Goal: Task Accomplishment & Management: Manage account settings

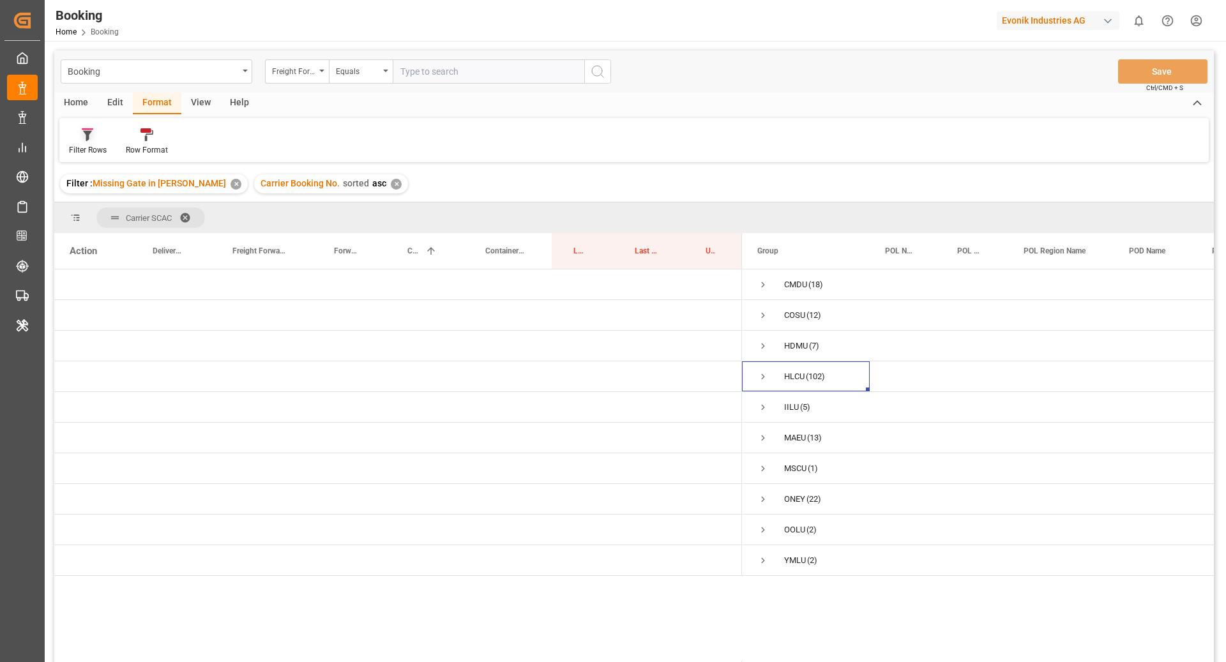
click at [97, 135] on div at bounding box center [88, 134] width 38 height 13
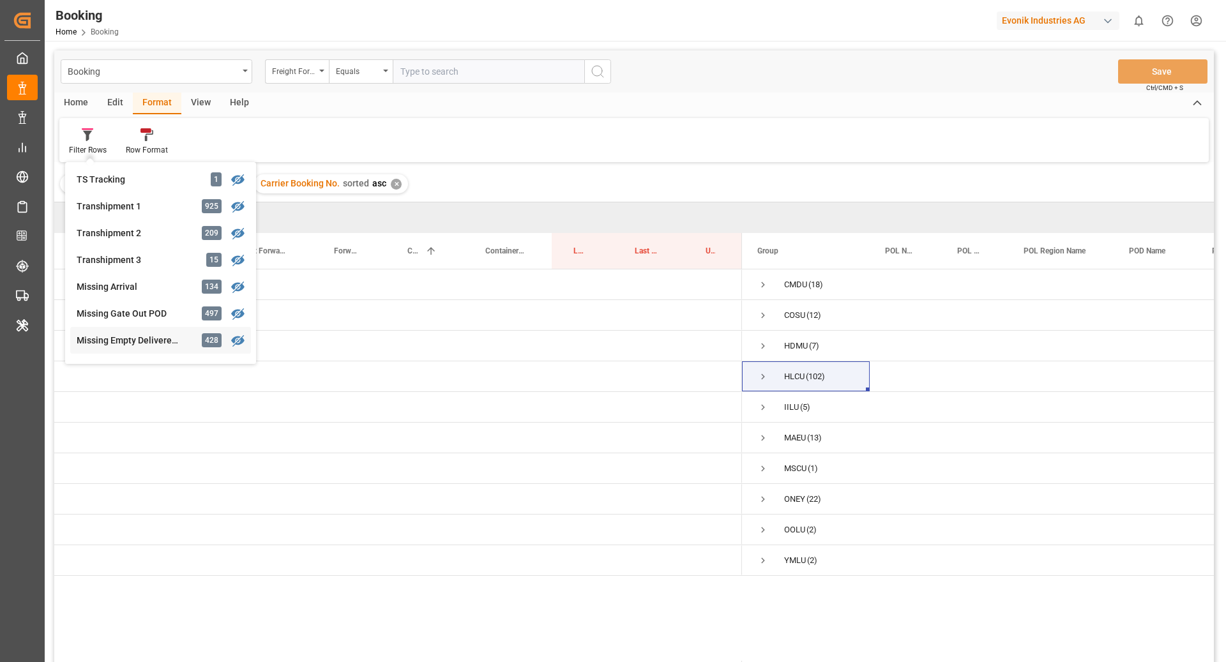
scroll to position [404, 0]
click at [153, 330] on div "Missing Empty Delivered Depot 428" at bounding box center [160, 339] width 181 height 27
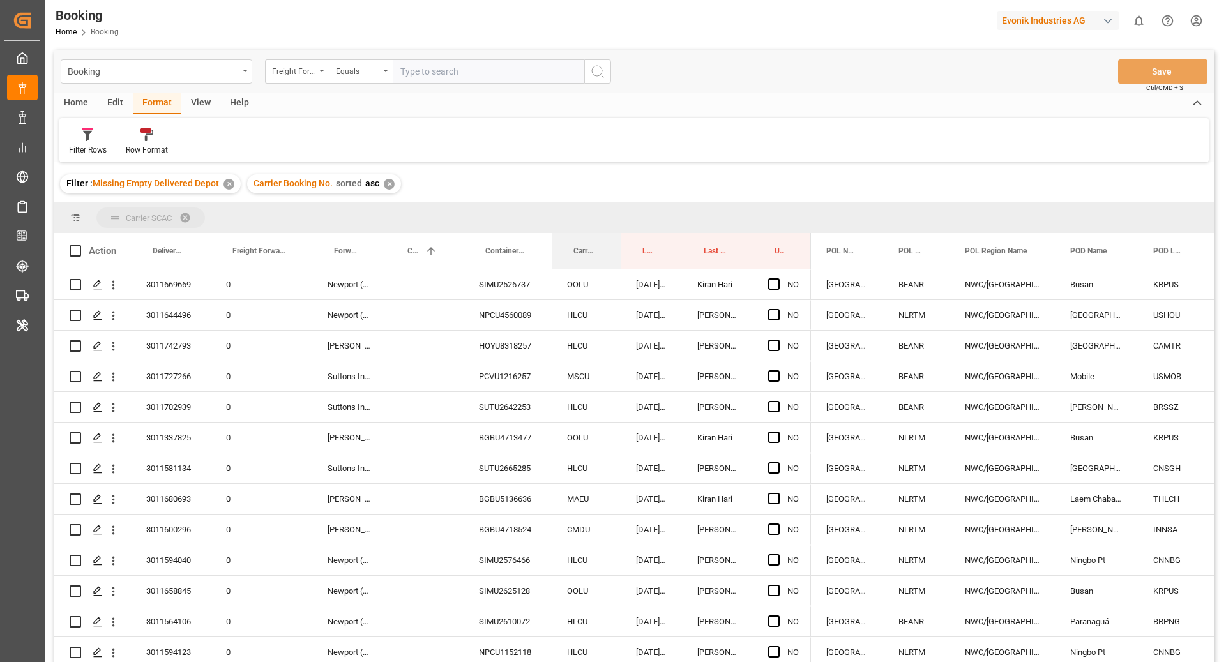
drag, startPoint x: 580, startPoint y: 215, endPoint x: 571, endPoint y: 206, distance: 13.1
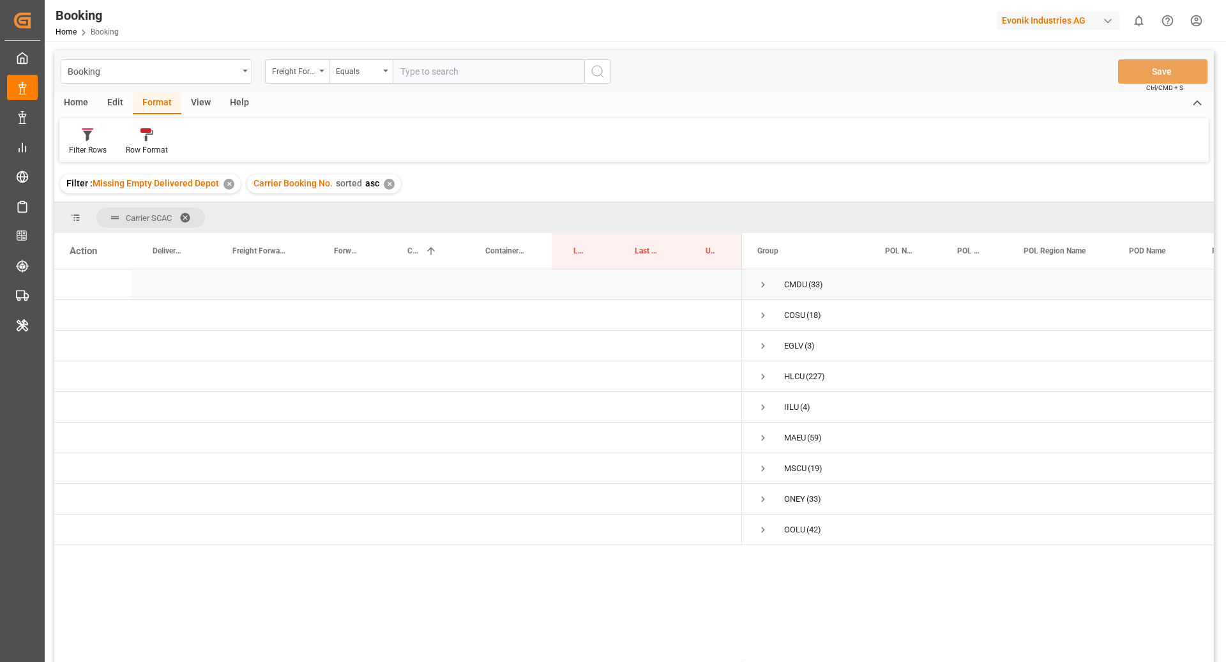
click at [763, 284] on span "Press SPACE to select this row." at bounding box center [763, 284] width 11 height 11
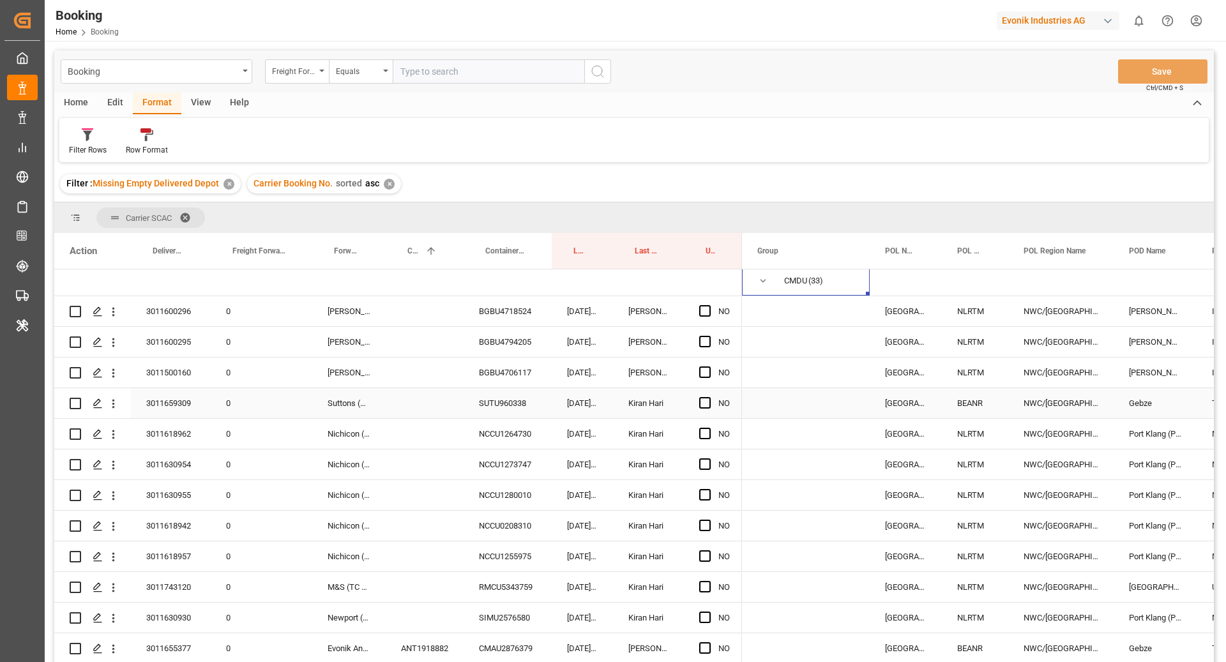
scroll to position [6, 0]
click at [526, 395] on div "SUTU960338" at bounding box center [508, 401] width 88 height 30
click at [705, 395] on span "Press SPACE to select this row." at bounding box center [704, 400] width 11 height 11
click at [709, 395] on input "Press SPACE to select this row." at bounding box center [709, 395] width 0 height 0
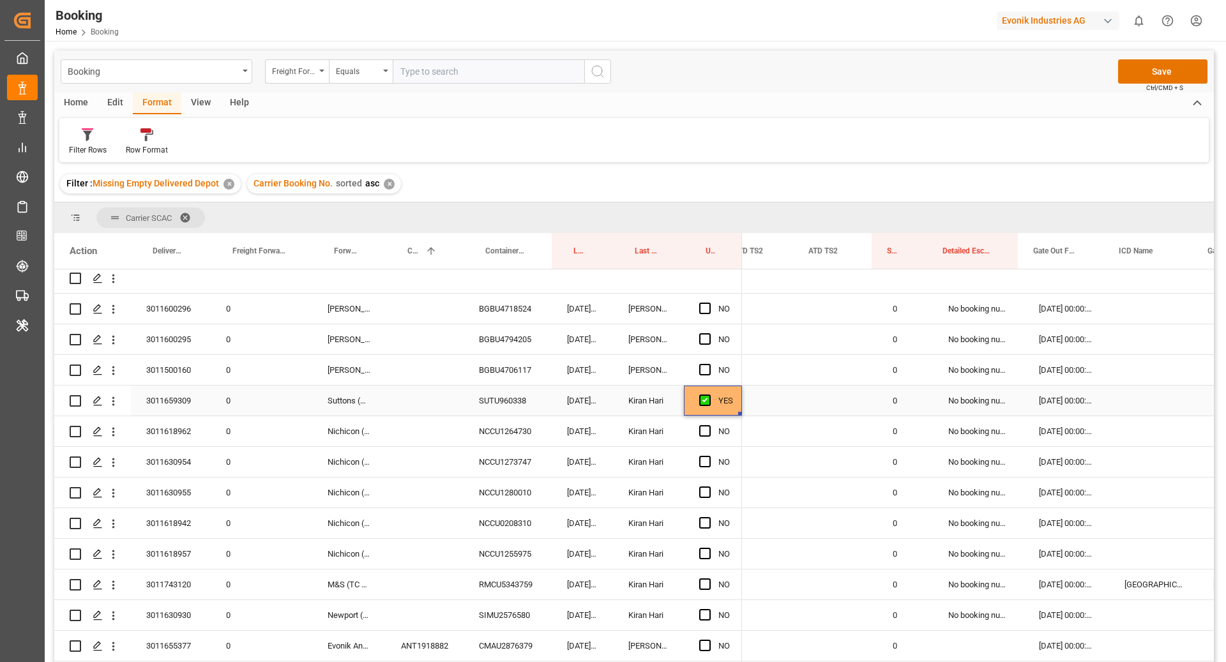
scroll to position [0, 2154]
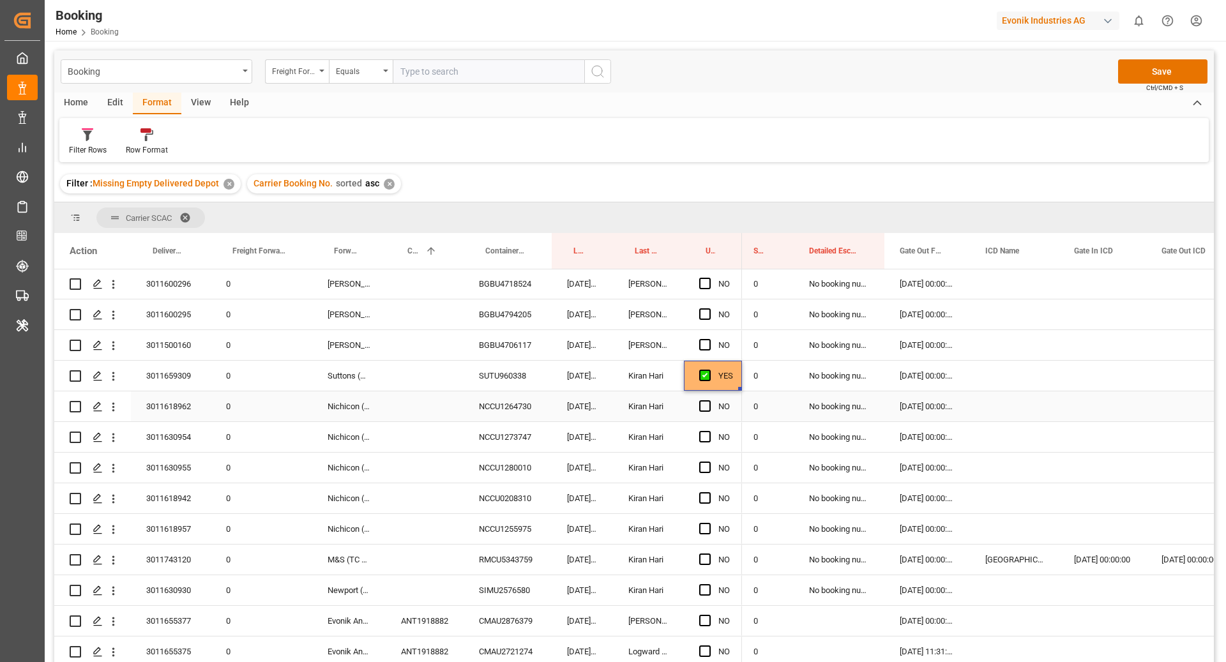
click at [528, 415] on div "NCCU1264730" at bounding box center [508, 407] width 88 height 30
click at [705, 408] on span "Press SPACE to select this row." at bounding box center [704, 406] width 11 height 11
click at [709, 401] on input "Press SPACE to select this row." at bounding box center [709, 401] width 0 height 0
click at [538, 439] on div "NCCU1273747" at bounding box center [508, 437] width 88 height 30
click at [700, 439] on span "Press SPACE to select this row." at bounding box center [704, 436] width 11 height 11
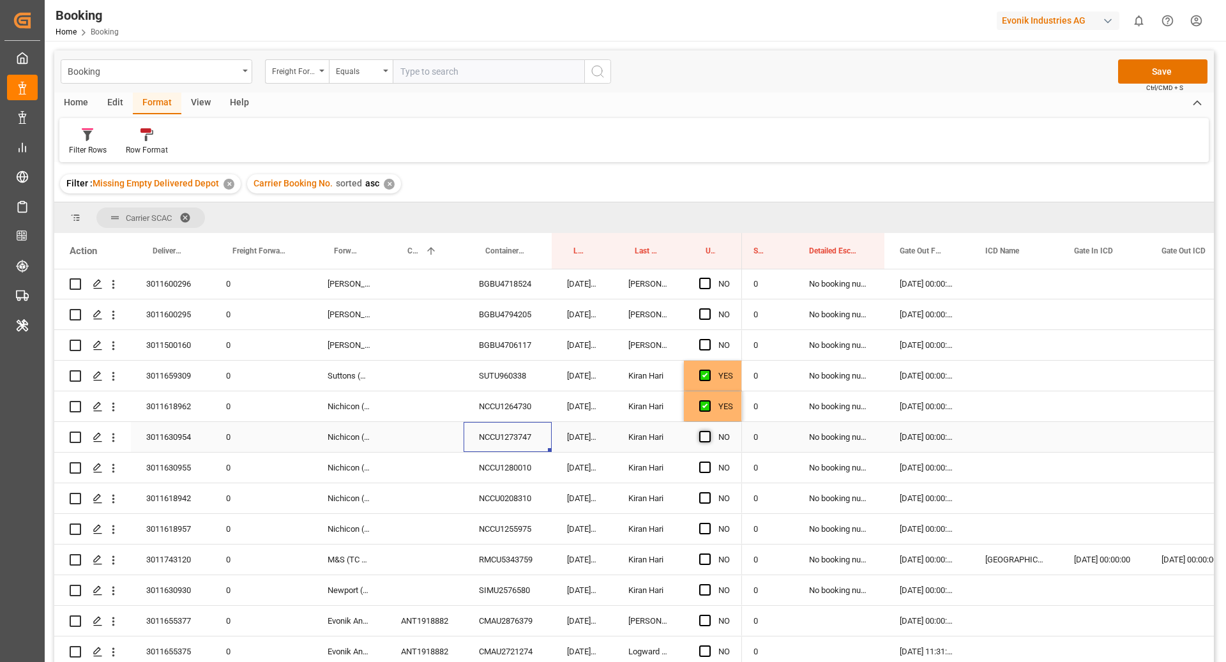
click at [709, 431] on input "Press SPACE to select this row." at bounding box center [709, 431] width 0 height 0
click at [524, 463] on div "NCCU1280010" at bounding box center [508, 468] width 88 height 30
click at [705, 467] on span "Press SPACE to select this row." at bounding box center [704, 467] width 11 height 11
click at [709, 462] on input "Press SPACE to select this row." at bounding box center [709, 462] width 0 height 0
click at [536, 496] on div "NCCU0208310" at bounding box center [508, 499] width 88 height 30
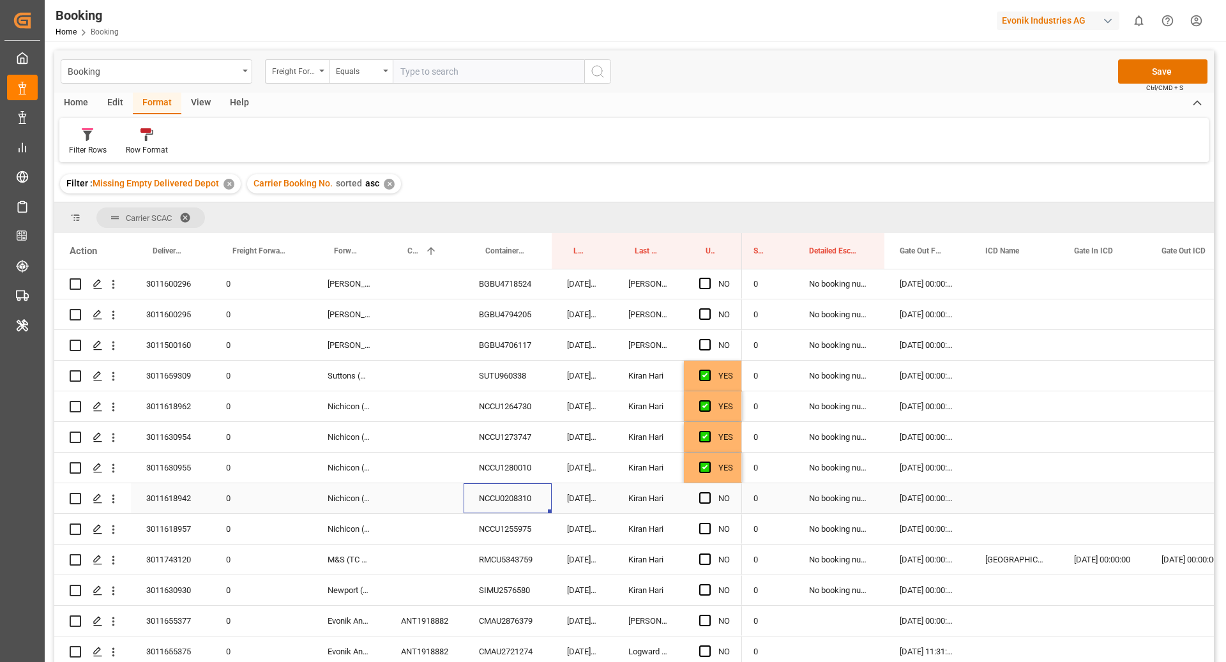
click at [708, 496] on span "Press SPACE to select this row." at bounding box center [704, 498] width 11 height 11
click at [709, 493] on input "Press SPACE to select this row." at bounding box center [709, 493] width 0 height 0
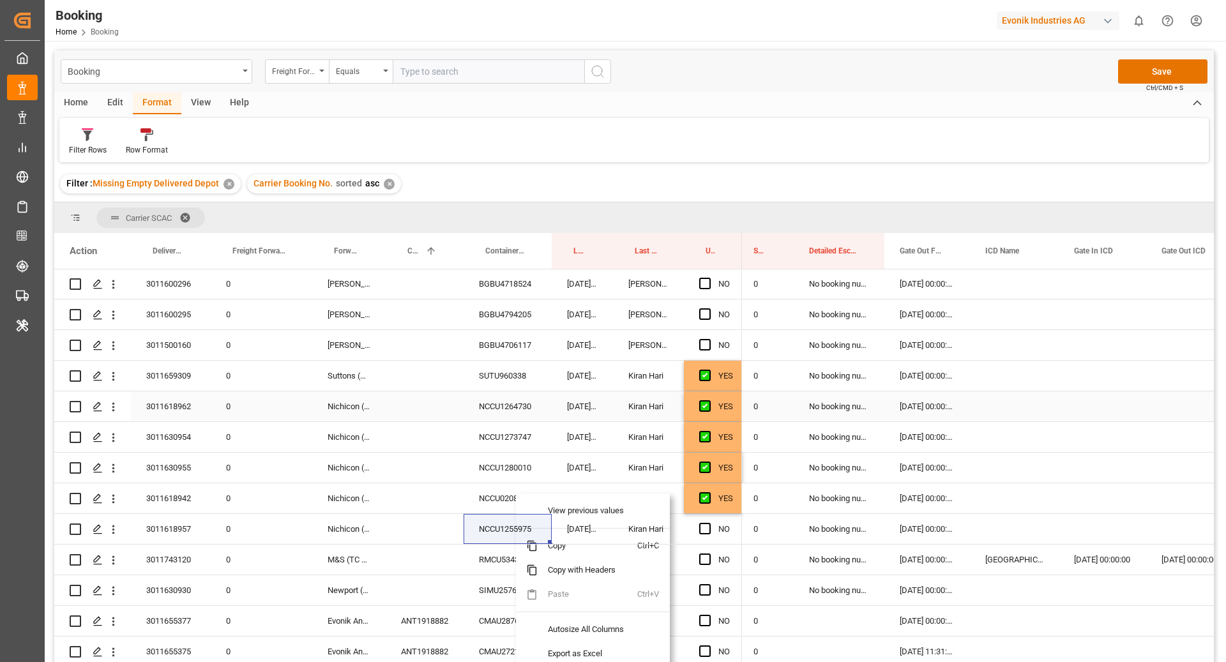
click at [1016, 418] on div "Press SPACE to select this row." at bounding box center [1014, 407] width 89 height 30
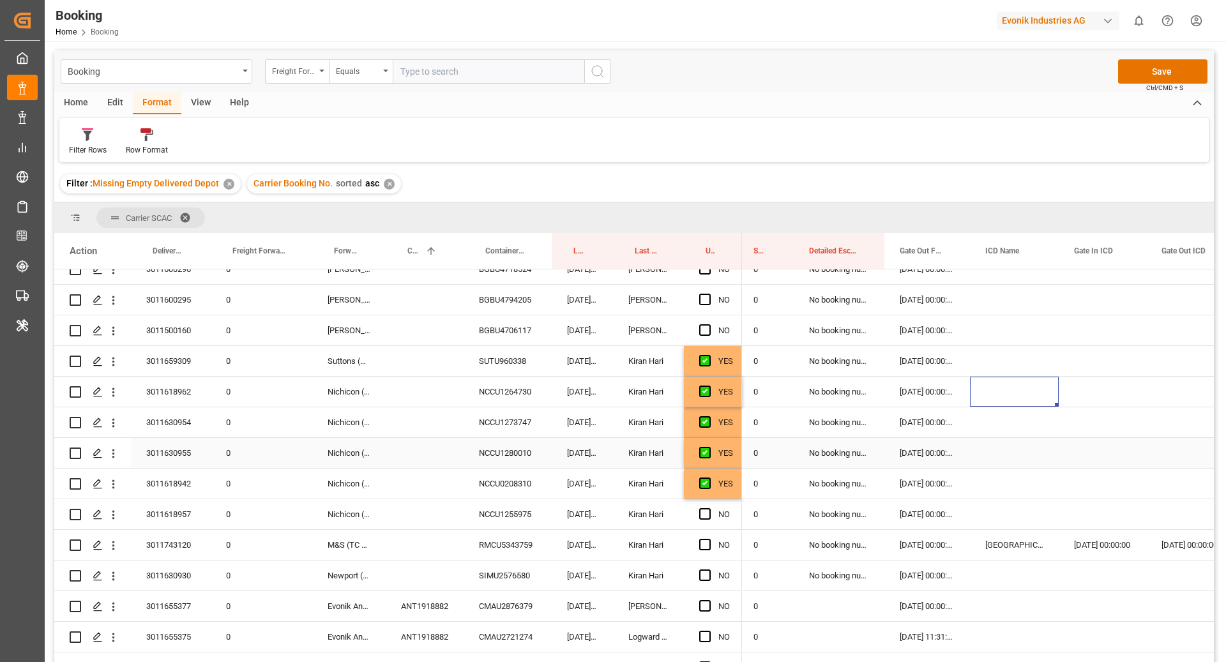
scroll to position [46, 0]
drag, startPoint x: 509, startPoint y: 511, endPoint x: 643, endPoint y: 525, distance: 134.9
click at [508, 511] on div "NCCU1255975" at bounding box center [508, 515] width 88 height 30
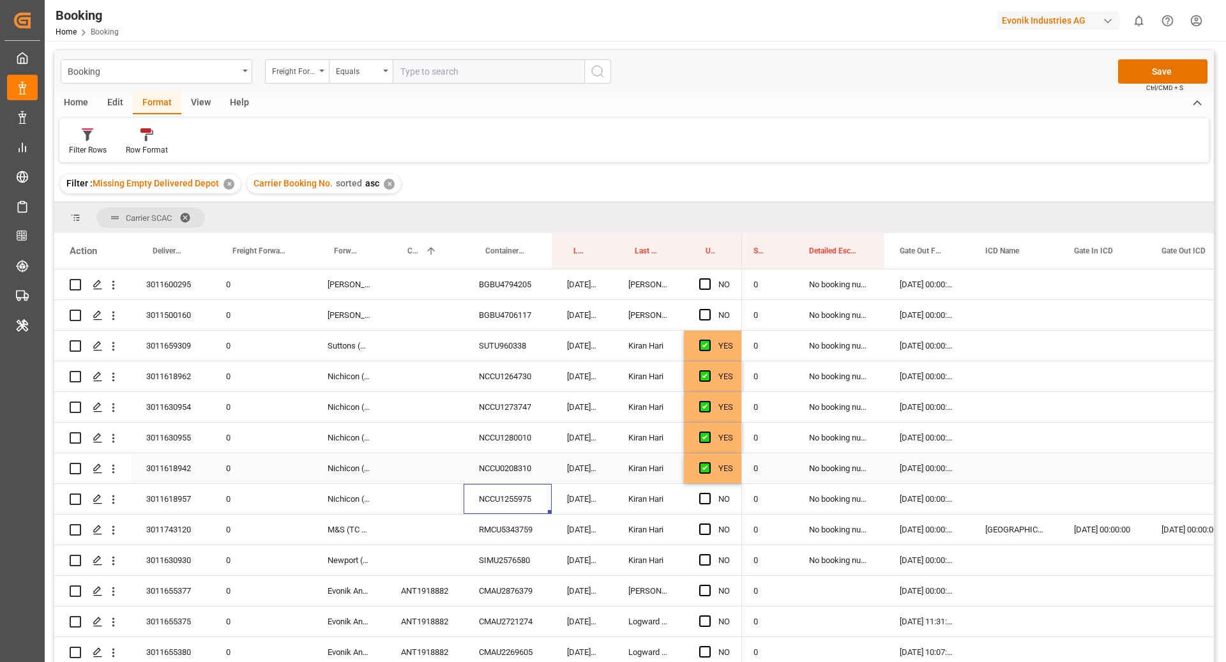
scroll to position [74, 0]
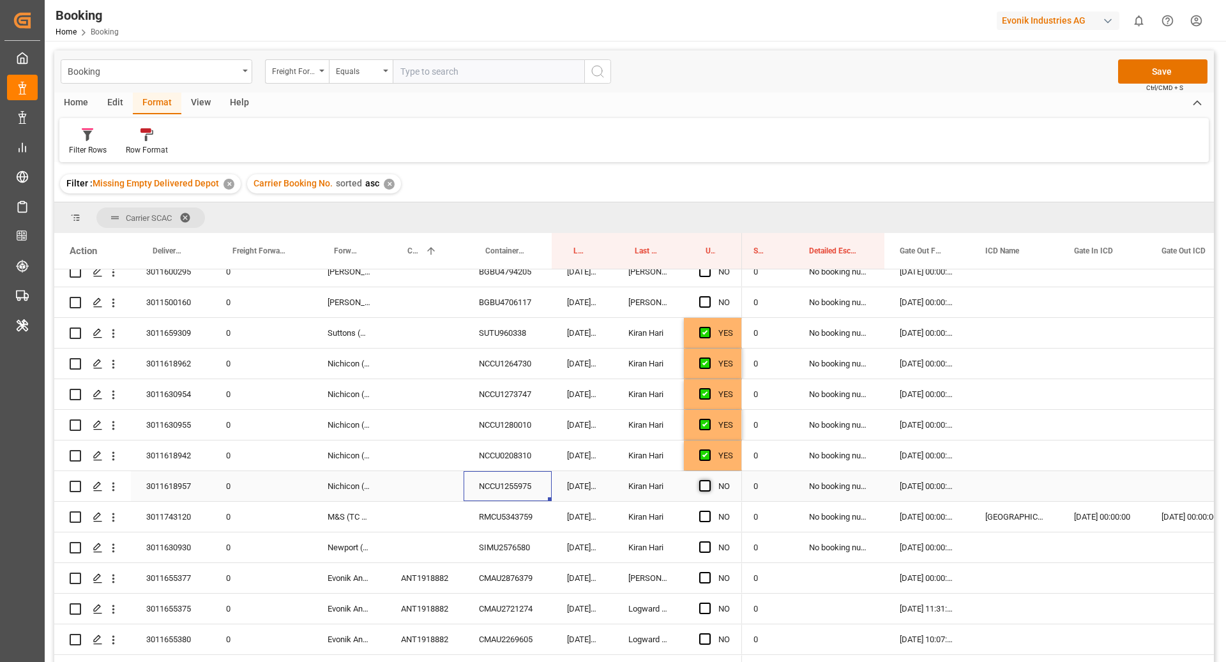
click at [705, 487] on span "Press SPACE to select this row." at bounding box center [704, 485] width 11 height 11
click at [709, 480] on input "Press SPACE to select this row." at bounding box center [709, 480] width 0 height 0
click at [502, 519] on div "RMCU5343759" at bounding box center [508, 517] width 88 height 30
click at [705, 518] on span "Press SPACE to select this row." at bounding box center [704, 516] width 11 height 11
click at [709, 511] on input "Press SPACE to select this row." at bounding box center [709, 511] width 0 height 0
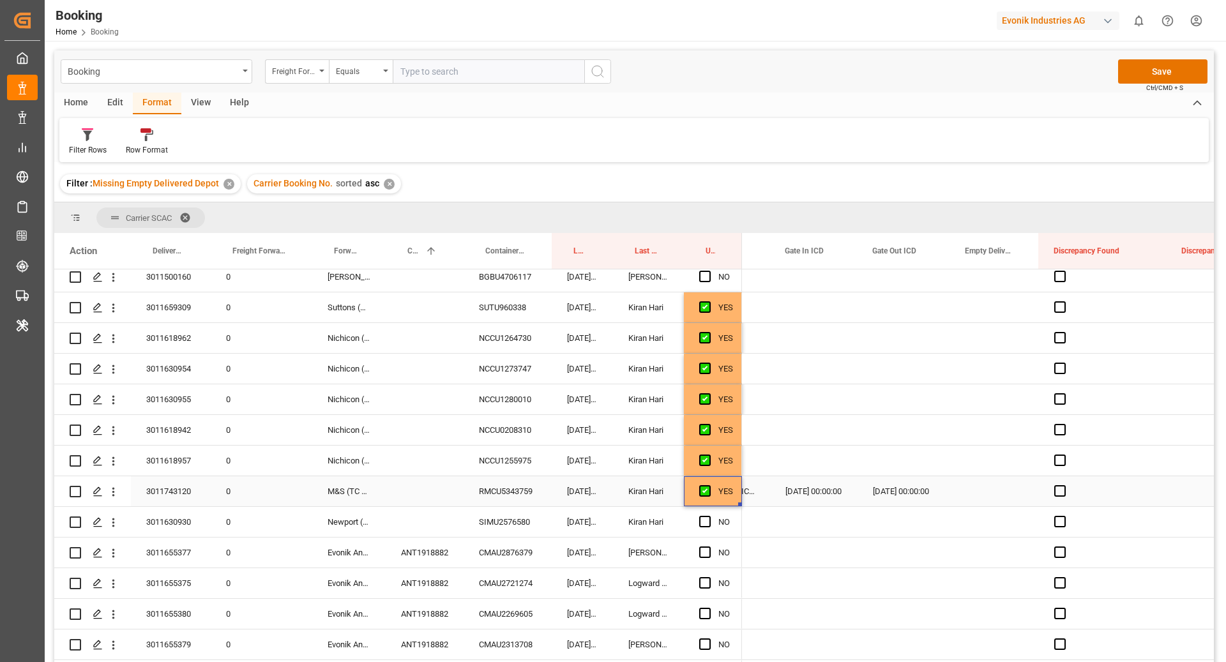
scroll to position [101, 0]
click at [494, 530] on div "SIMU2576580" at bounding box center [508, 521] width 88 height 30
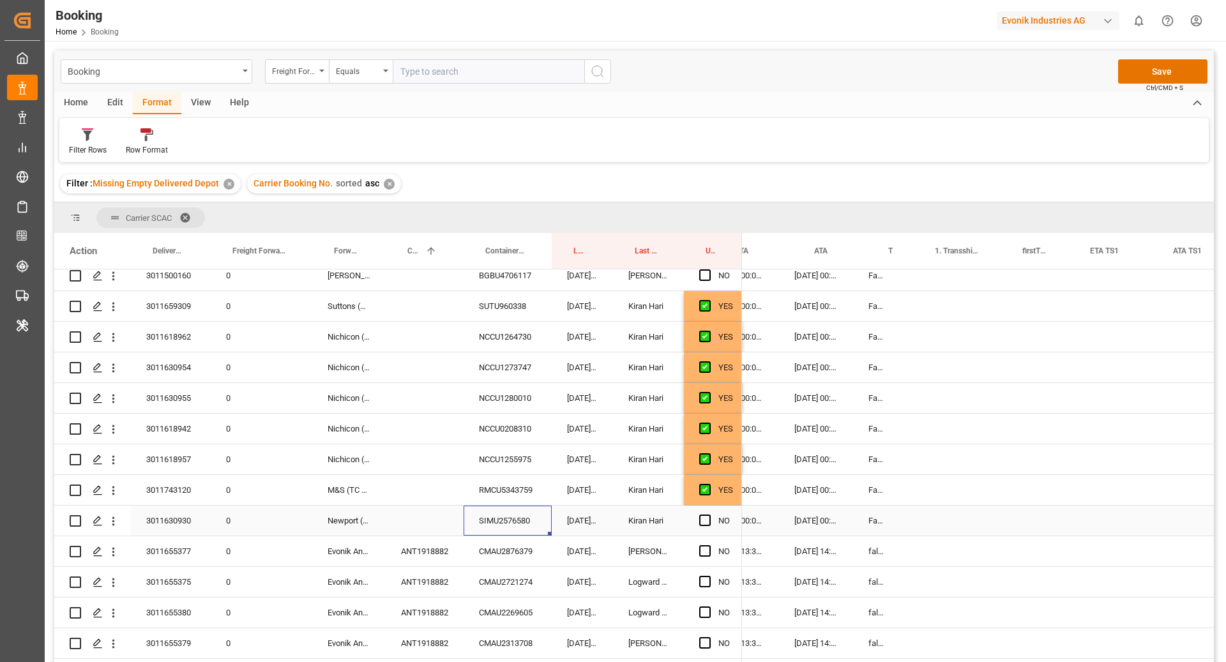
scroll to position [0, 1009]
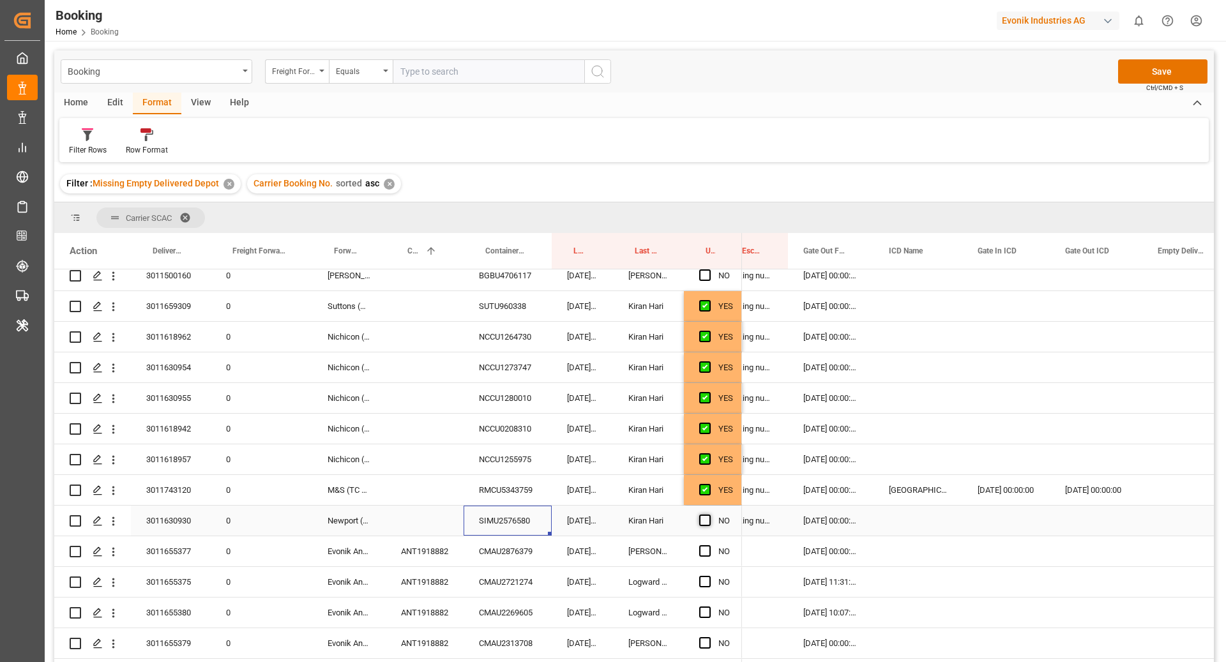
click at [698, 521] on div "NO" at bounding box center [713, 521] width 58 height 30
click at [709, 522] on span "Press SPACE to select this row." at bounding box center [704, 520] width 11 height 11
click at [709, 515] on input "Press SPACE to select this row." at bounding box center [709, 515] width 0 height 0
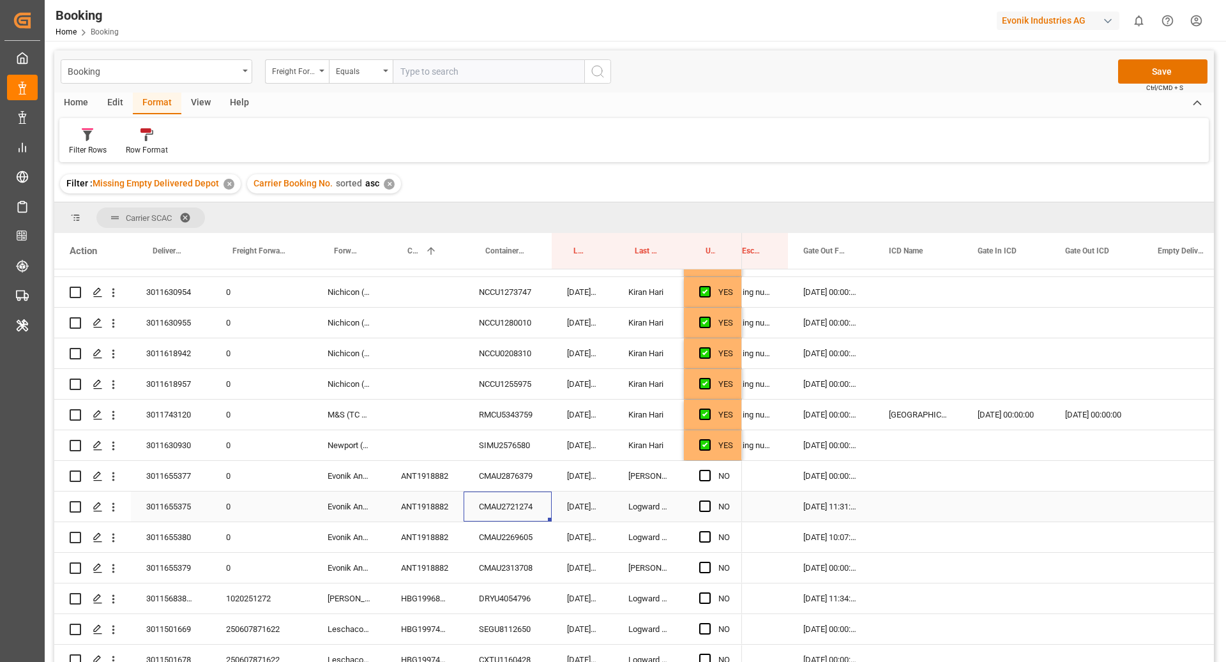
click at [524, 510] on div "CMAU2721274" at bounding box center [508, 507] width 88 height 30
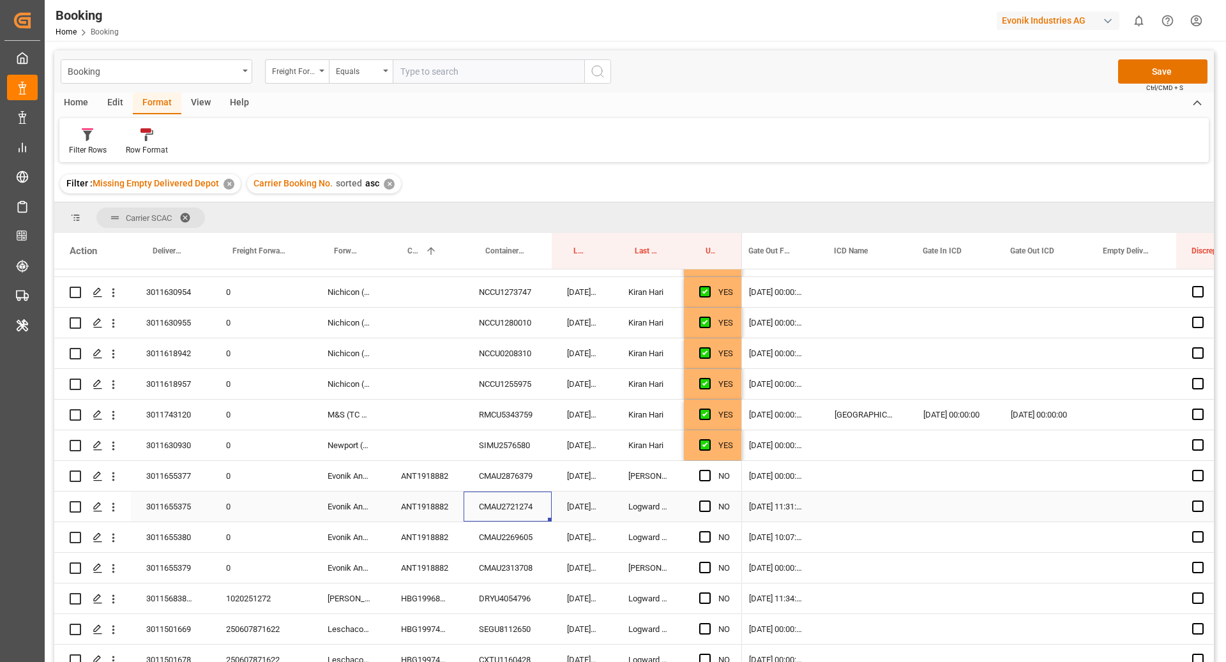
click at [1111, 512] on div "Press SPACE to select this row." at bounding box center [1132, 507] width 89 height 30
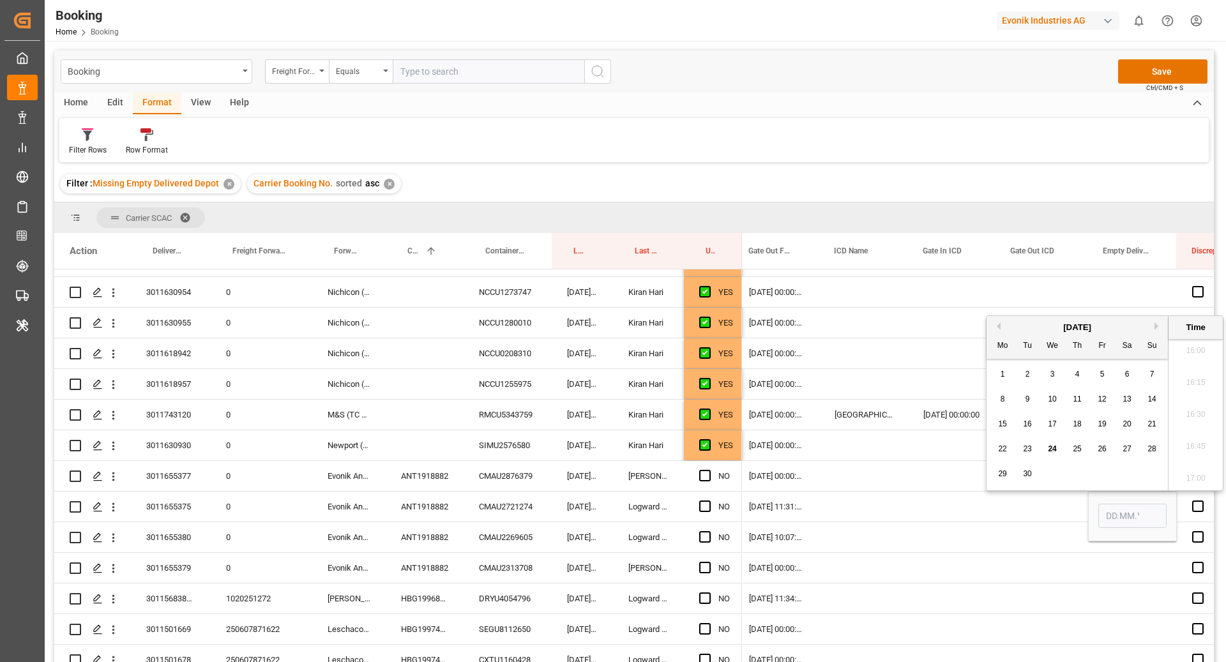
click at [1057, 454] on div "24" at bounding box center [1053, 449] width 16 height 15
type input "[DATE] 00:00"
click at [994, 508] on div "Press SPACE to select this row." at bounding box center [952, 507] width 88 height 30
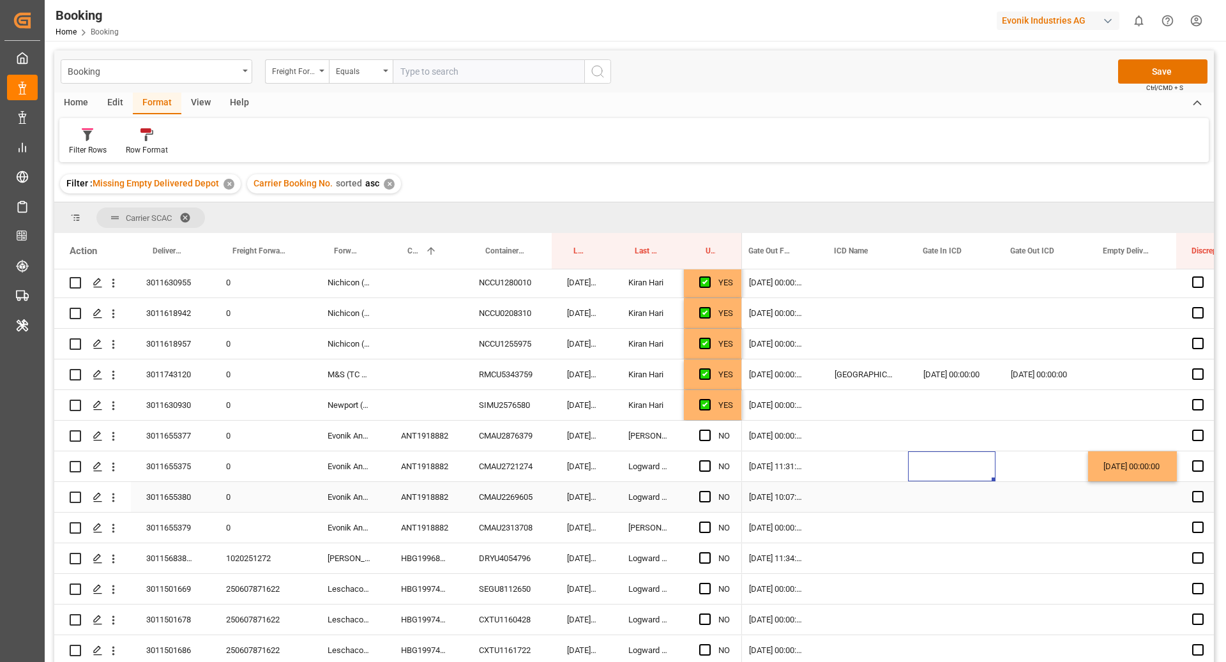
click at [512, 496] on div "CMAU2269605" at bounding box center [508, 497] width 88 height 30
click at [699, 496] on span "Press SPACE to select this row." at bounding box center [704, 496] width 11 height 11
click at [709, 491] on input "Press SPACE to select this row." at bounding box center [709, 491] width 0 height 0
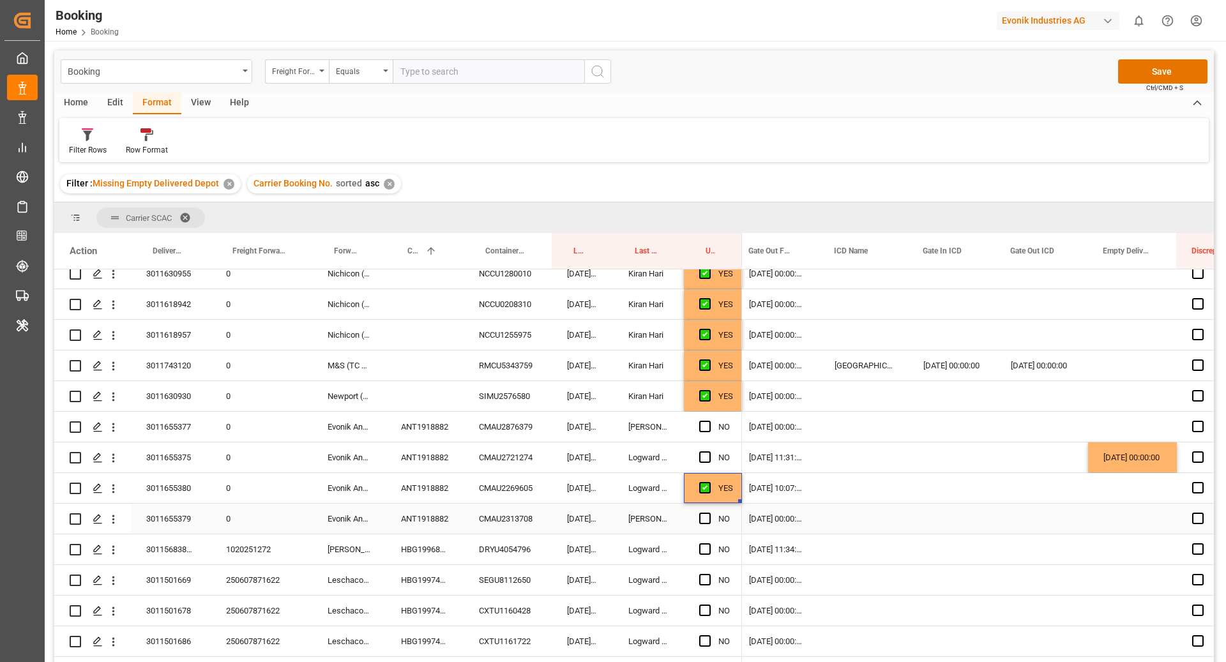
scroll to position [227, 0]
click at [521, 544] on div "DRYU4054796" at bounding box center [508, 548] width 88 height 30
click at [701, 549] on span "Press SPACE to select this row." at bounding box center [704, 547] width 11 height 11
click at [709, 542] on input "Press SPACE to select this row." at bounding box center [709, 542] width 0 height 0
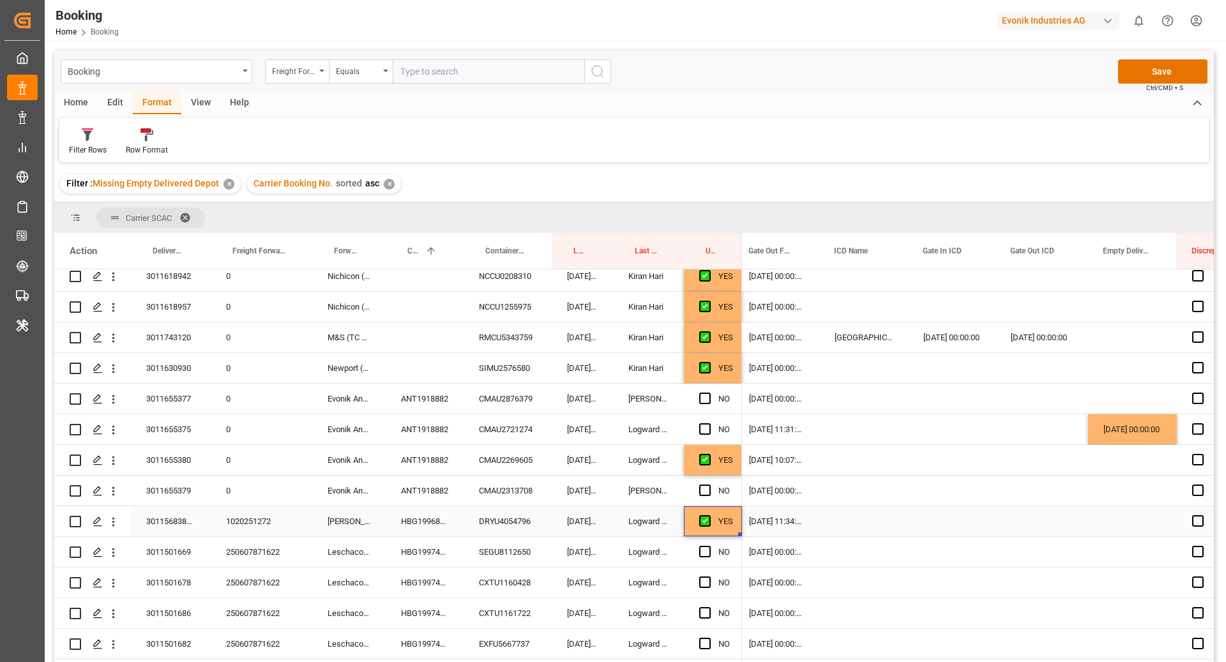
scroll to position [255, 0]
click at [509, 545] on div "SEGU8112650" at bounding box center [508, 551] width 88 height 30
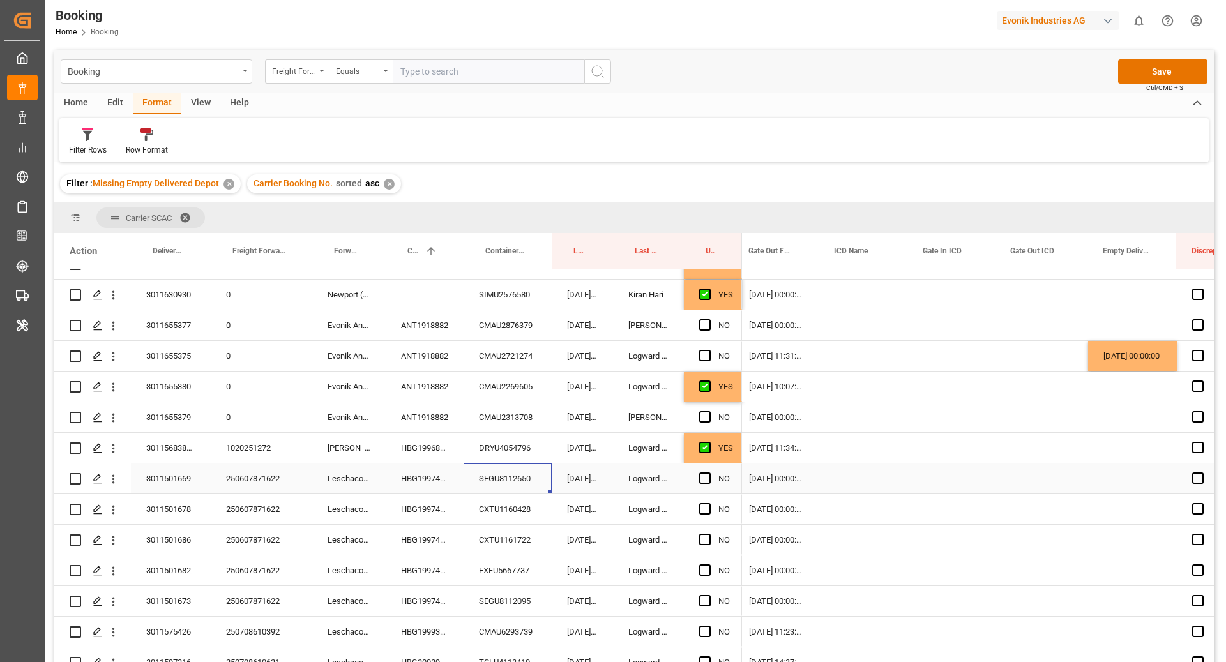
scroll to position [337, 0]
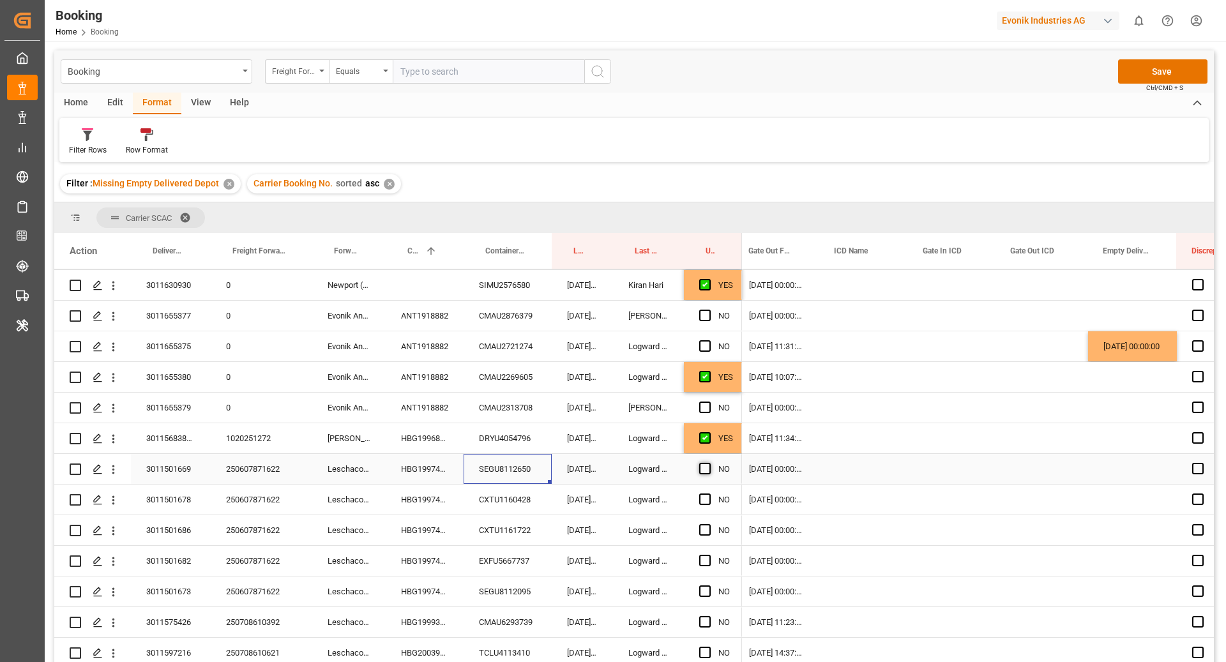
click at [703, 466] on span "Press SPACE to select this row." at bounding box center [704, 468] width 11 height 11
click at [709, 463] on input "Press SPACE to select this row." at bounding box center [709, 463] width 0 height 0
click at [521, 503] on div "CXTU1160428" at bounding box center [508, 500] width 88 height 30
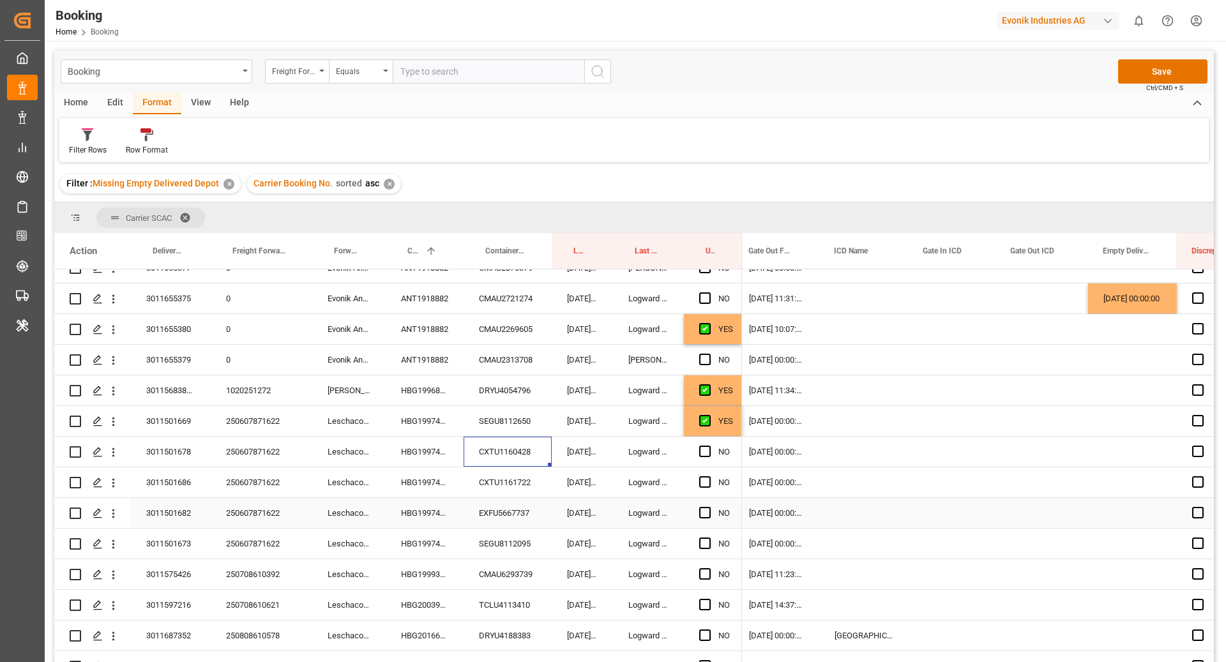
scroll to position [386, 0]
click at [702, 455] on div "Press SPACE to select this row." at bounding box center [708, 450] width 19 height 29
click at [705, 447] on span "Press SPACE to select this row." at bounding box center [704, 450] width 11 height 11
click at [709, 445] on input "Press SPACE to select this row." at bounding box center [709, 445] width 0 height 0
click at [519, 477] on div "CXTU1161722" at bounding box center [508, 481] width 88 height 30
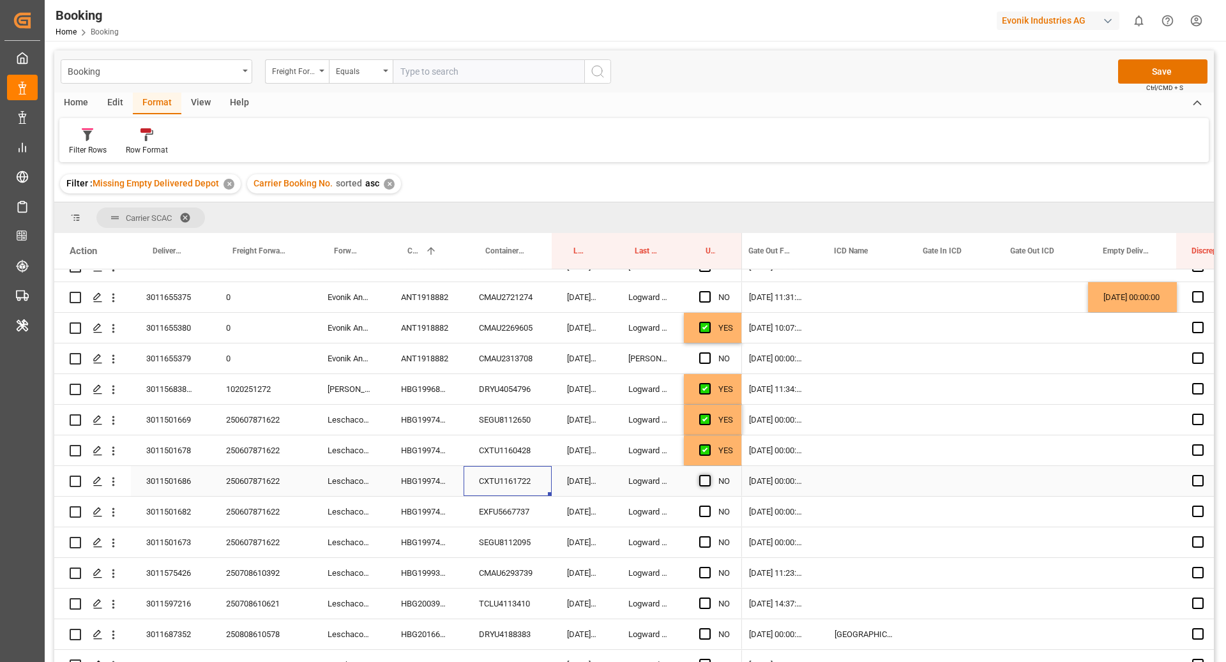
click at [701, 486] on div "Press SPACE to select this row." at bounding box center [708, 481] width 19 height 29
click at [701, 482] on span "Press SPACE to select this row." at bounding box center [704, 480] width 11 height 11
click at [709, 475] on input "Press SPACE to select this row." at bounding box center [709, 475] width 0 height 0
click at [491, 512] on div "EXFU5667737" at bounding box center [508, 512] width 88 height 30
click at [701, 512] on span "Press SPACE to select this row." at bounding box center [704, 511] width 11 height 11
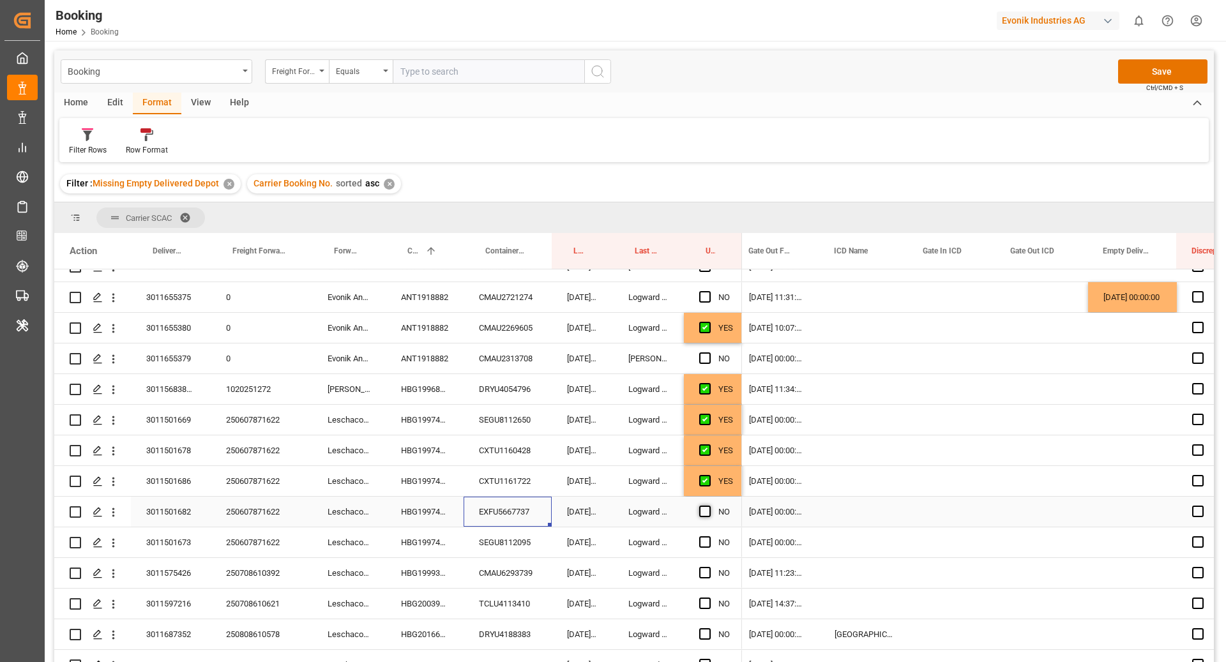
click at [709, 506] on input "Press SPACE to select this row." at bounding box center [709, 506] width 0 height 0
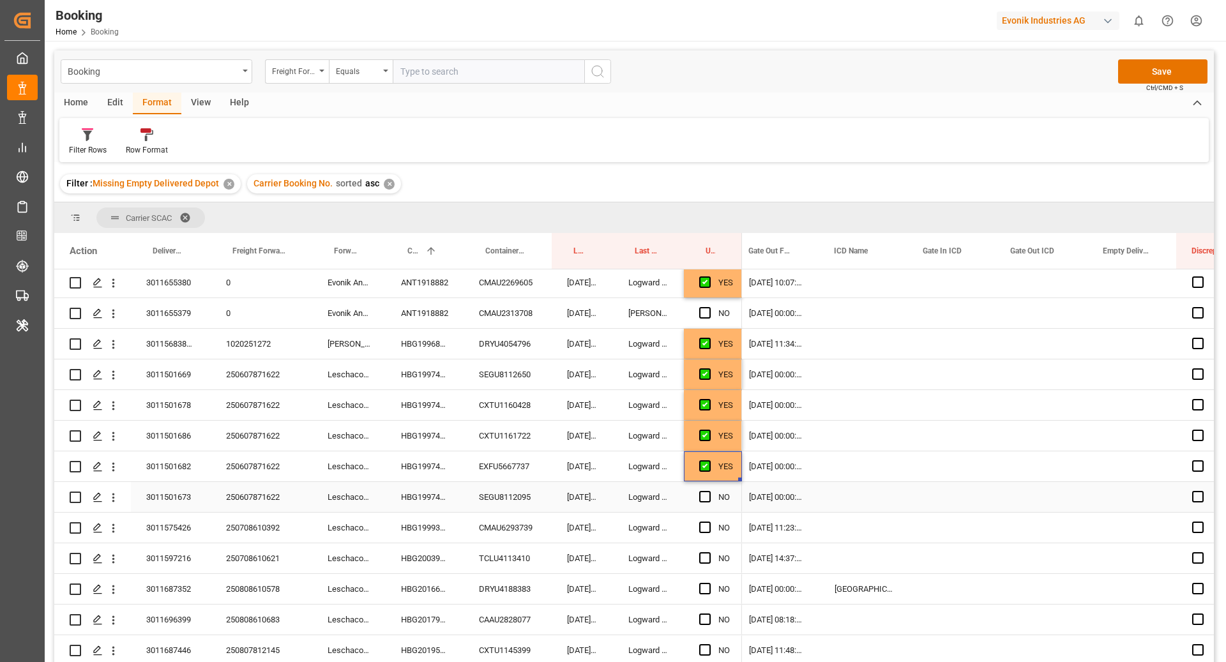
scroll to position [432, 0]
click at [508, 500] on div "SEGU8112095" at bounding box center [508, 496] width 88 height 30
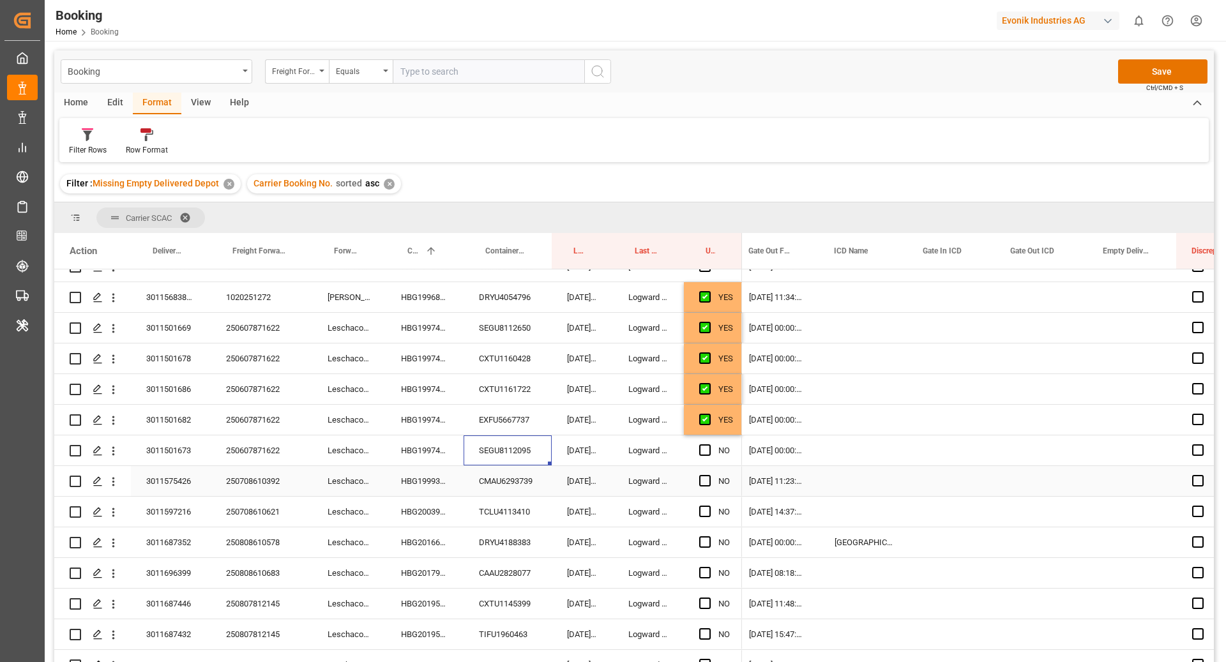
scroll to position [479, 0]
click at [706, 450] on span "Press SPACE to select this row." at bounding box center [704, 448] width 11 height 11
click at [709, 443] on input "Press SPACE to select this row." at bounding box center [709, 443] width 0 height 0
click at [478, 490] on div "CMAU6293739" at bounding box center [508, 480] width 88 height 30
click at [703, 480] on span "Press SPACE to select this row." at bounding box center [704, 479] width 11 height 11
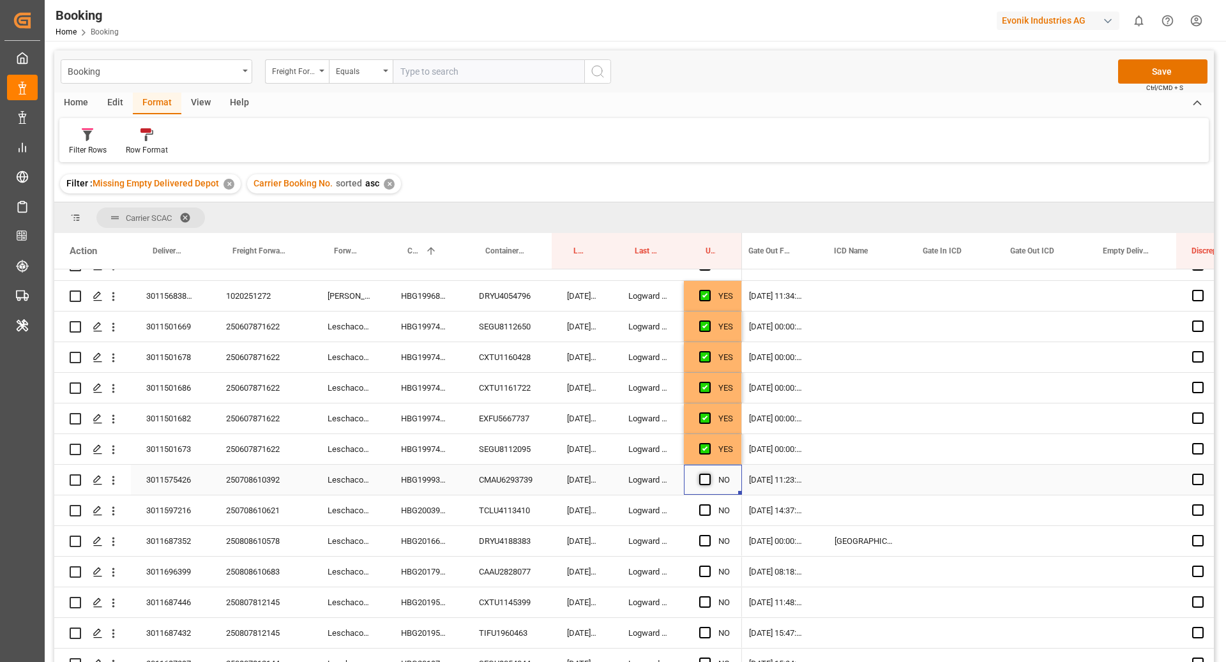
click at [709, 474] on input "Press SPACE to select this row." at bounding box center [709, 474] width 0 height 0
click at [523, 501] on div "TCLU4113410" at bounding box center [508, 511] width 88 height 30
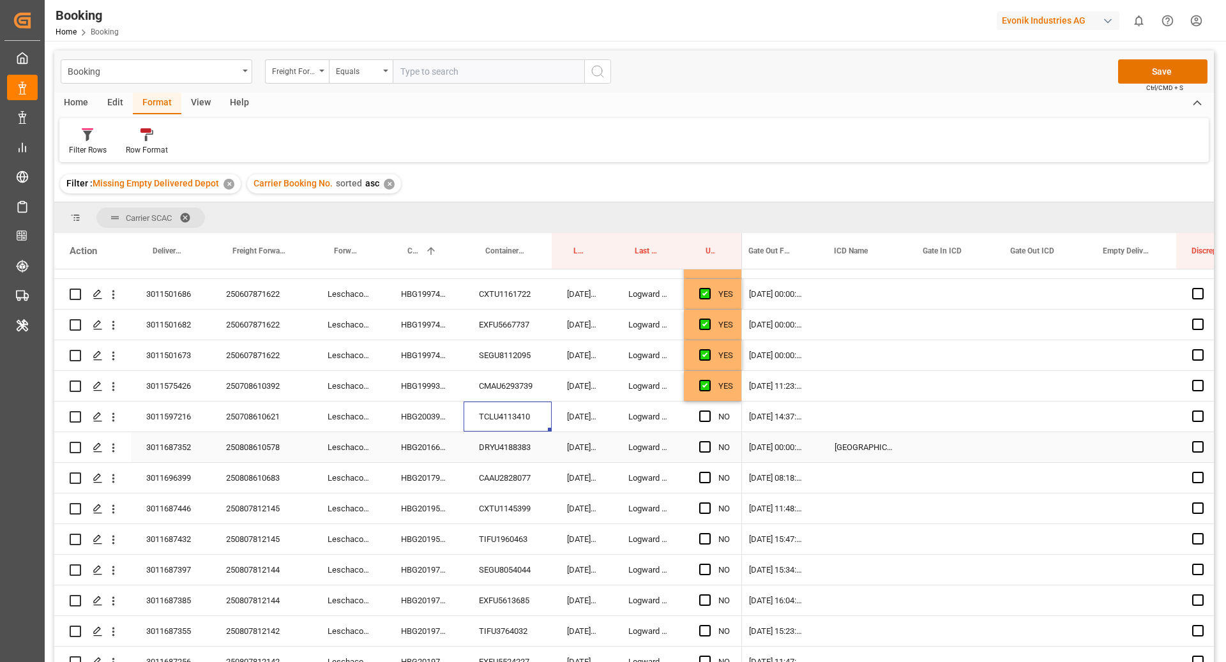
scroll to position [574, 0]
click at [706, 411] on span "Press SPACE to select this row." at bounding box center [704, 414] width 11 height 11
click at [709, 409] on input "Press SPACE to select this row." at bounding box center [709, 409] width 0 height 0
click at [517, 434] on div "DRYU4188383" at bounding box center [508, 446] width 88 height 30
click at [452, 438] on div "HBG2016691" at bounding box center [425, 446] width 78 height 30
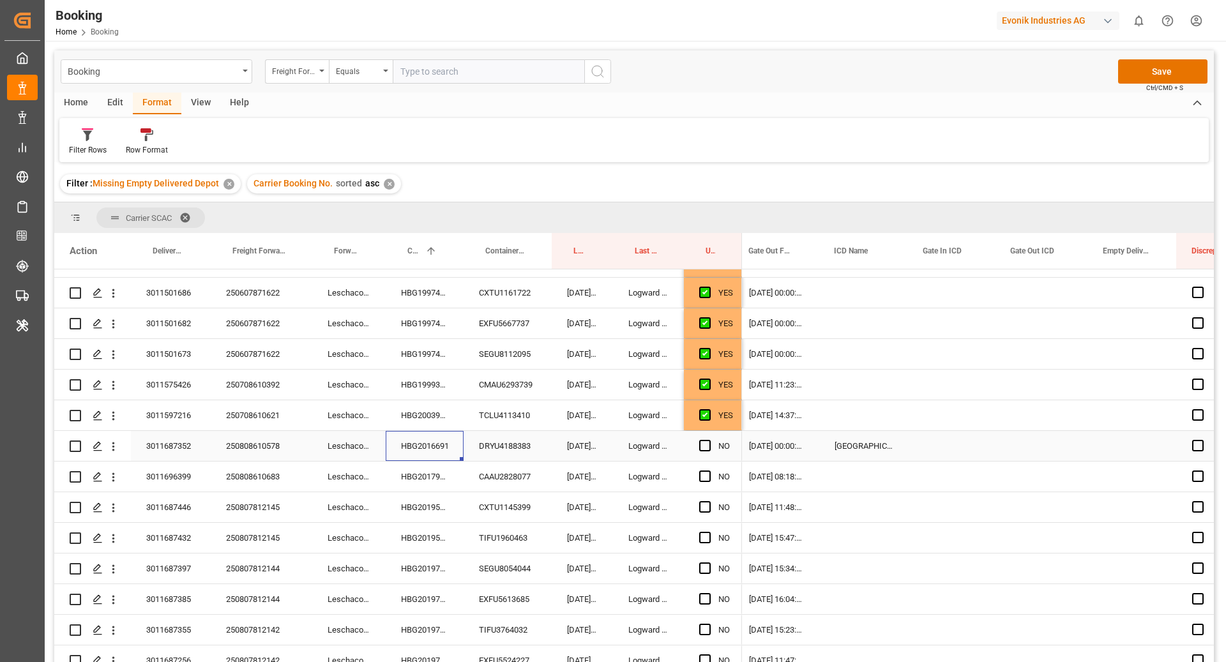
click at [507, 458] on div "DRYU4188383" at bounding box center [508, 446] width 88 height 30
click at [519, 448] on div "DRYU4188383" at bounding box center [508, 446] width 88 height 30
click at [924, 448] on div "Press SPACE to select this row." at bounding box center [952, 446] width 88 height 30
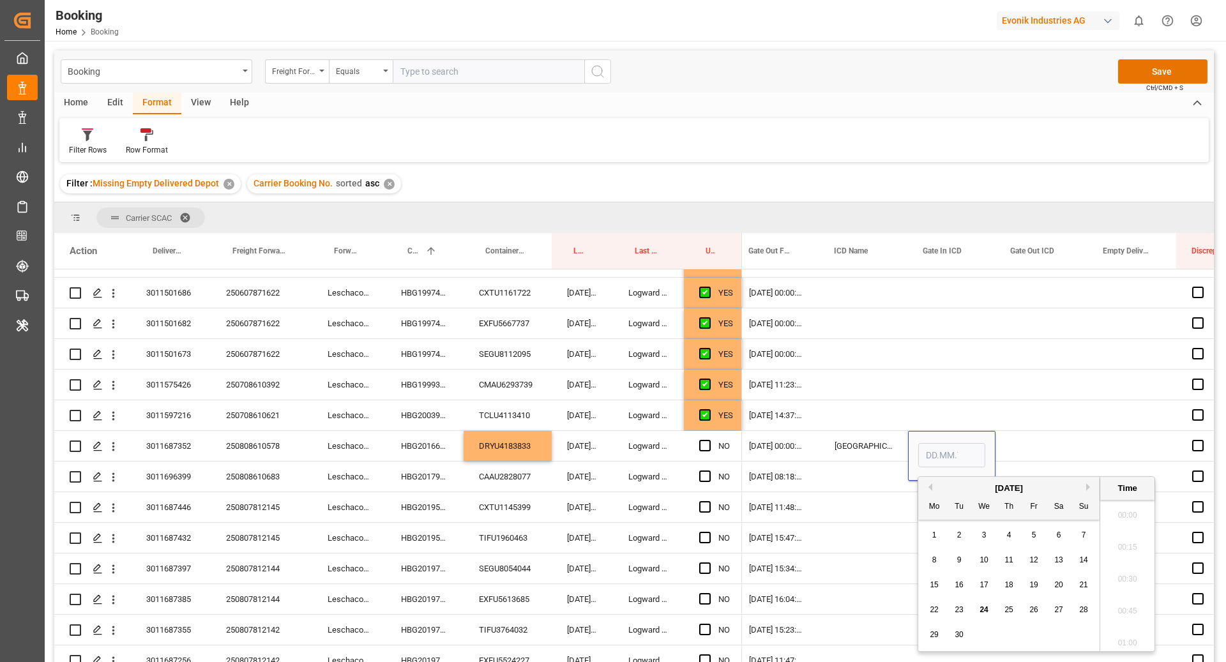
scroll to position [2048, 0]
click at [967, 611] on div "22 23 24 25 26 27 28" at bounding box center [1009, 610] width 174 height 25
click at [960, 610] on span "23" at bounding box center [959, 610] width 8 height 9
type input "23.09.2025 00:00"
click at [1024, 441] on div "Press SPACE to select this row." at bounding box center [1042, 446] width 93 height 30
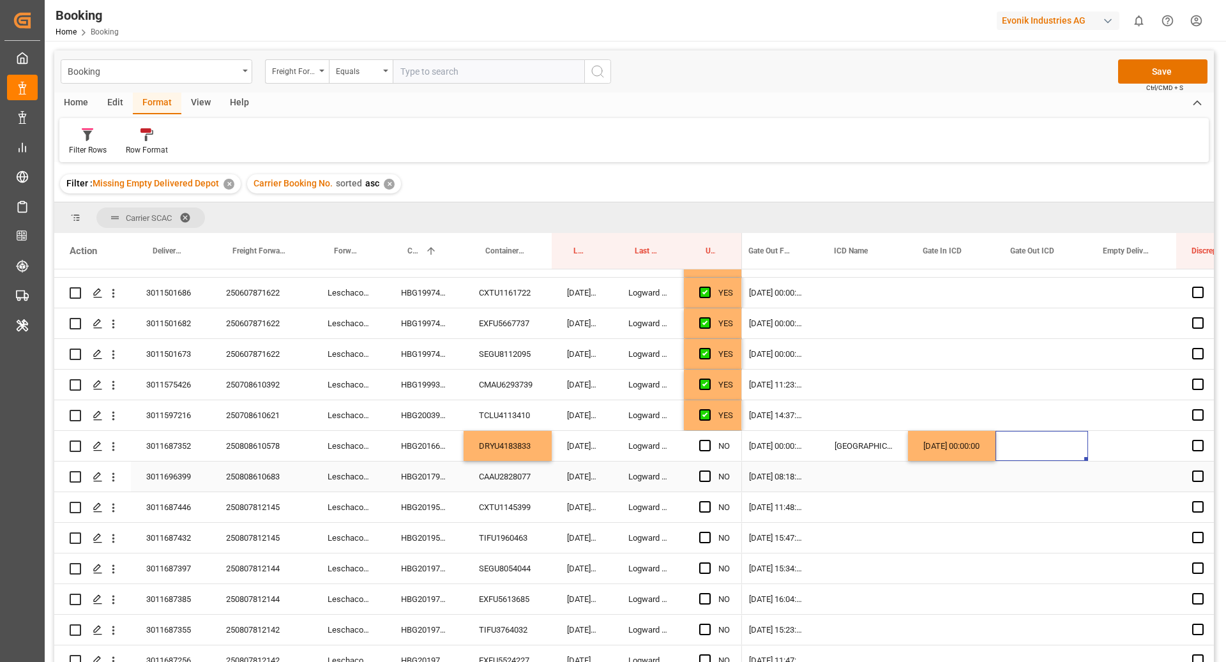
click at [427, 475] on div "HBG2017901" at bounding box center [425, 477] width 78 height 30
click at [493, 468] on div "CAAU2828077" at bounding box center [508, 477] width 88 height 30
click at [704, 481] on span "Press SPACE to select this row." at bounding box center [704, 476] width 11 height 11
click at [709, 471] on input "Press SPACE to select this row." at bounding box center [709, 471] width 0 height 0
click at [535, 512] on div "CXTU1145399" at bounding box center [508, 508] width 88 height 30
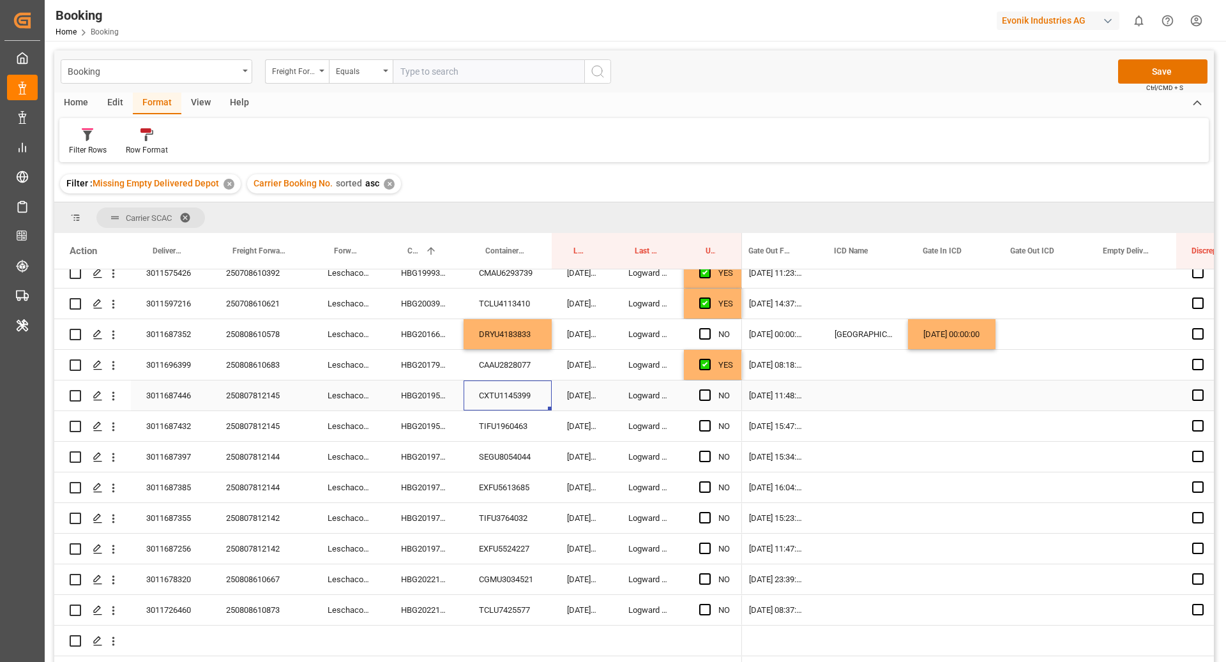
scroll to position [687, 0]
click at [705, 399] on span "Press SPACE to select this row." at bounding box center [704, 394] width 11 height 11
click at [709, 389] on input "Press SPACE to select this row." at bounding box center [709, 389] width 0 height 0
click at [509, 429] on div "TIFU1960463" at bounding box center [508, 426] width 88 height 30
click at [705, 429] on span "Press SPACE to select this row." at bounding box center [704, 425] width 11 height 11
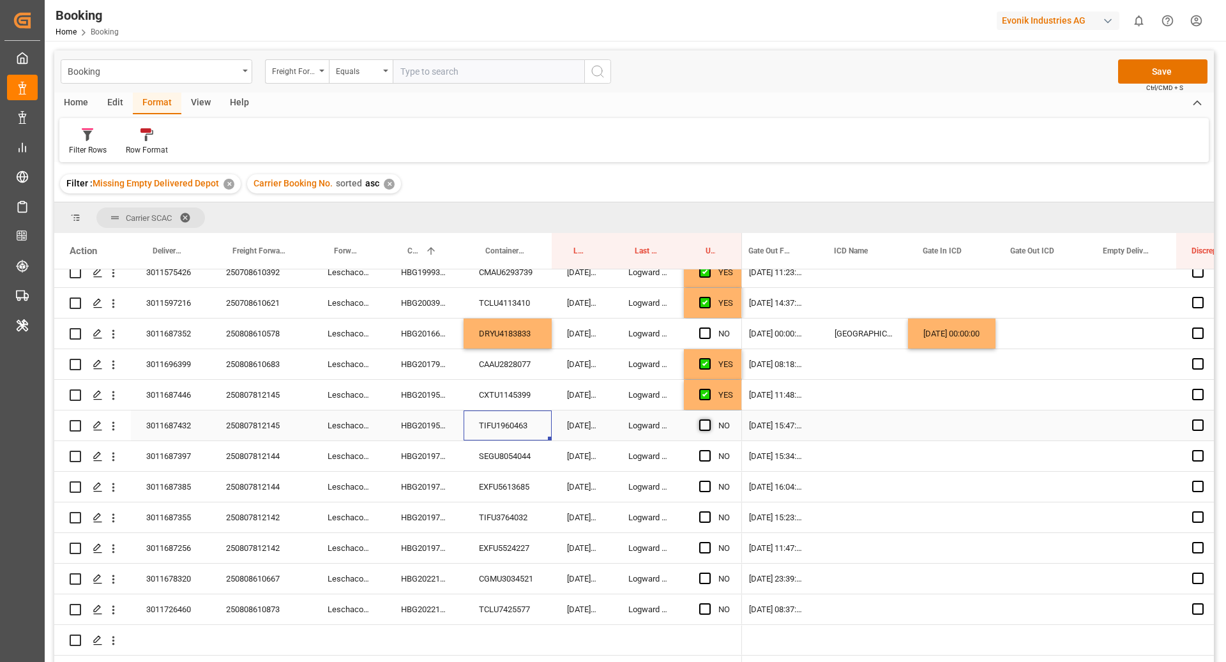
click at [709, 420] on input "Press SPACE to select this row." at bounding box center [709, 420] width 0 height 0
click at [517, 455] on div "SEGU8054044" at bounding box center [508, 456] width 88 height 30
click at [708, 459] on span "Press SPACE to select this row." at bounding box center [704, 455] width 11 height 11
click at [709, 450] on input "Press SPACE to select this row." at bounding box center [709, 450] width 0 height 0
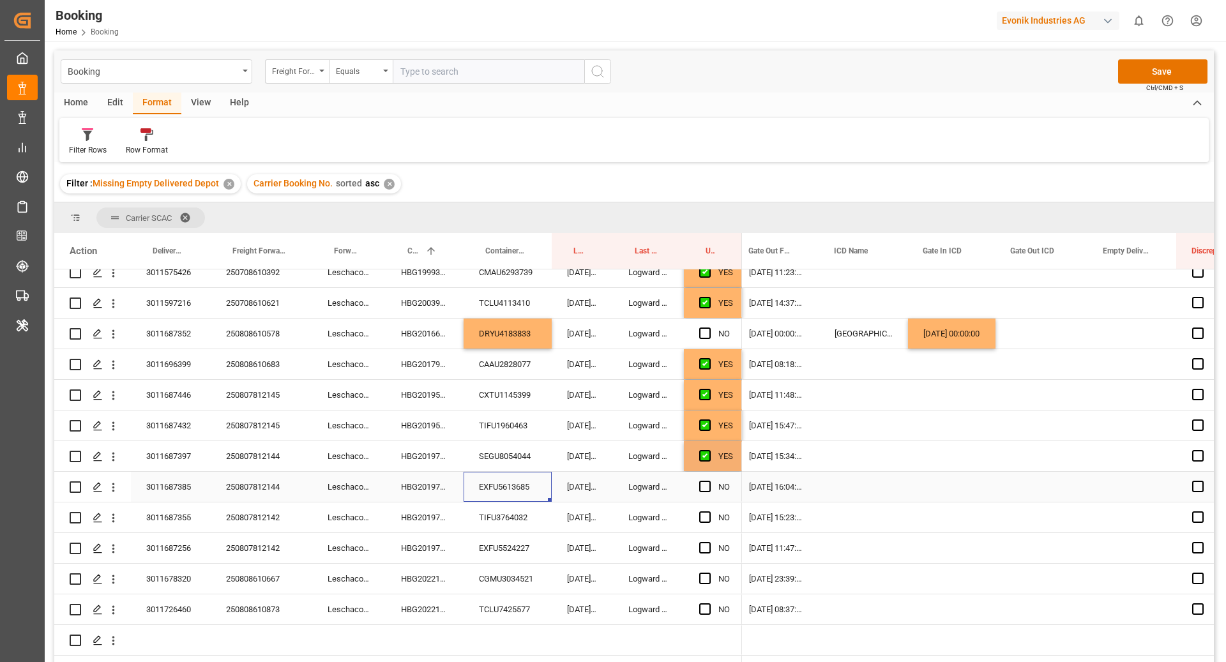
click at [492, 477] on div "EXFU5613685" at bounding box center [508, 487] width 88 height 30
click at [707, 486] on span "Press SPACE to select this row." at bounding box center [704, 486] width 11 height 11
click at [709, 481] on input "Press SPACE to select this row." at bounding box center [709, 481] width 0 height 0
click at [523, 528] on div "TIFU3764032" at bounding box center [508, 518] width 88 height 30
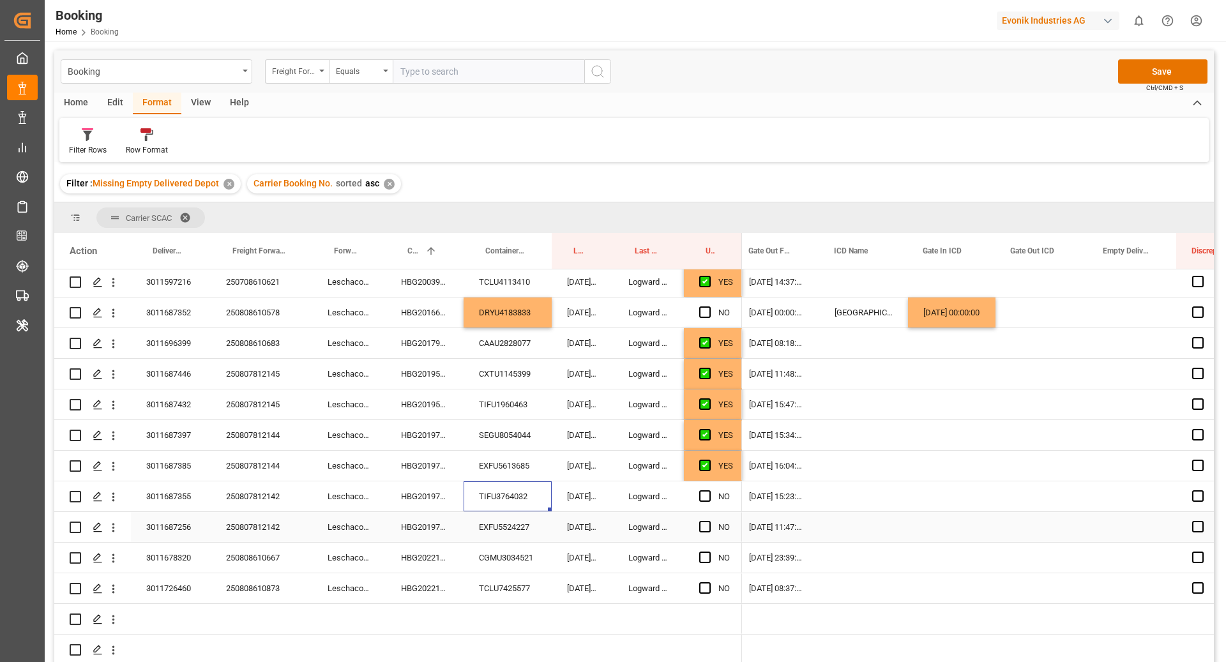
scroll to position [708, 0]
click at [704, 497] on span "Press SPACE to select this row." at bounding box center [704, 496] width 11 height 11
click at [709, 491] on input "Press SPACE to select this row." at bounding box center [709, 491] width 0 height 0
click at [503, 522] on div "EXFU5524227" at bounding box center [508, 527] width 88 height 30
click at [710, 530] on span "Press SPACE to select this row." at bounding box center [704, 526] width 11 height 11
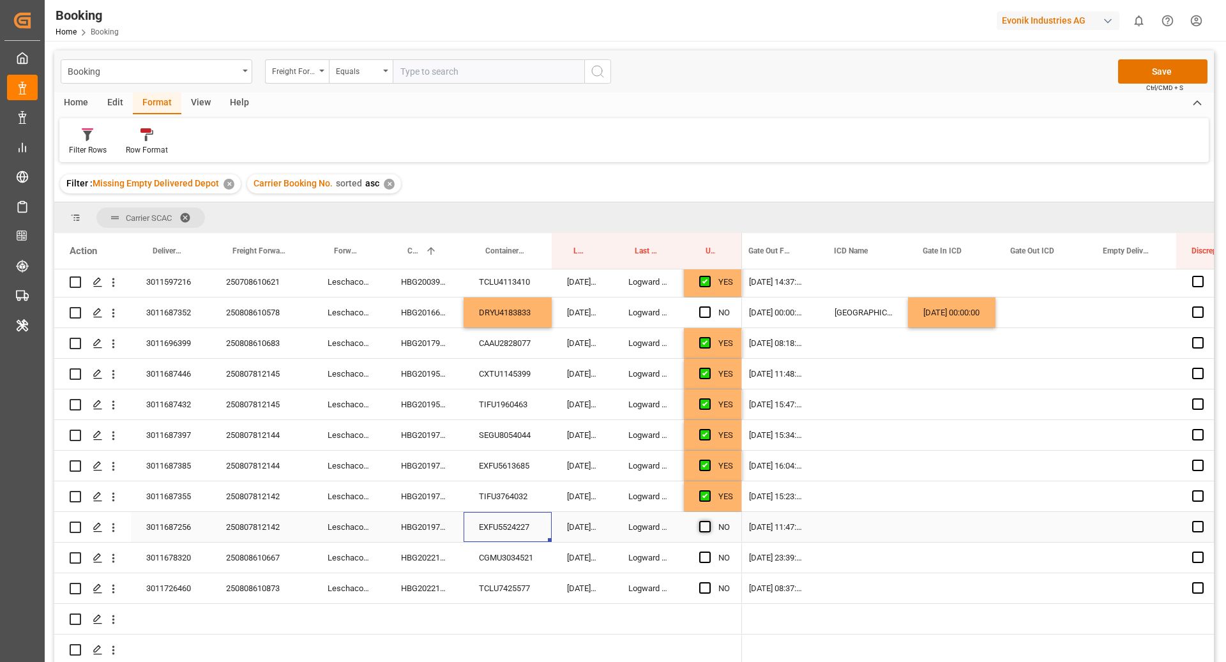
click at [709, 521] on input "Press SPACE to select this row." at bounding box center [709, 521] width 0 height 0
click at [546, 550] on div "CGMU3034521" at bounding box center [508, 558] width 88 height 30
click at [697, 558] on div "NO" at bounding box center [713, 558] width 58 height 30
click at [705, 556] on span "Press SPACE to select this row." at bounding box center [704, 557] width 11 height 11
click at [709, 552] on input "Press SPACE to select this row." at bounding box center [709, 552] width 0 height 0
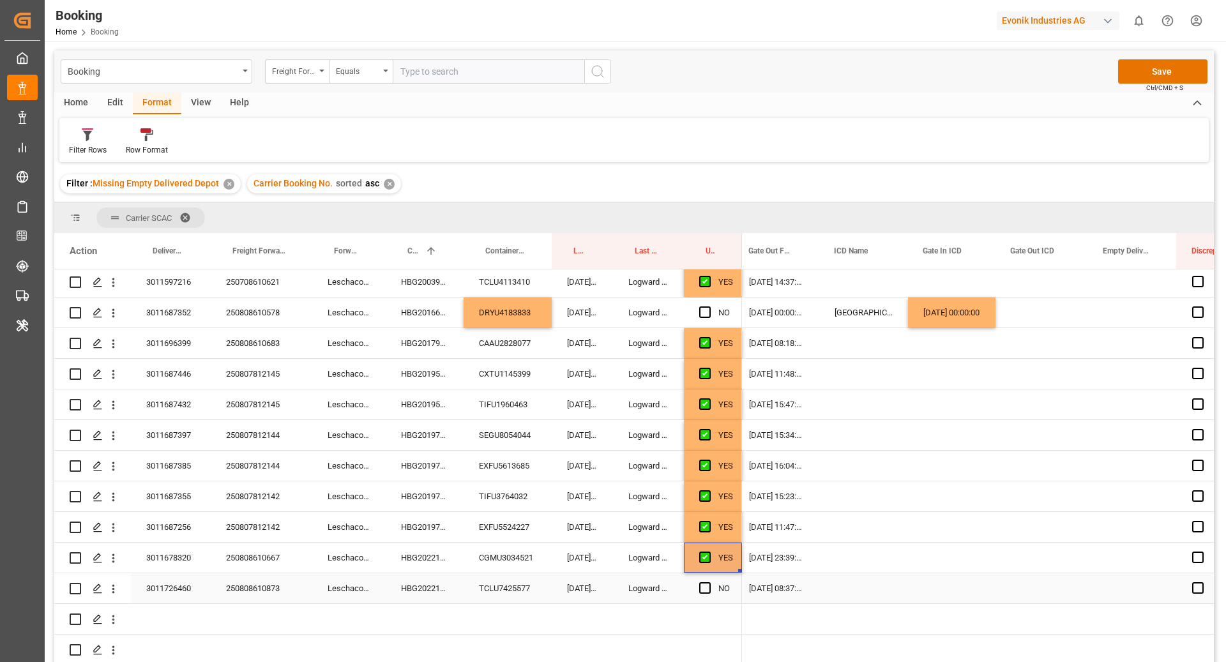
click at [513, 590] on div "TCLU7425577" at bounding box center [508, 589] width 88 height 30
click at [703, 593] on div "Press SPACE to select this row." at bounding box center [708, 588] width 19 height 29
click at [711, 583] on div "Press SPACE to select this row." at bounding box center [708, 588] width 19 height 29
click at [706, 587] on span "Press SPACE to select this row." at bounding box center [704, 588] width 11 height 11
click at [709, 583] on input "Press SPACE to select this row." at bounding box center [709, 583] width 0 height 0
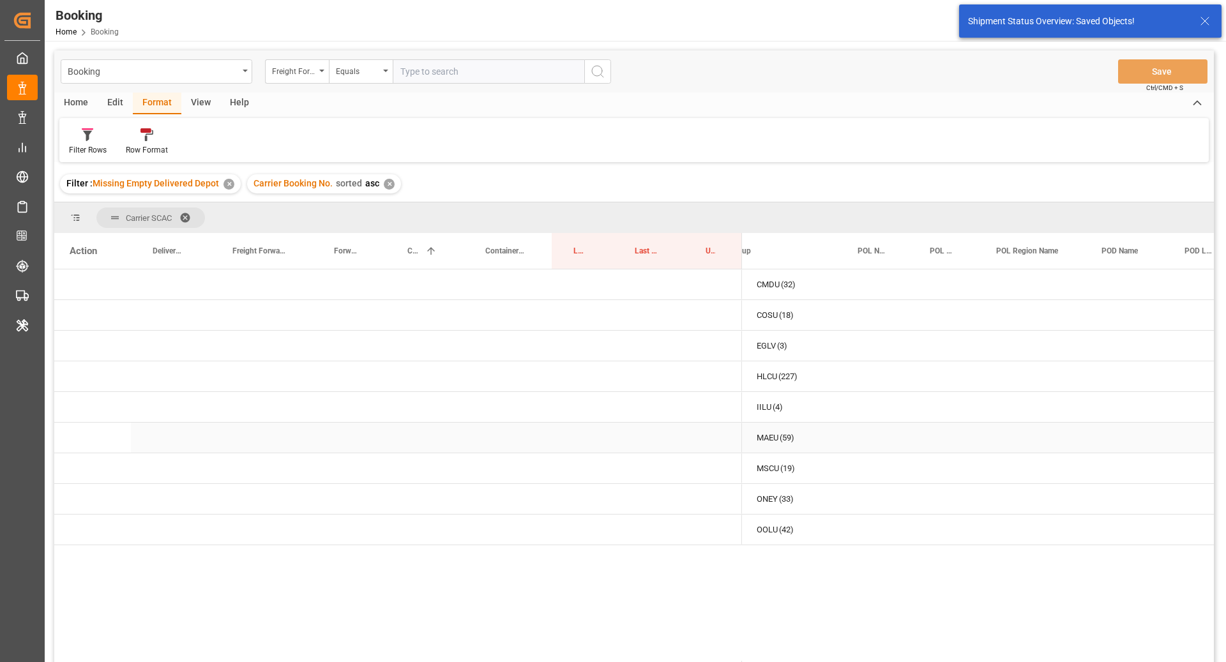
scroll to position [0, 0]
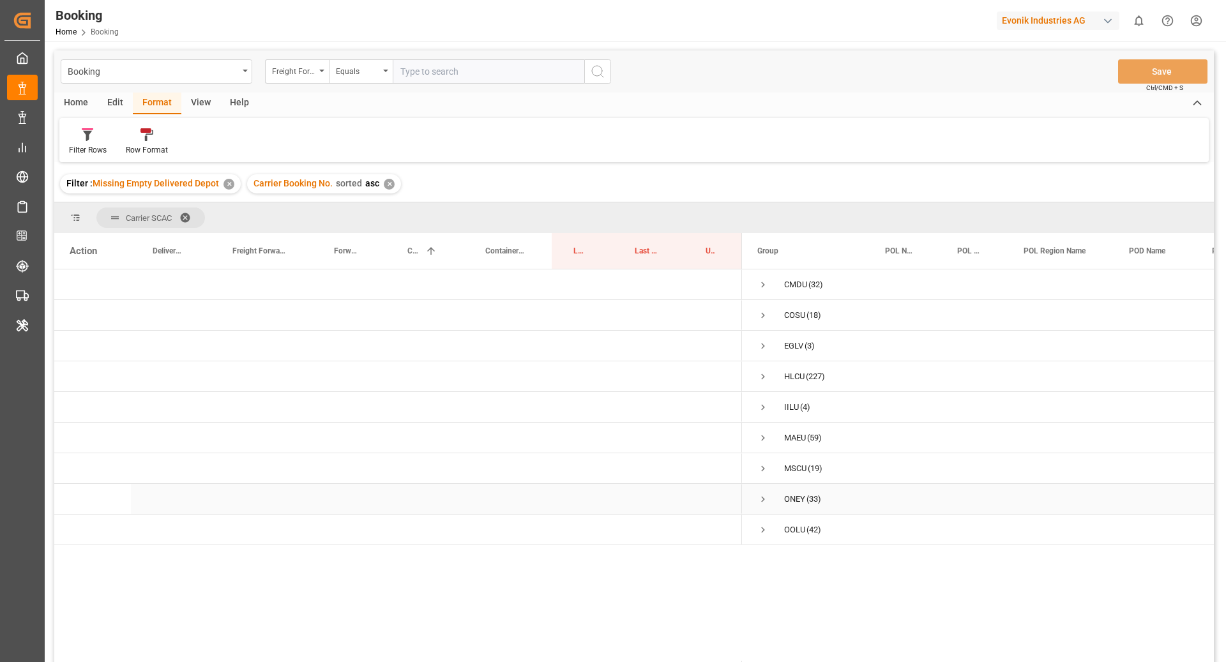
click at [763, 500] on span "Press SPACE to select this row." at bounding box center [763, 499] width 11 height 11
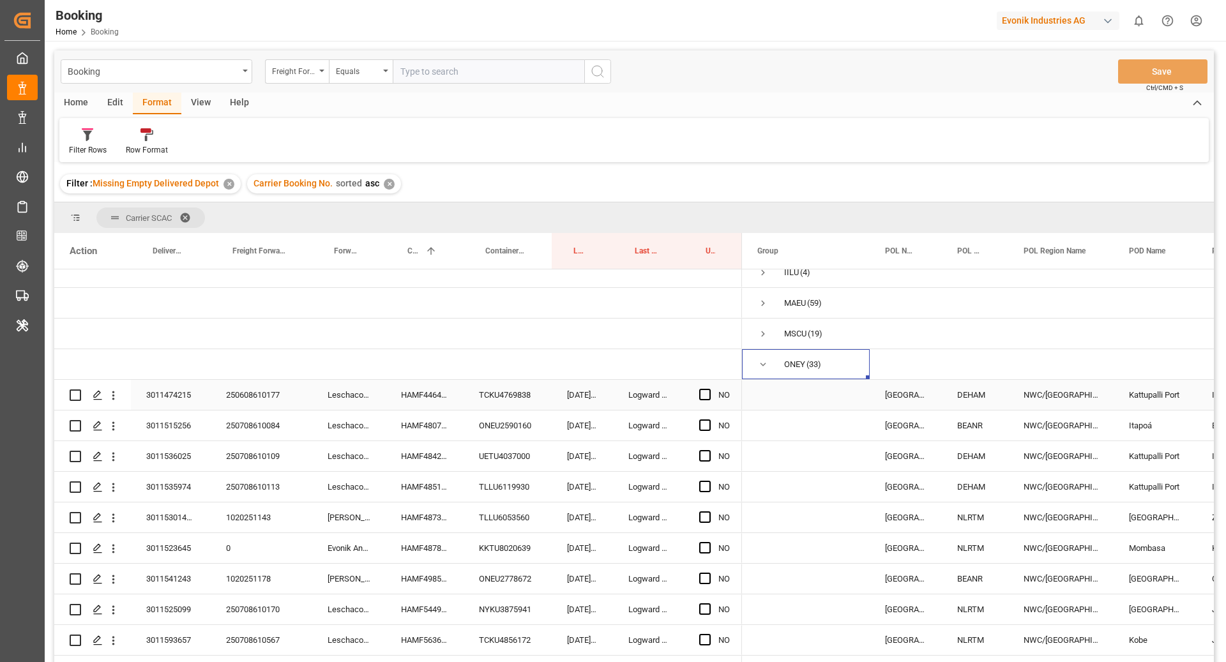
scroll to position [149, 0]
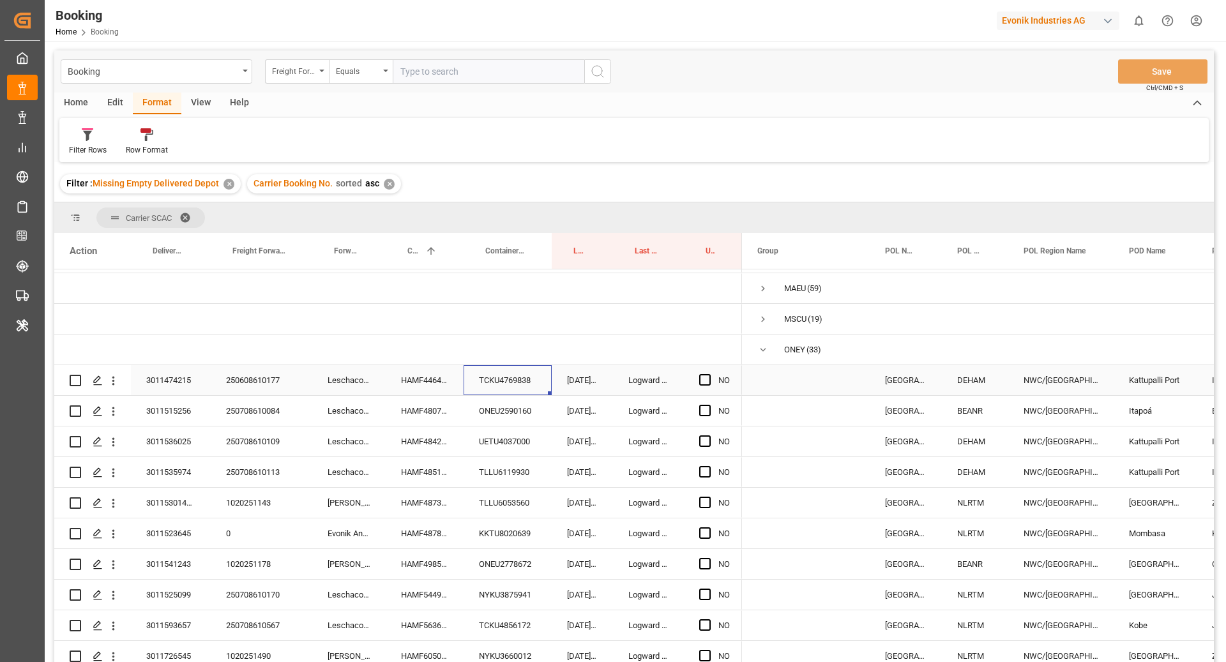
click at [482, 381] on div "TCKU4769838" at bounding box center [508, 380] width 88 height 30
click at [709, 385] on span "Press SPACE to select this row." at bounding box center [704, 379] width 11 height 11
click at [709, 374] on input "Press SPACE to select this row." at bounding box center [709, 374] width 0 height 0
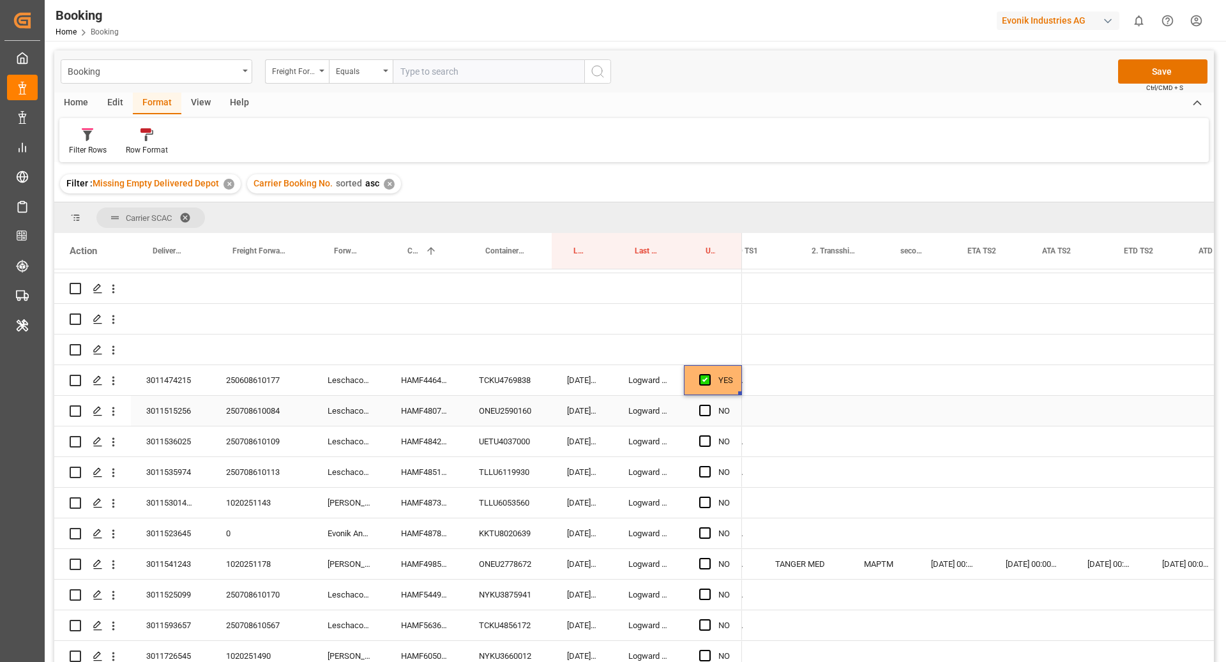
scroll to position [0, 1849]
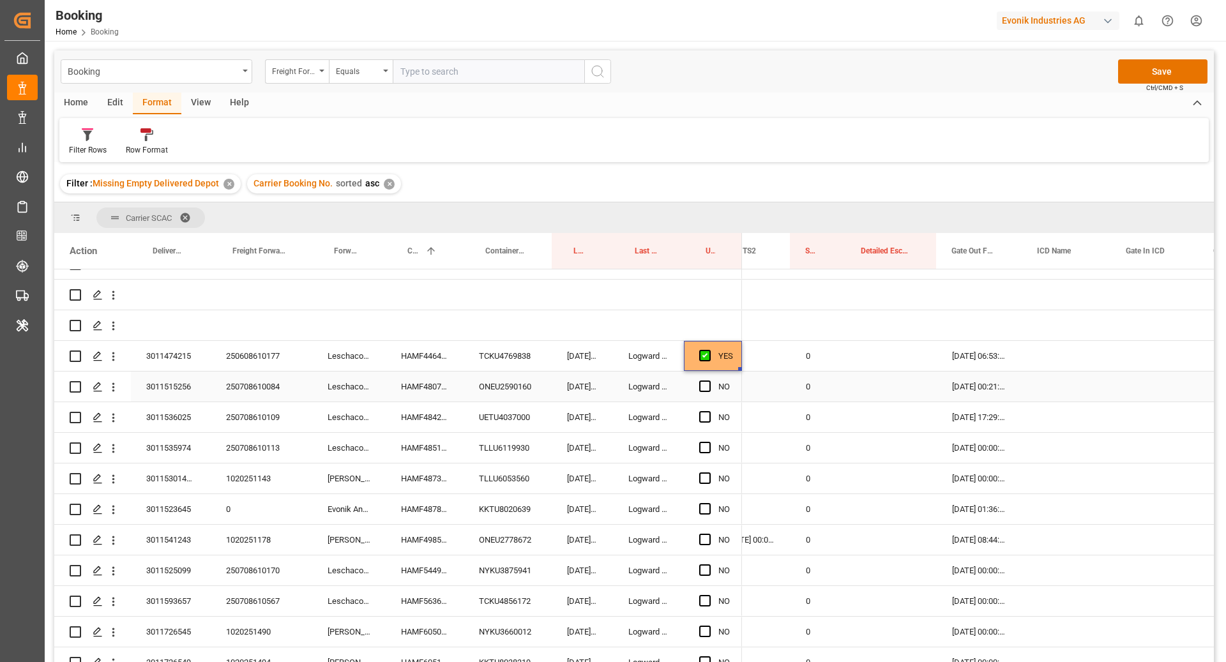
click at [498, 381] on div "ONEU2590160" at bounding box center [508, 387] width 88 height 30
click at [701, 388] on span "Press SPACE to select this row." at bounding box center [704, 386] width 11 height 11
click at [709, 381] on input "Press SPACE to select this row." at bounding box center [709, 381] width 0 height 0
click at [525, 412] on div "UETU4037000" at bounding box center [508, 417] width 88 height 30
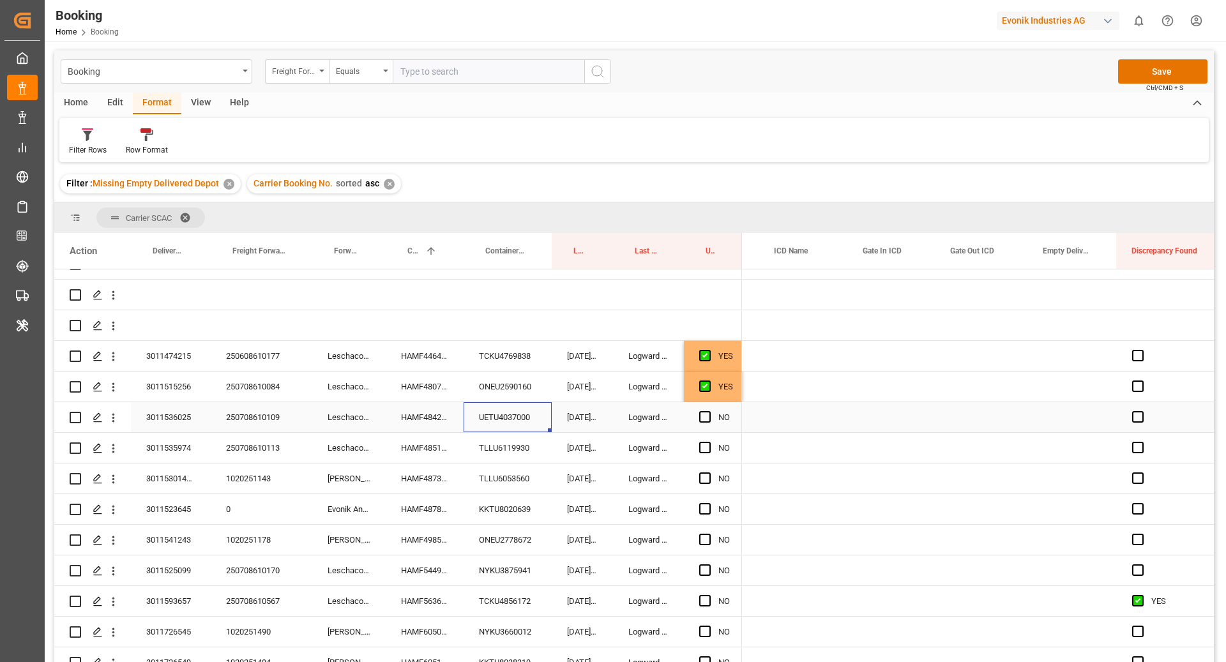
click at [1069, 415] on div "Press SPACE to select this row." at bounding box center [1072, 417] width 89 height 30
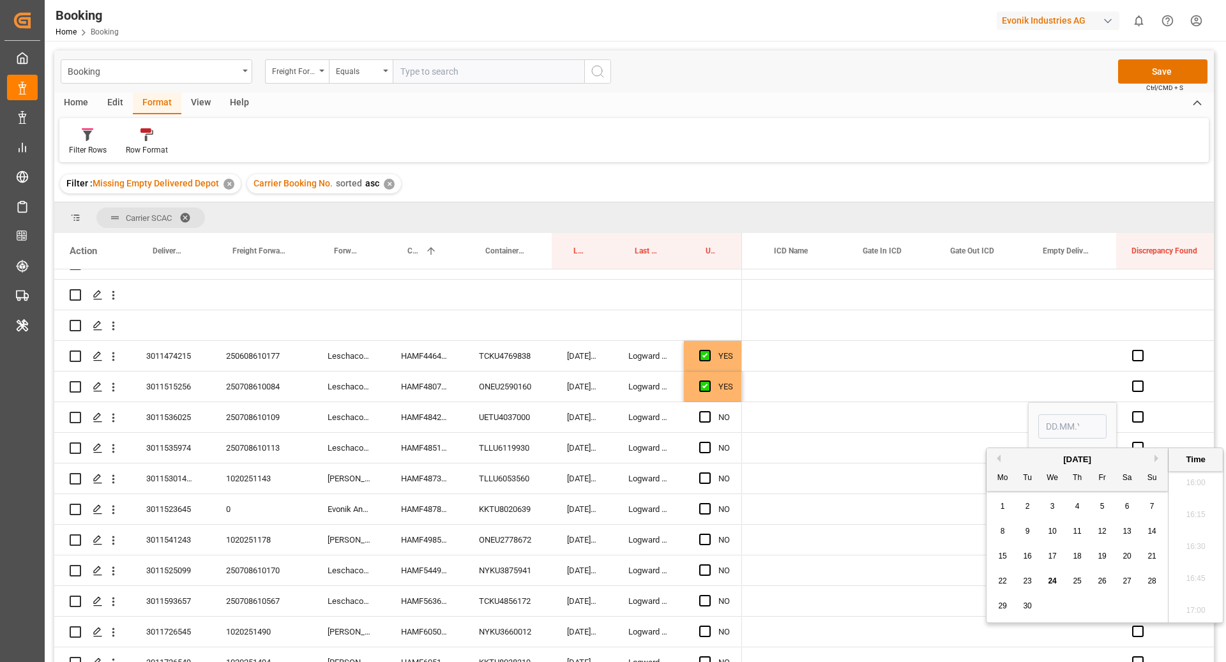
click at [1051, 581] on span "24" at bounding box center [1052, 581] width 8 height 9
type input "[DATE] 00:00"
click at [857, 408] on div "Press SPACE to select this row." at bounding box center [892, 417] width 88 height 30
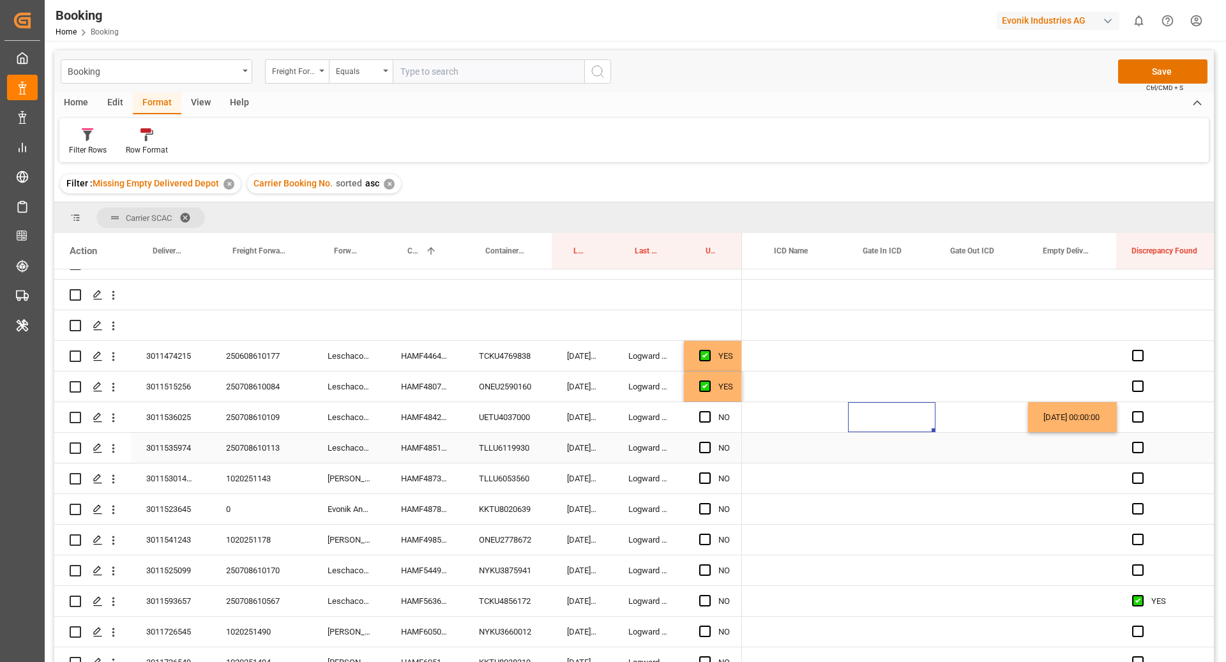
drag, startPoint x: 540, startPoint y: 452, endPoint x: 556, endPoint y: 457, distance: 16.8
click at [540, 452] on div "TLLU6119930" at bounding box center [508, 448] width 88 height 30
click at [697, 449] on div "NO" at bounding box center [713, 448] width 58 height 30
click at [702, 447] on span "Press SPACE to select this row." at bounding box center [704, 447] width 11 height 11
click at [709, 442] on input "Press SPACE to select this row." at bounding box center [709, 442] width 0 height 0
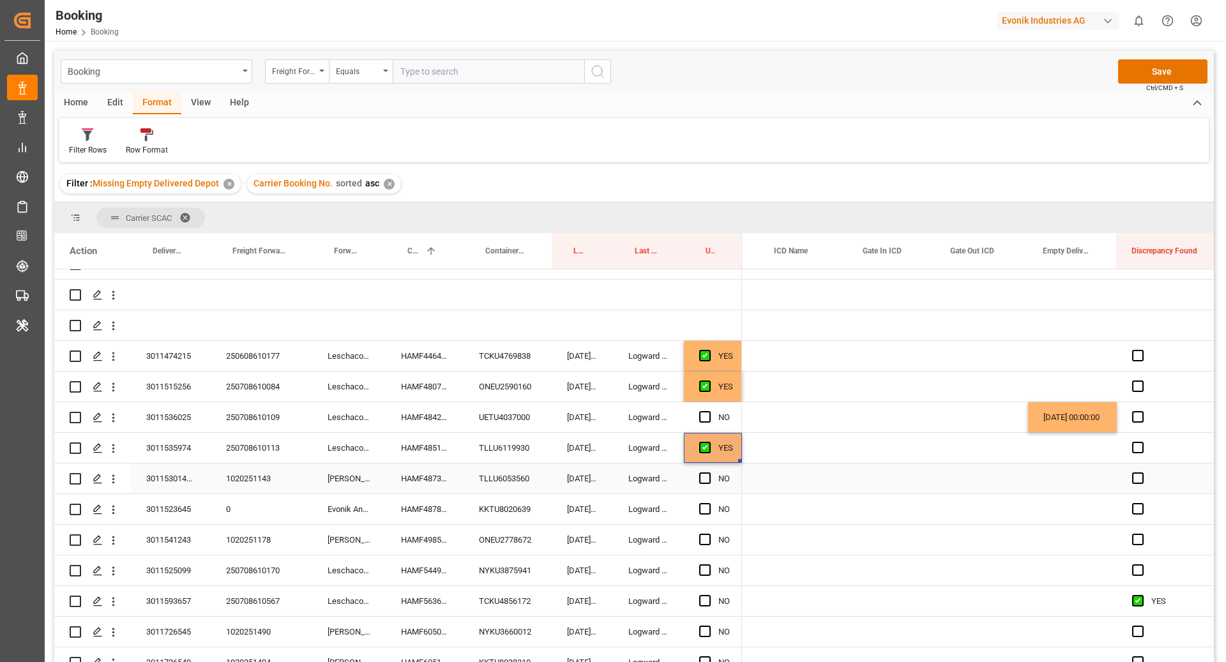
click at [516, 472] on div "TLLU6053560" at bounding box center [508, 479] width 88 height 30
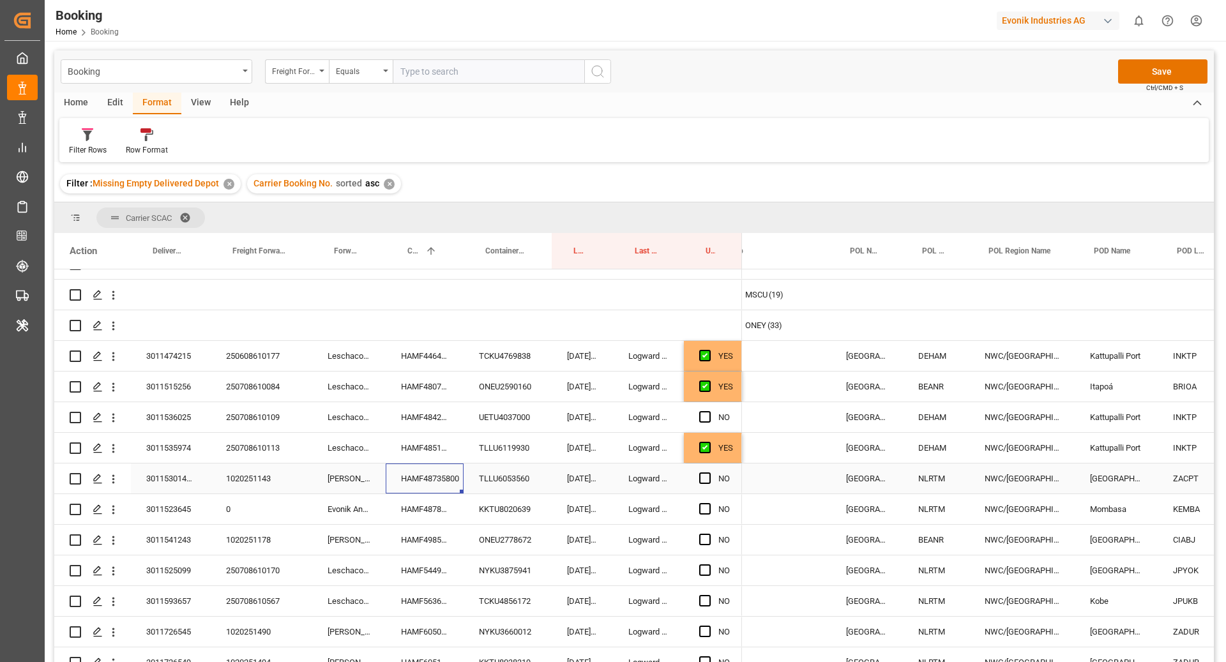
click at [392, 478] on div "HAMF48735800" at bounding box center [425, 479] width 78 height 30
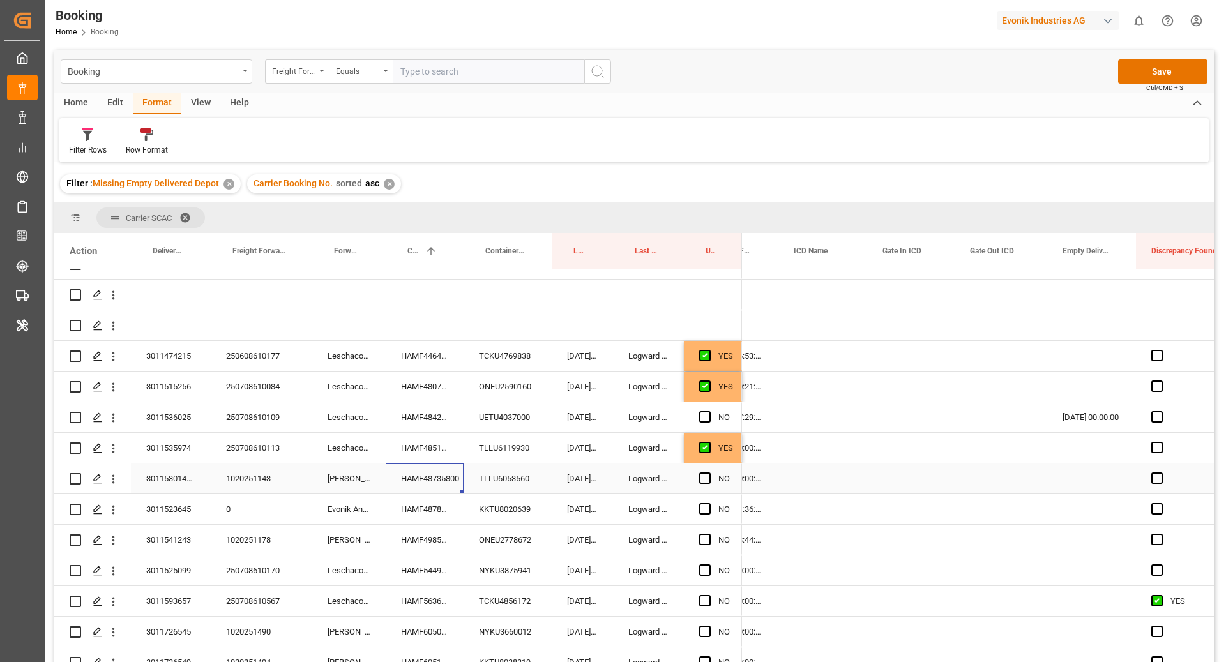
click at [1088, 484] on div "Press SPACE to select this row." at bounding box center [1092, 479] width 89 height 30
click at [1086, 481] on div "Press SPACE to select this row." at bounding box center [1092, 479] width 89 height 30
click at [1076, 478] on div "Press SPACE to select this row." at bounding box center [1092, 479] width 89 height 30
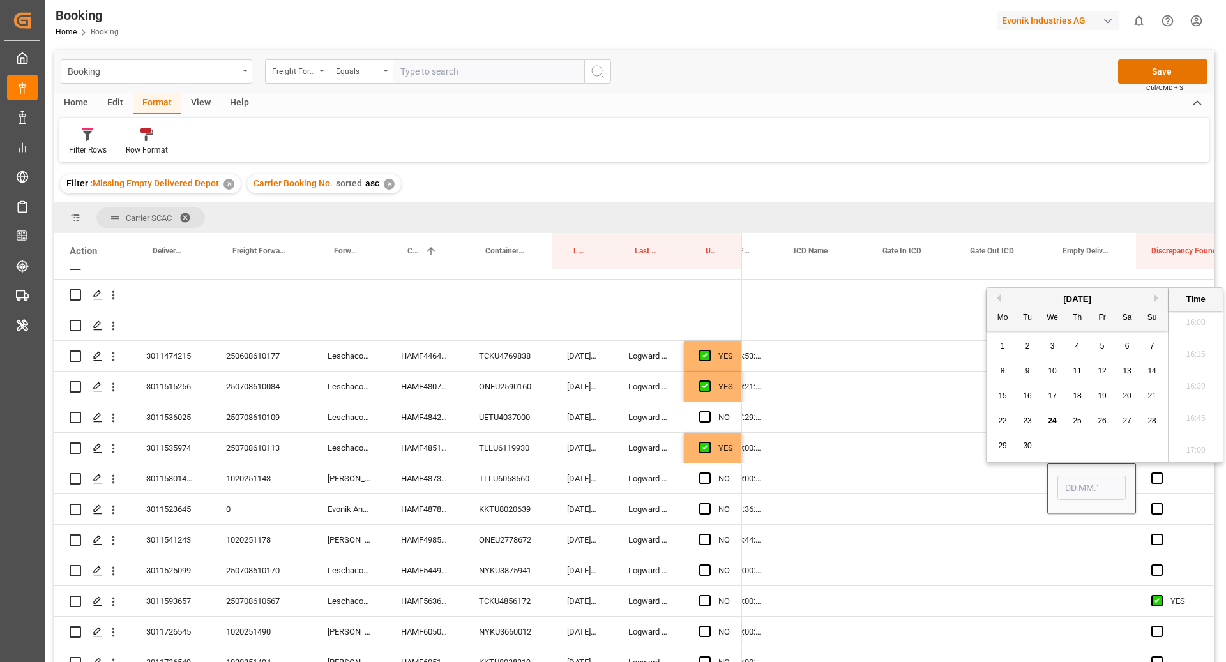
click at [1002, 423] on span "22" at bounding box center [1002, 420] width 8 height 9
type input "22.09.2025 00:00"
click at [901, 469] on div "Press SPACE to select this row." at bounding box center [911, 479] width 88 height 30
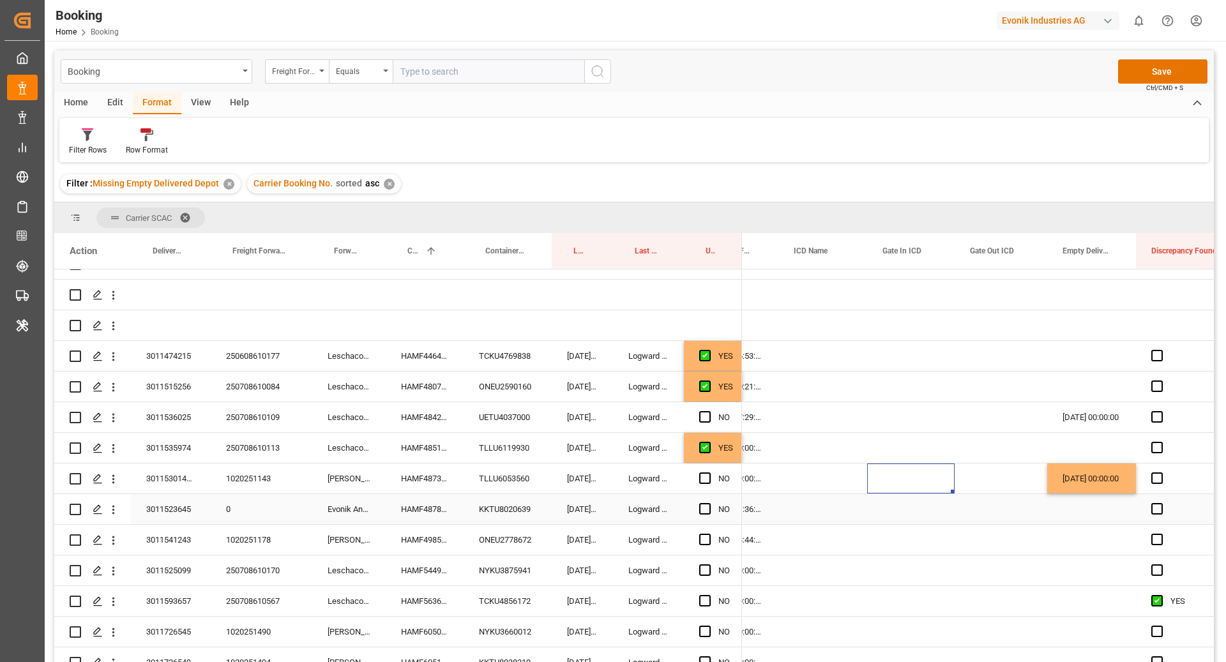
click at [496, 510] on div "KKTU8020639" at bounding box center [508, 509] width 88 height 30
click at [1075, 508] on div "Press SPACE to select this row." at bounding box center [1092, 509] width 89 height 30
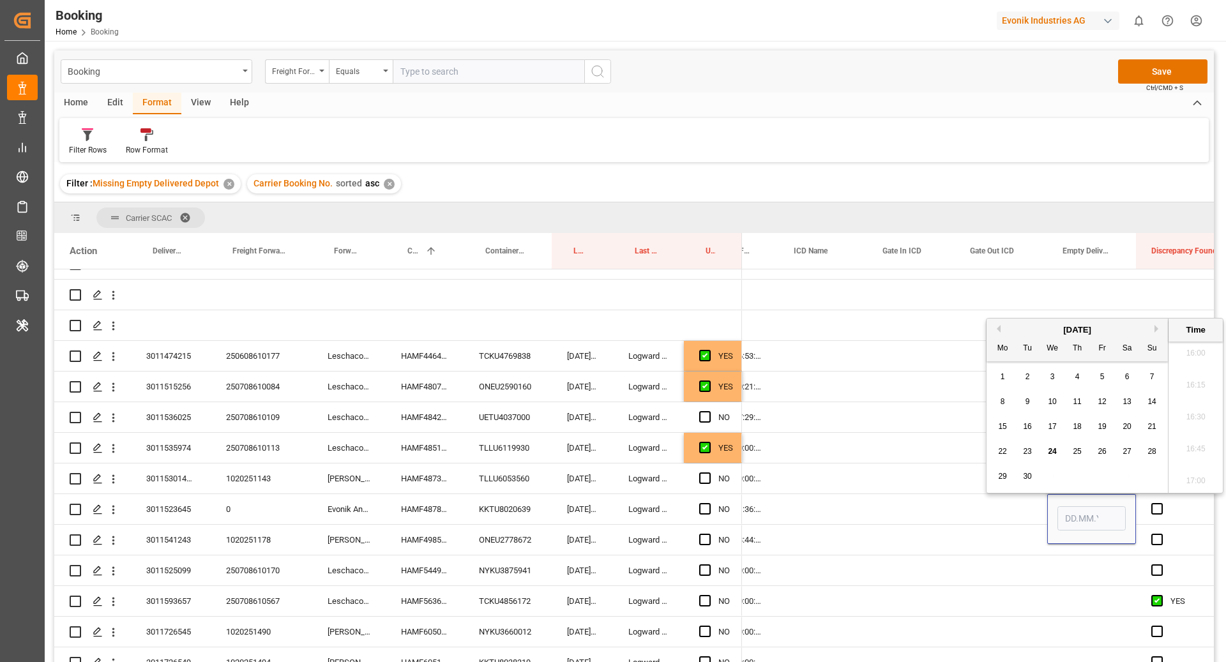
click at [1032, 450] on div "23" at bounding box center [1028, 452] width 16 height 15
type input "23.09.2025 00:00"
click at [761, 518] on div "18.09.2025 01:36:00" at bounding box center [736, 509] width 86 height 30
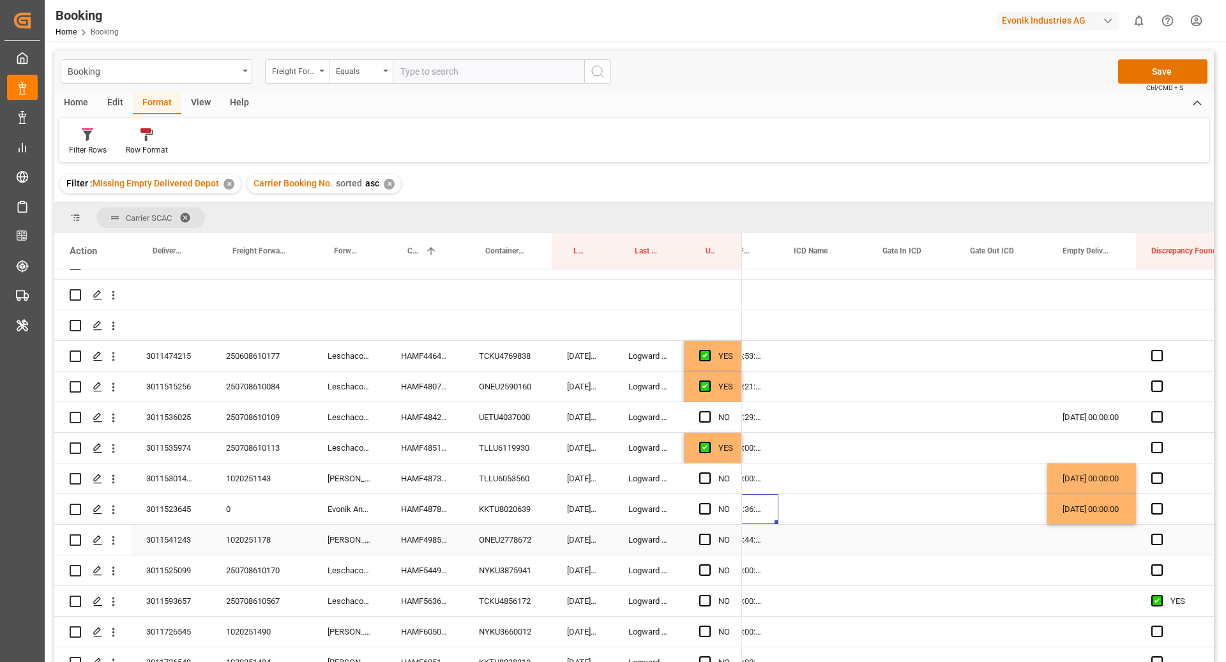
click at [516, 540] on div "ONEU2778672" at bounding box center [508, 540] width 88 height 30
click at [440, 541] on div "HAMF49855500" at bounding box center [425, 540] width 78 height 30
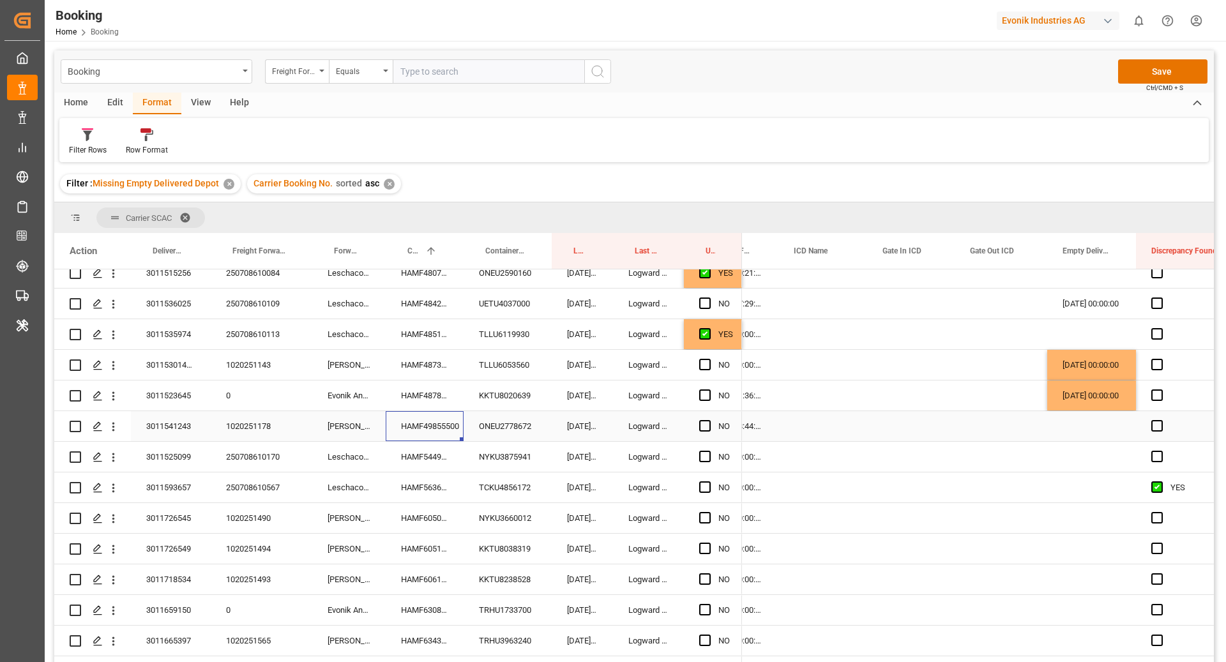
click at [707, 428] on span "Press SPACE to select this row." at bounding box center [704, 425] width 11 height 11
click at [709, 420] on input "Press SPACE to select this row." at bounding box center [709, 420] width 0 height 0
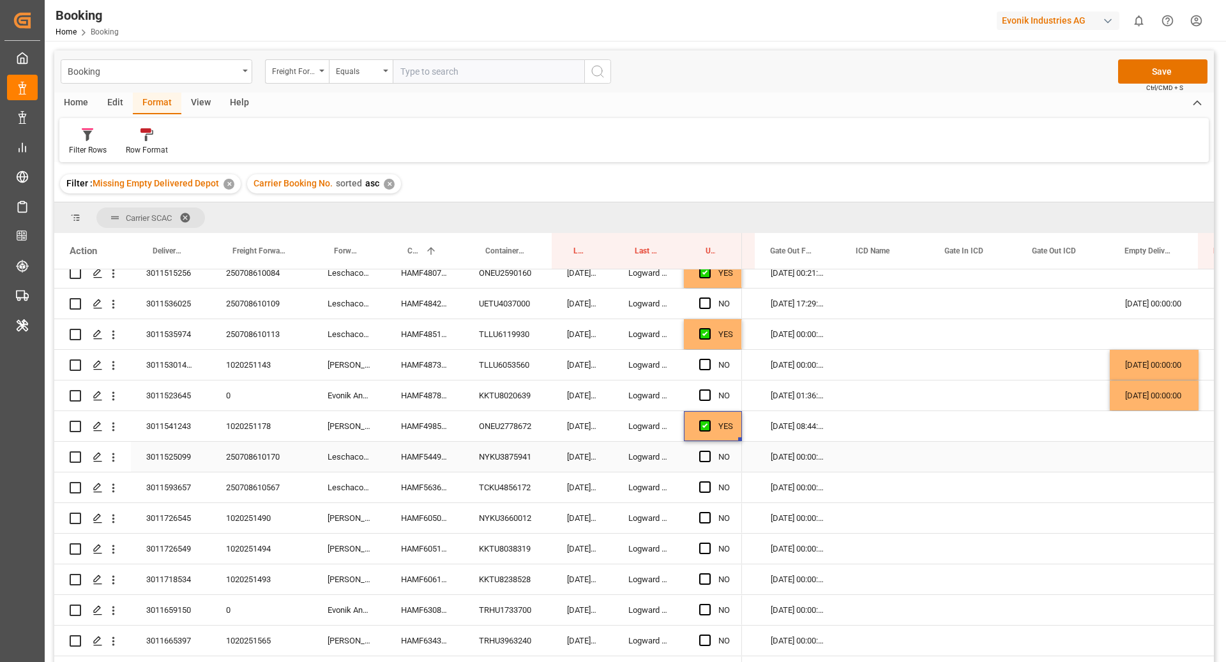
click at [484, 453] on div "NYKU3875941" at bounding box center [508, 457] width 88 height 30
click at [1131, 460] on div "Press SPACE to select this row." at bounding box center [1154, 457] width 89 height 30
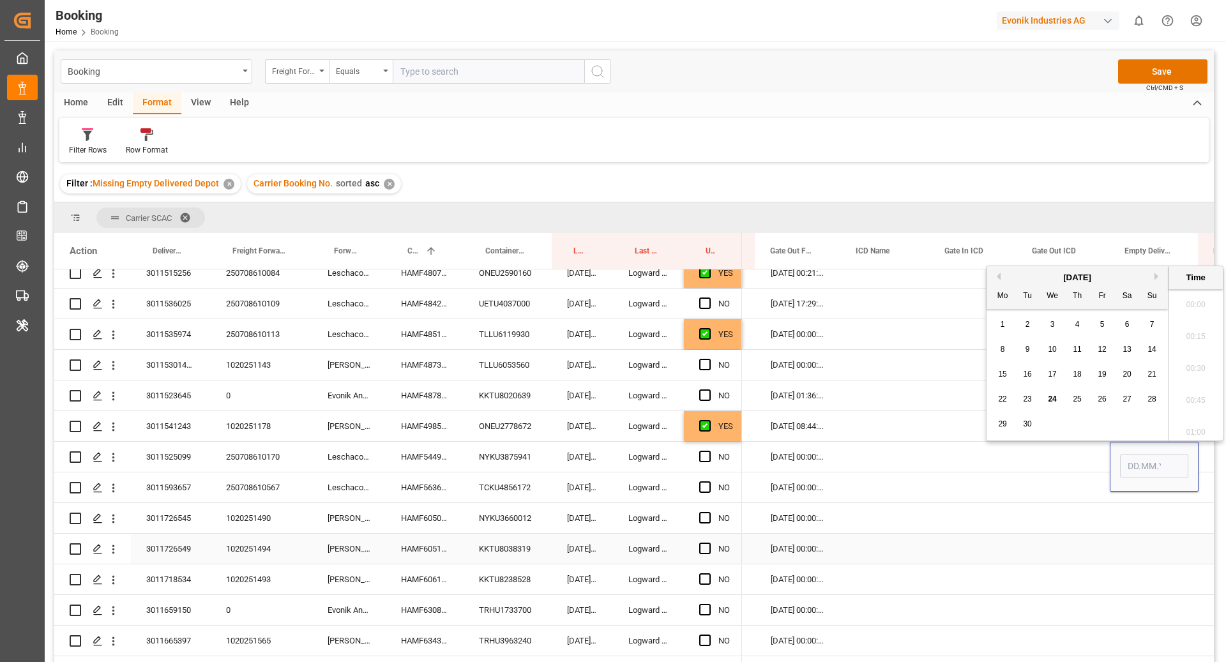
scroll to position [2048, 0]
click at [1056, 397] on span "24" at bounding box center [1052, 399] width 8 height 9
type input "[DATE] 00:00"
click at [482, 490] on div "TCKU4856172" at bounding box center [508, 488] width 88 height 30
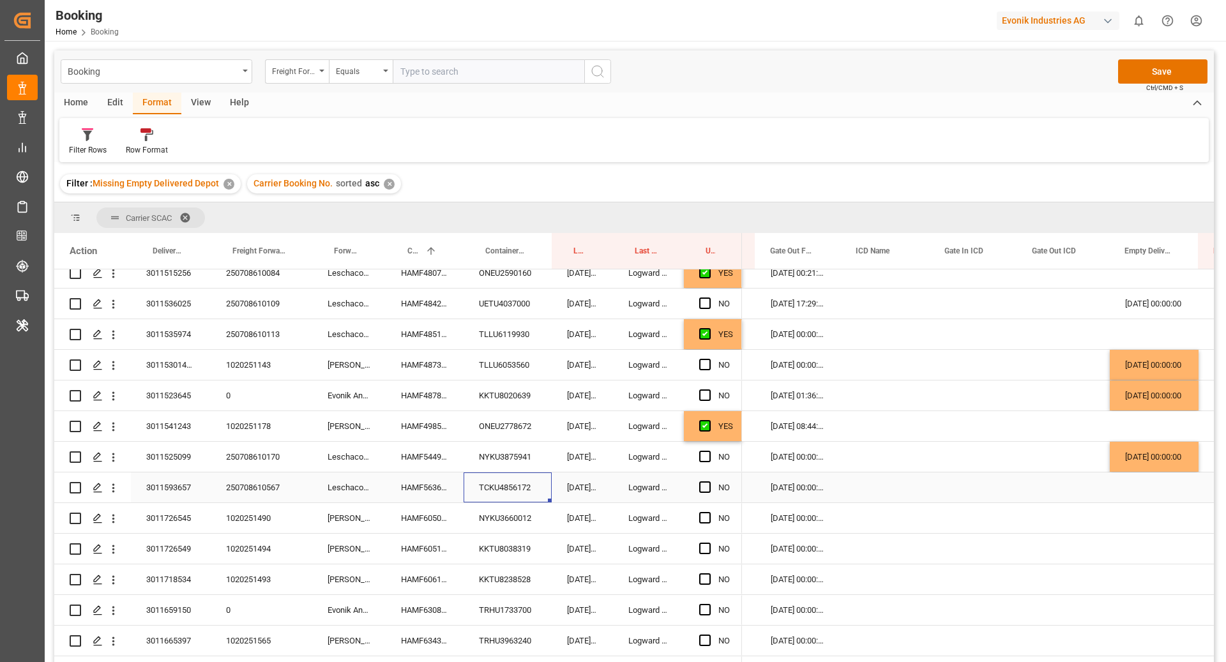
click at [1148, 488] on div "Press SPACE to select this row." at bounding box center [1154, 488] width 89 height 30
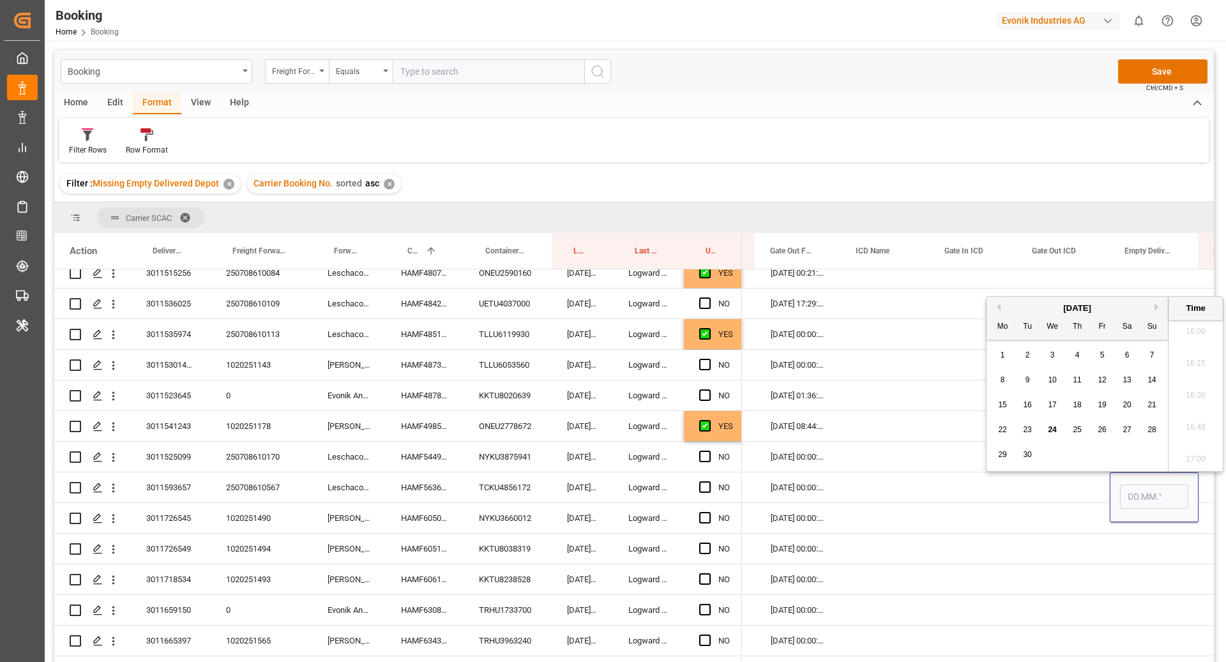
click at [1046, 436] on div "24" at bounding box center [1053, 430] width 16 height 15
type input "[DATE] 00:00"
click at [942, 475] on div "Press SPACE to select this row." at bounding box center [974, 488] width 88 height 30
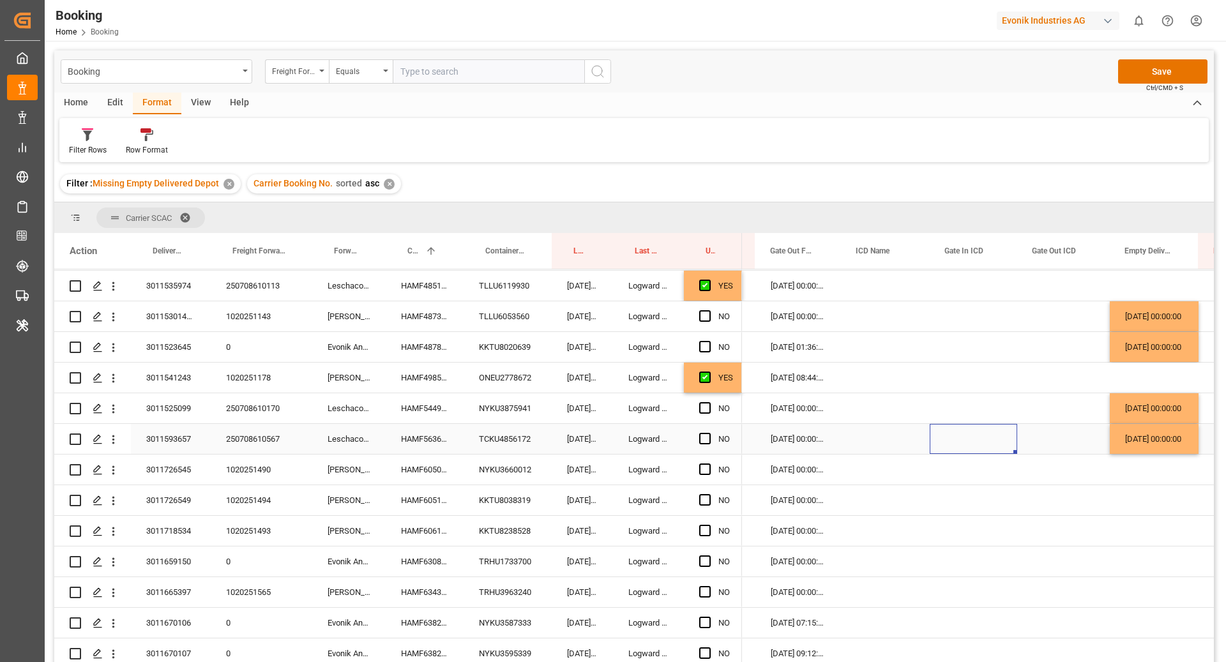
scroll to position [336, 0]
click at [509, 467] on div "NYKU3660012" at bounding box center [508, 470] width 88 height 30
click at [413, 481] on div "HAMF60509800" at bounding box center [425, 470] width 78 height 30
click at [1154, 473] on div "Press SPACE to select this row." at bounding box center [1154, 470] width 89 height 30
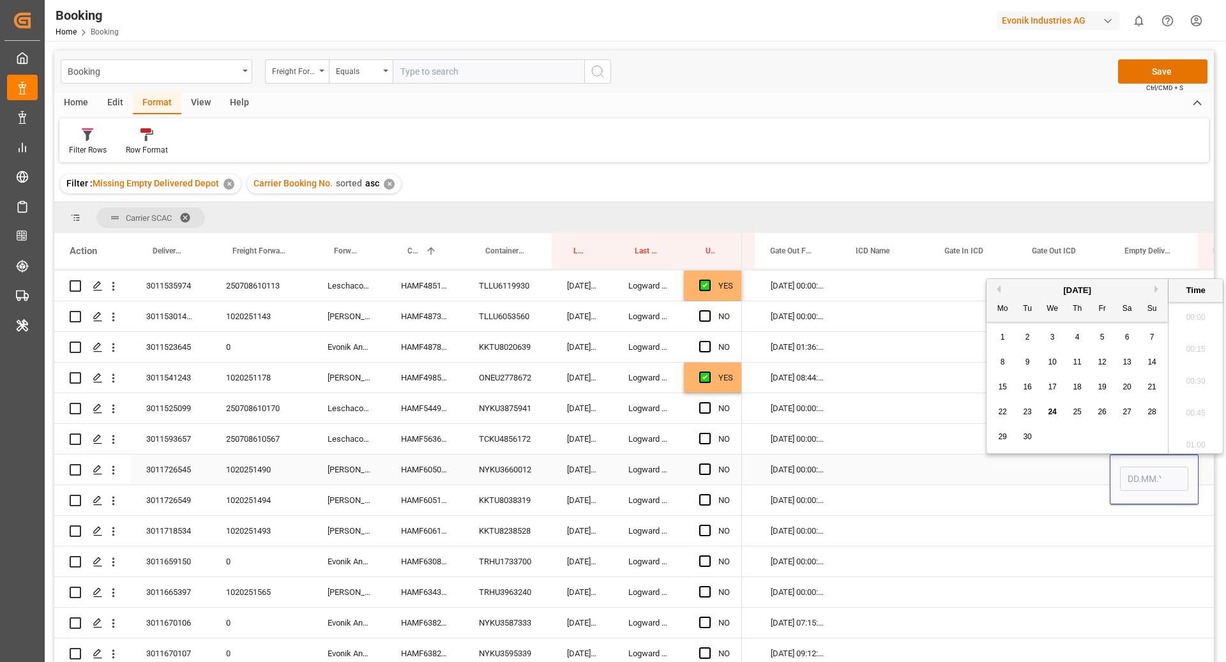
scroll to position [2048, 0]
click at [1032, 414] on span "23" at bounding box center [1027, 412] width 8 height 9
type input "23.09.2025 00:00"
click at [518, 466] on div "NYKU3660012" at bounding box center [508, 470] width 88 height 30
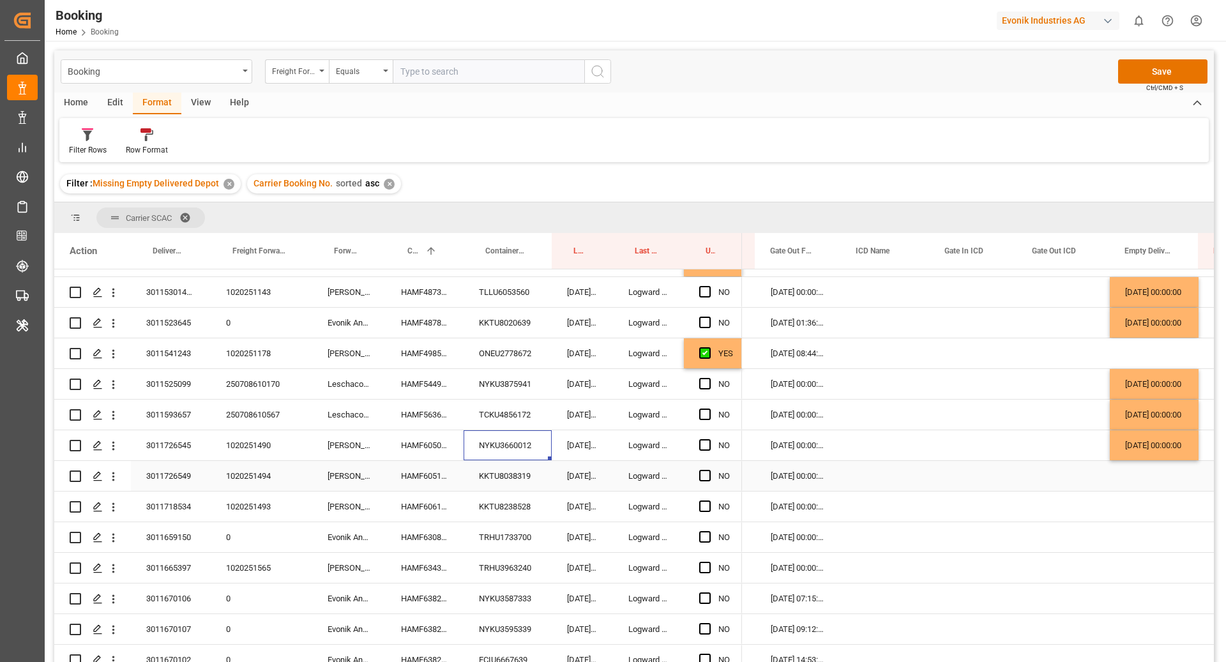
scroll to position [361, 0]
click at [516, 475] on div "KKTU8038319" at bounding box center [508, 476] width 88 height 30
click at [436, 470] on div "HAMF60519900" at bounding box center [425, 476] width 78 height 30
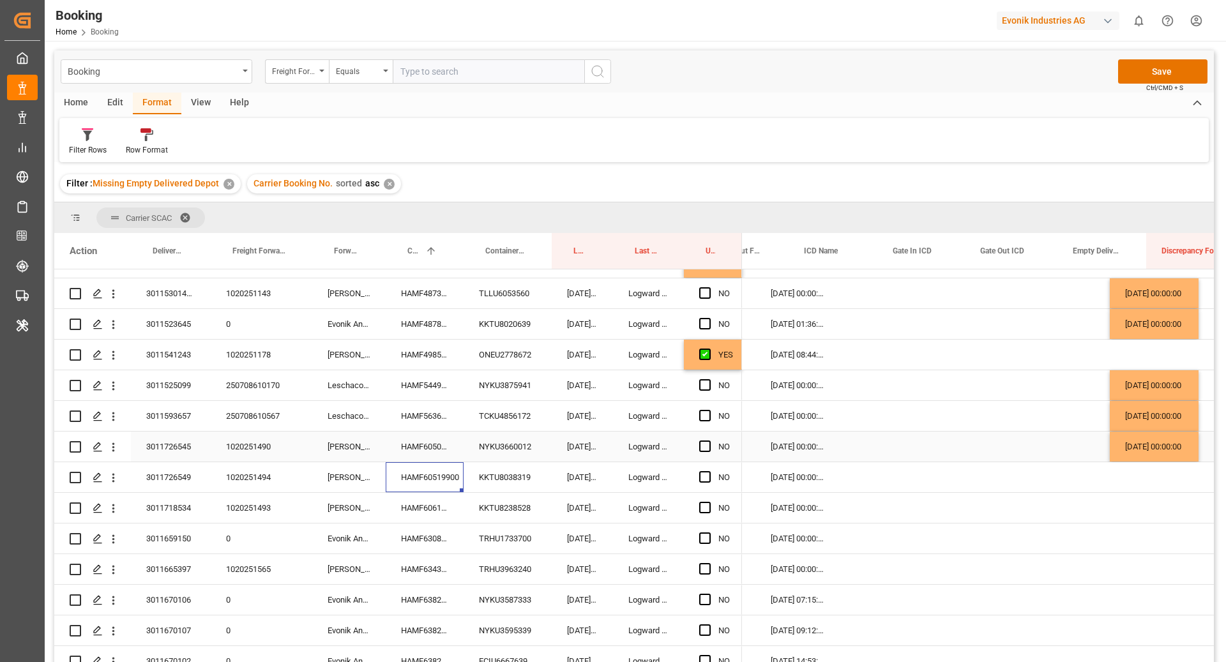
scroll to position [0, 2426]
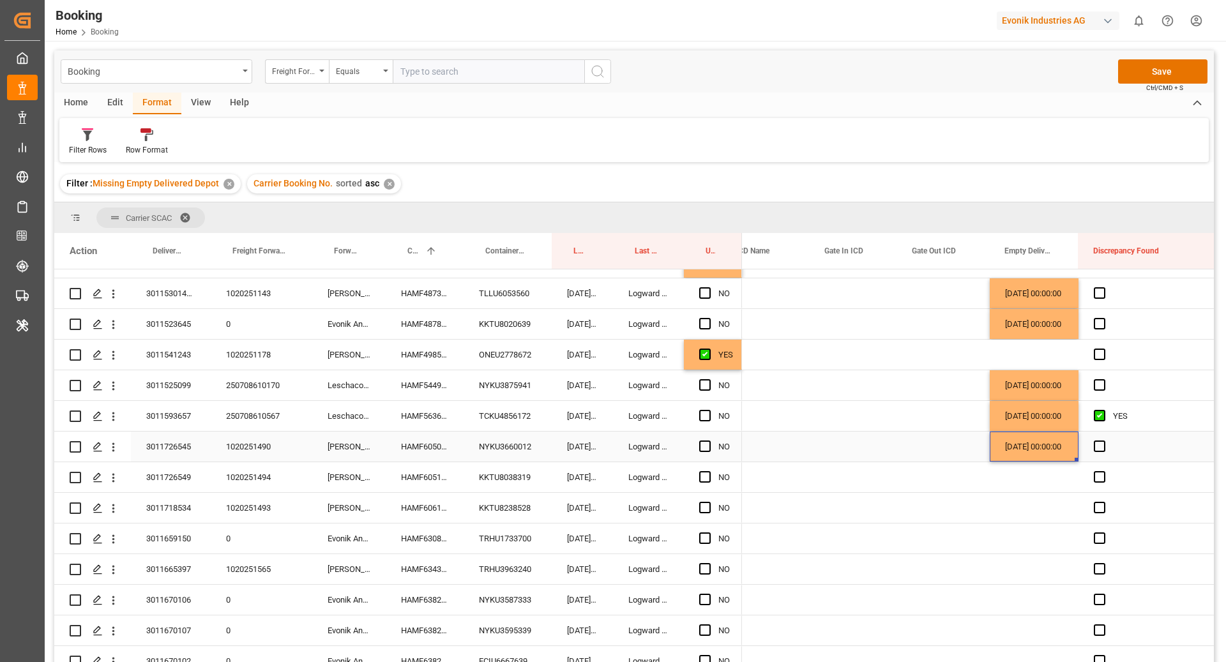
click at [1054, 452] on div "[DATE] 00:00:00" at bounding box center [1034, 447] width 89 height 30
drag, startPoint x: 1075, startPoint y: 459, endPoint x: 1076, endPoint y: 471, distance: 12.2
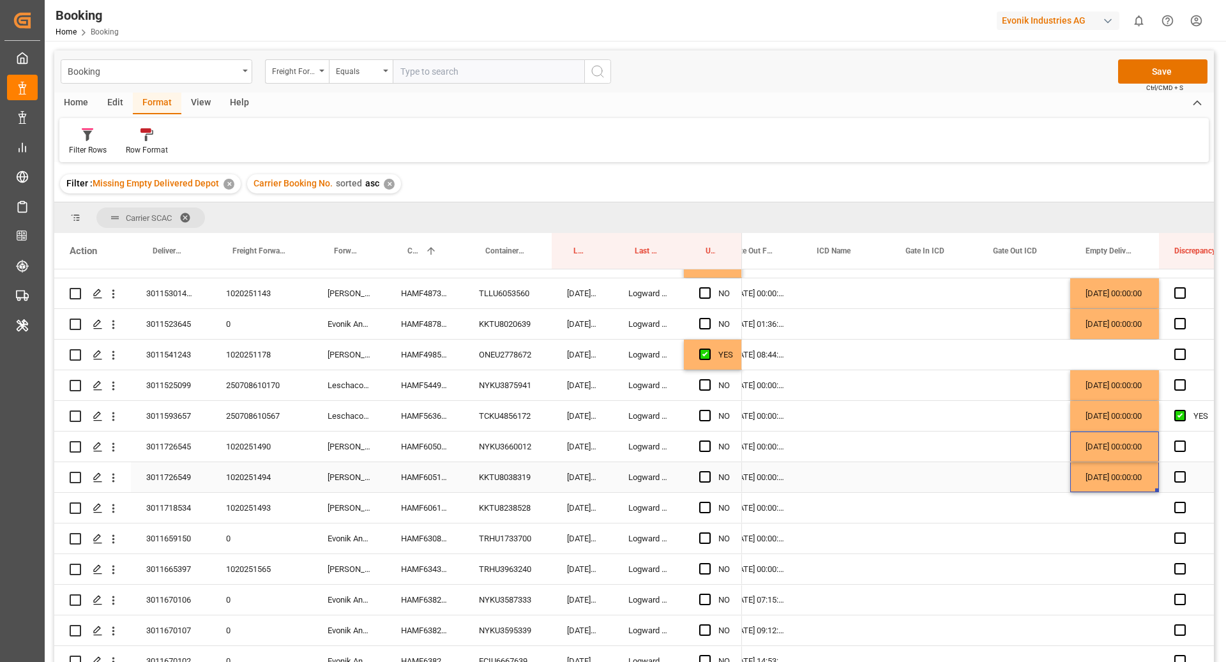
scroll to position [362, 0]
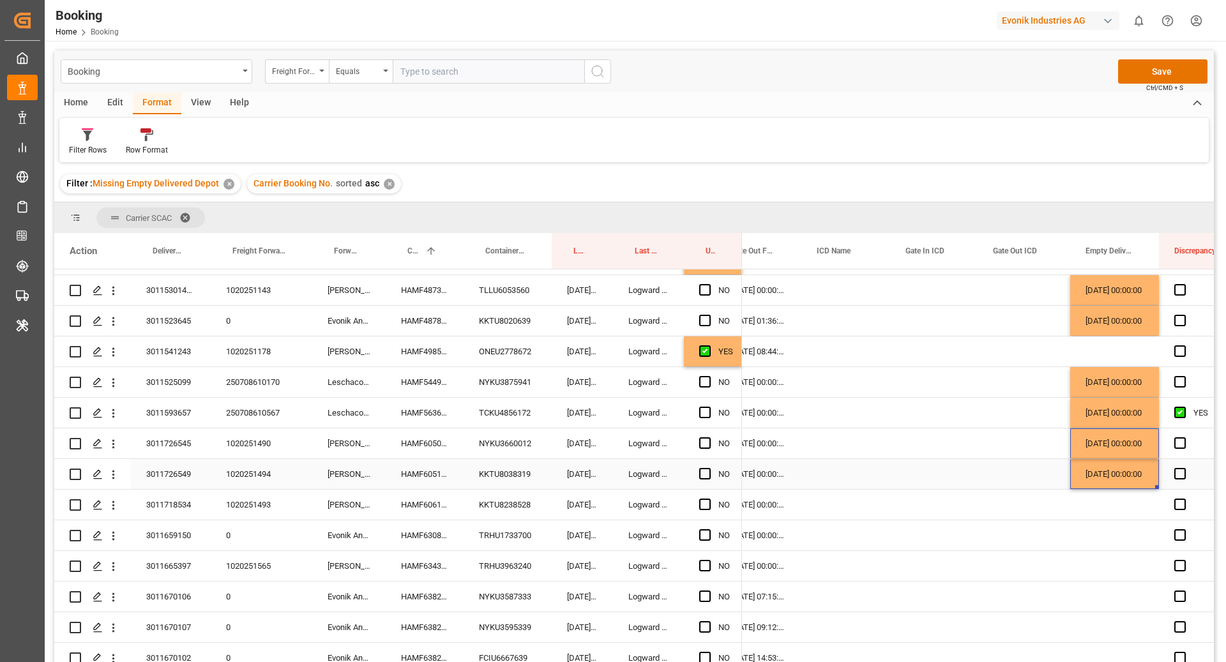
click at [565, 481] on div "23.09.2025 15:20:13" at bounding box center [582, 474] width 61 height 30
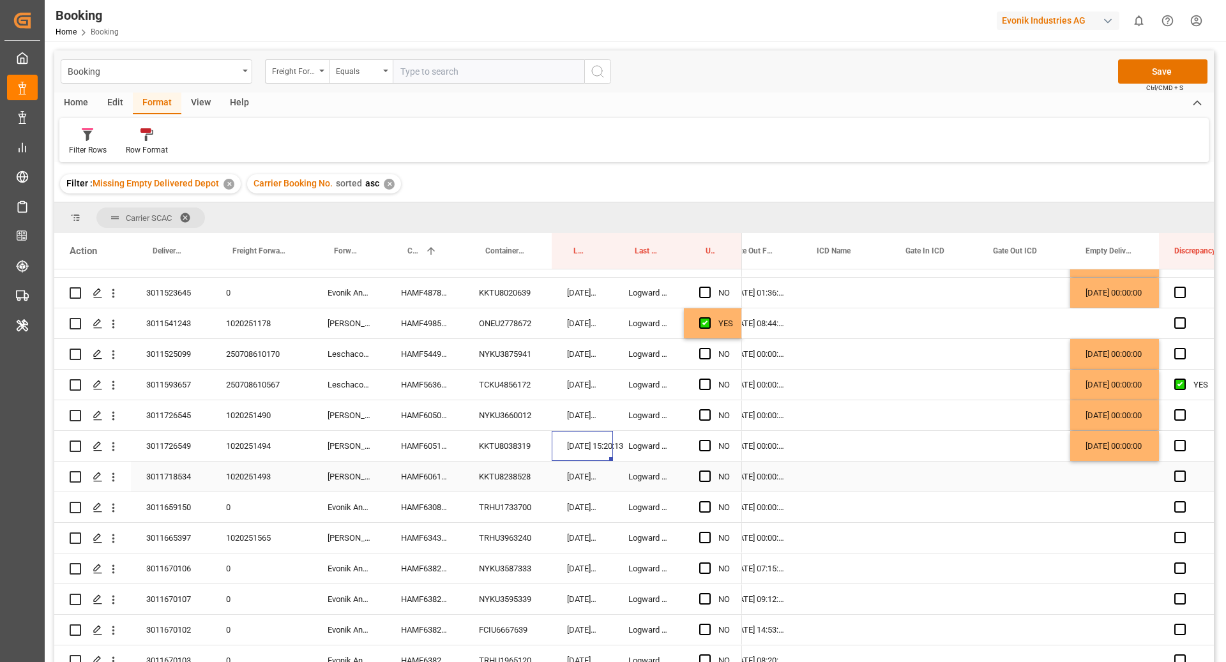
scroll to position [391, 0]
click at [514, 482] on div "KKTU8238528" at bounding box center [508, 476] width 88 height 30
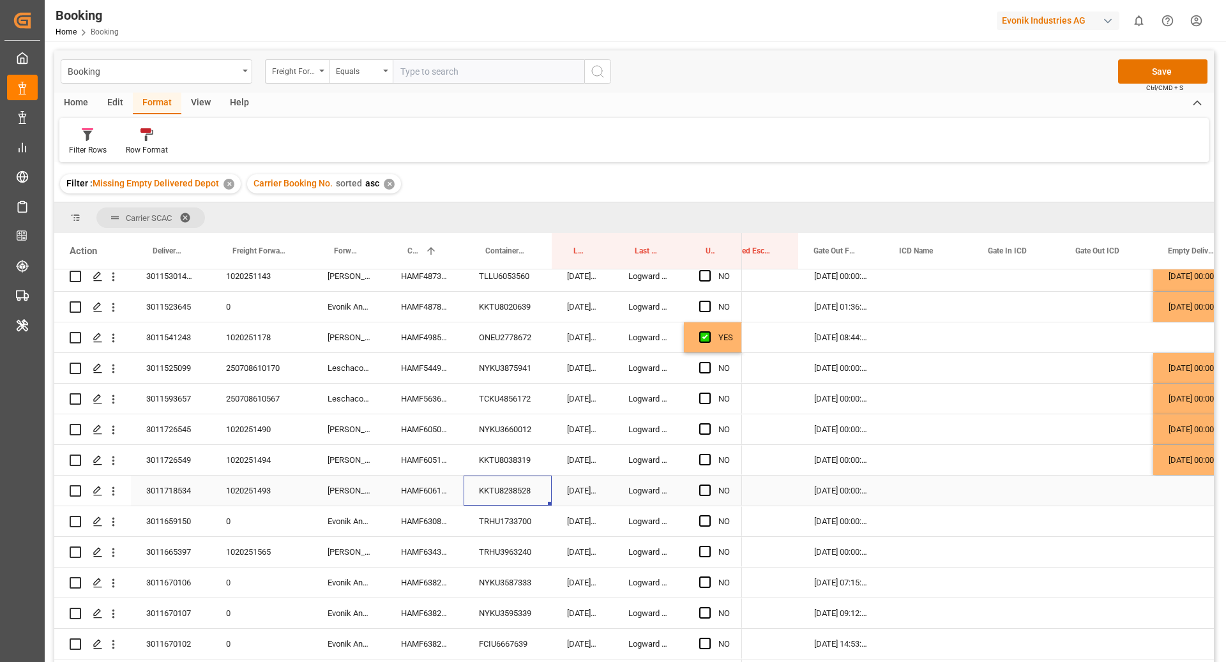
scroll to position [374, 0]
click at [433, 493] on div "HAMF60619300" at bounding box center [425, 493] width 78 height 30
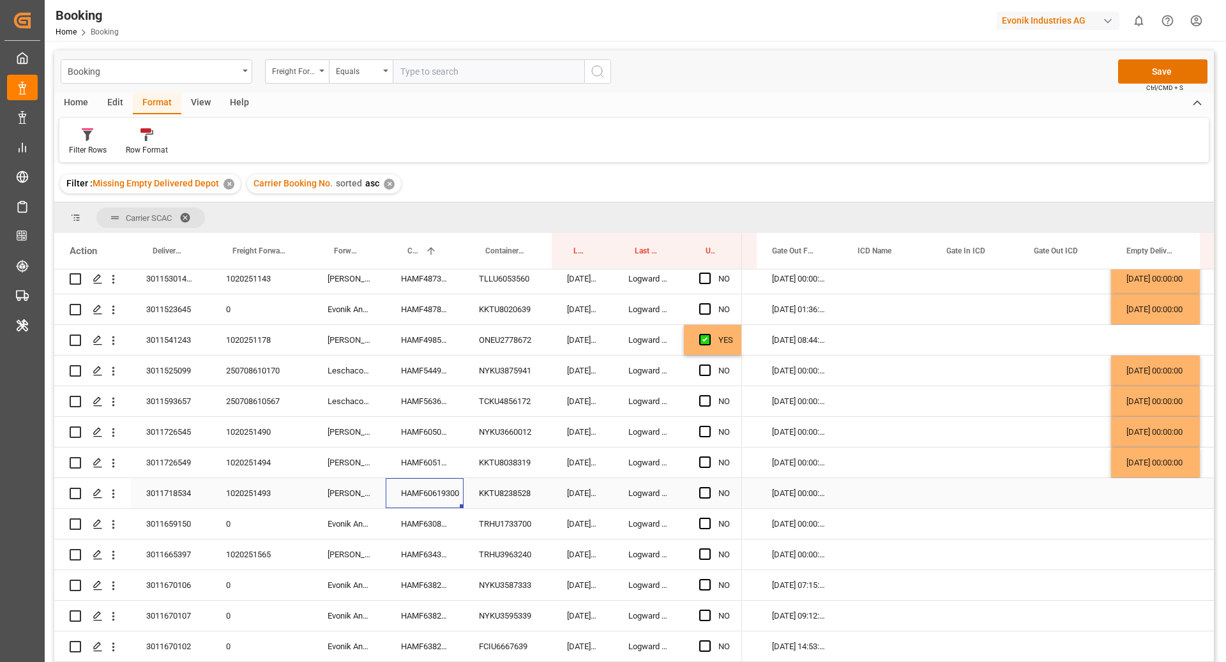
scroll to position [0, 2330]
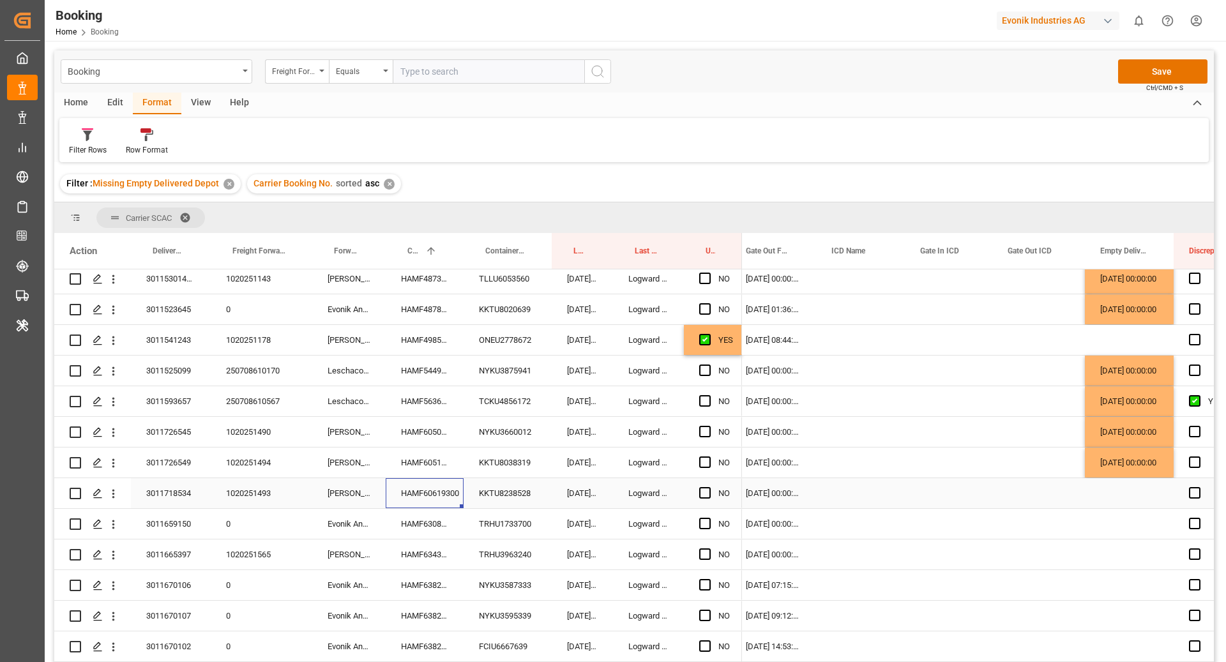
click at [1123, 494] on div "Press SPACE to select this row." at bounding box center [1129, 493] width 89 height 30
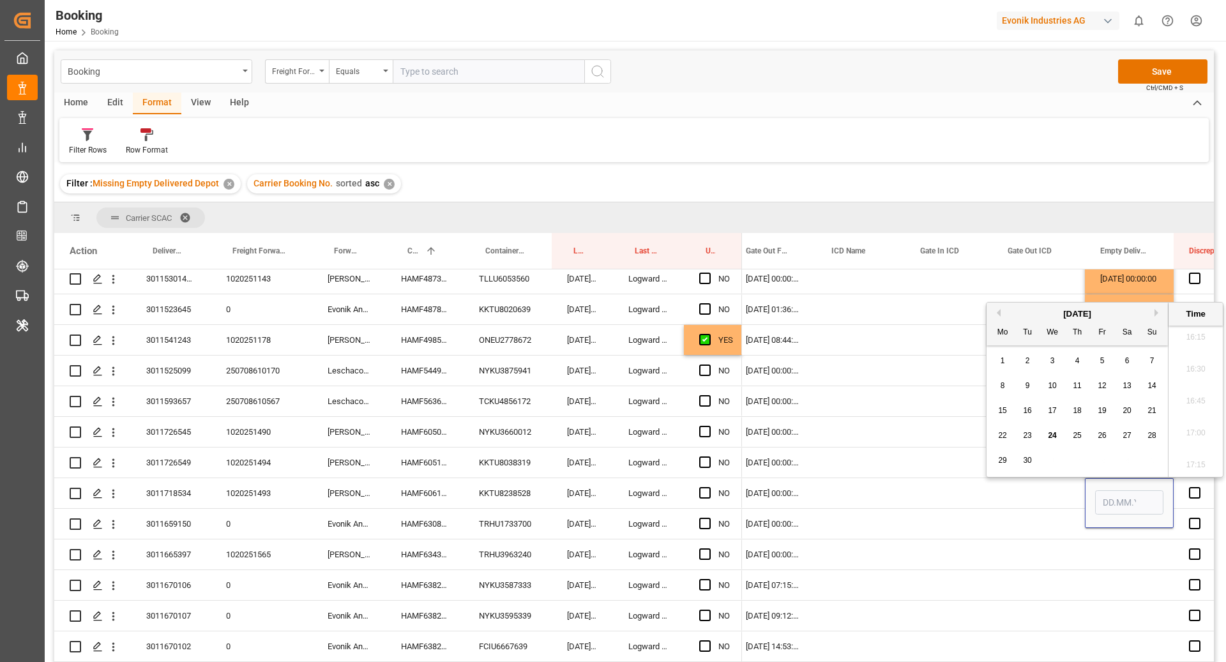
click at [999, 438] on span "22" at bounding box center [1002, 435] width 8 height 9
click at [1029, 438] on span "23" at bounding box center [1027, 435] width 8 height 9
type input "23.09.2025 00:00"
click at [932, 495] on div "Press SPACE to select this row." at bounding box center [949, 493] width 88 height 30
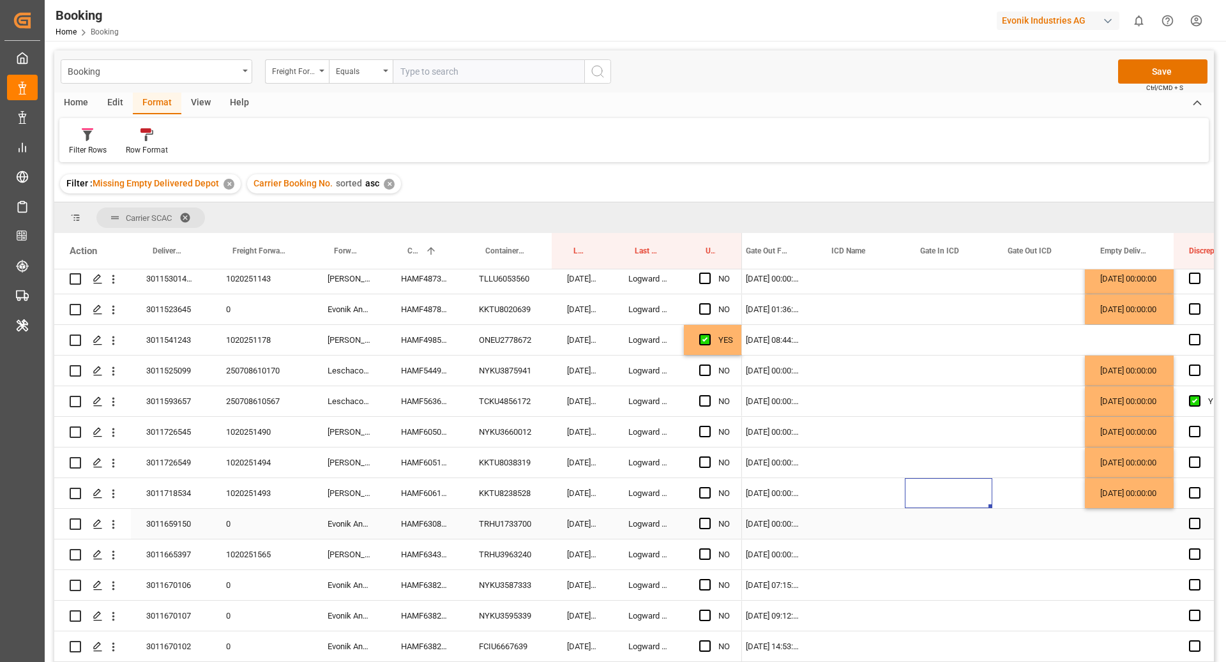
click at [501, 533] on div "TRHU1733700" at bounding box center [508, 524] width 88 height 30
click at [439, 530] on div "HAMF63086400" at bounding box center [425, 524] width 78 height 30
click at [529, 504] on div "KKTU8238528" at bounding box center [508, 493] width 88 height 30
click at [517, 523] on div "TRHU1733700" at bounding box center [508, 524] width 88 height 30
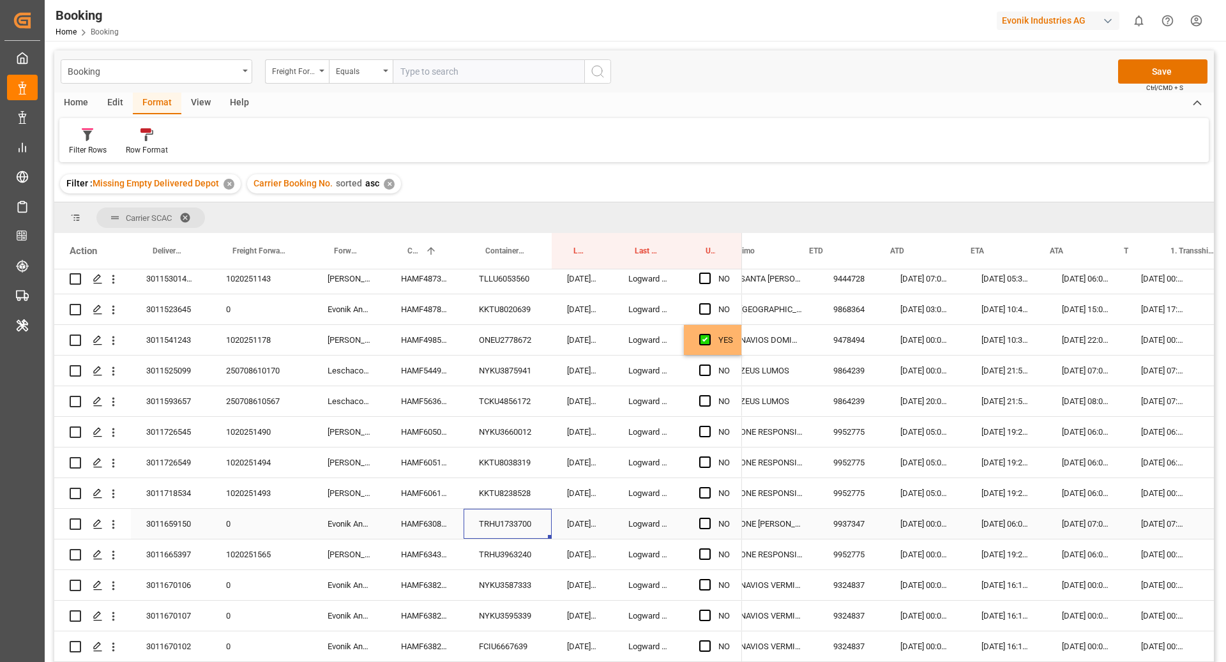
scroll to position [0, 1159]
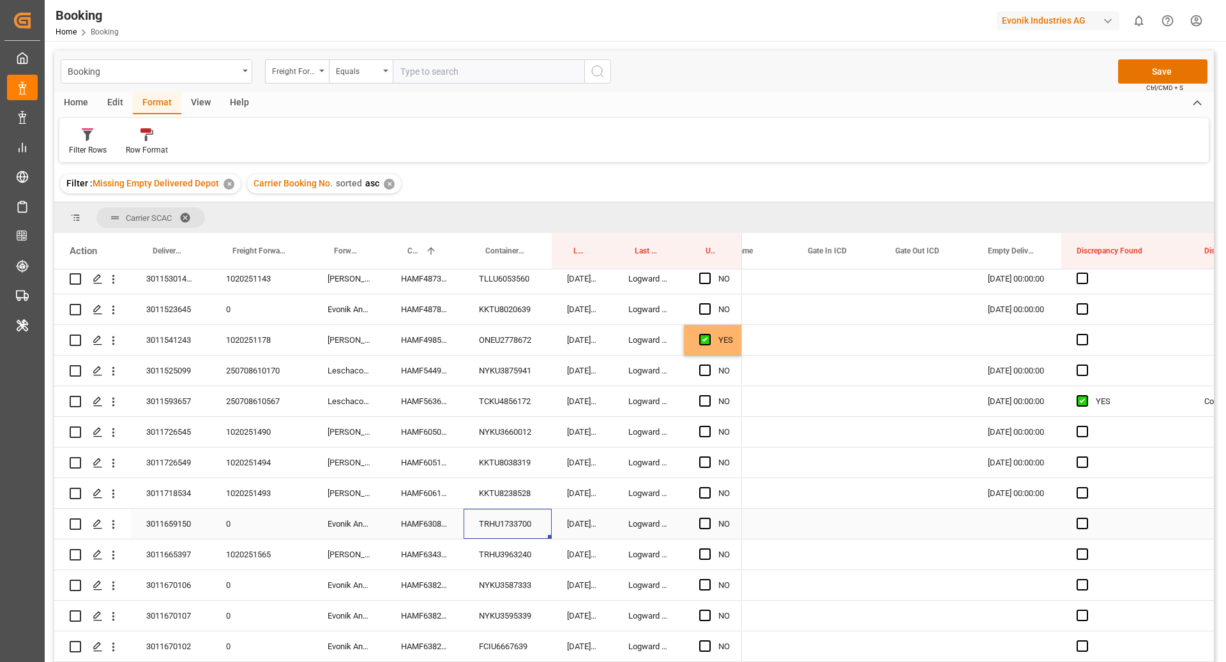
click at [992, 530] on div "Press SPACE to select this row." at bounding box center [1017, 524] width 89 height 30
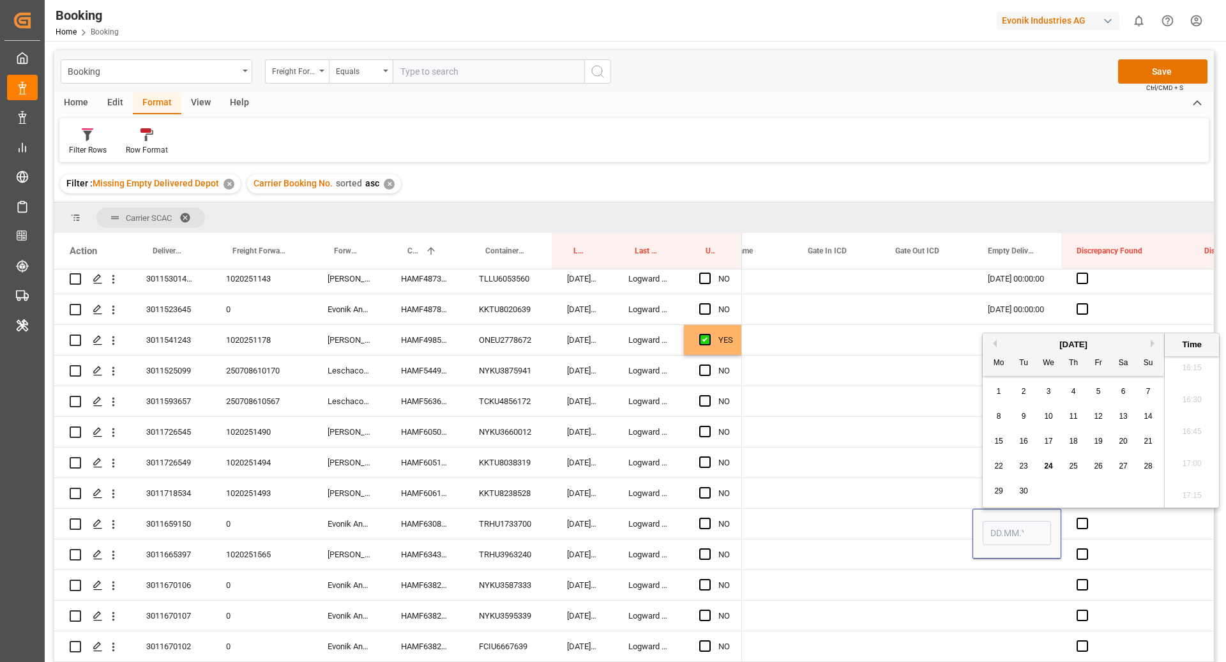
click at [1044, 463] on span "24" at bounding box center [1048, 466] width 8 height 9
type input "[DATE] 00:00"
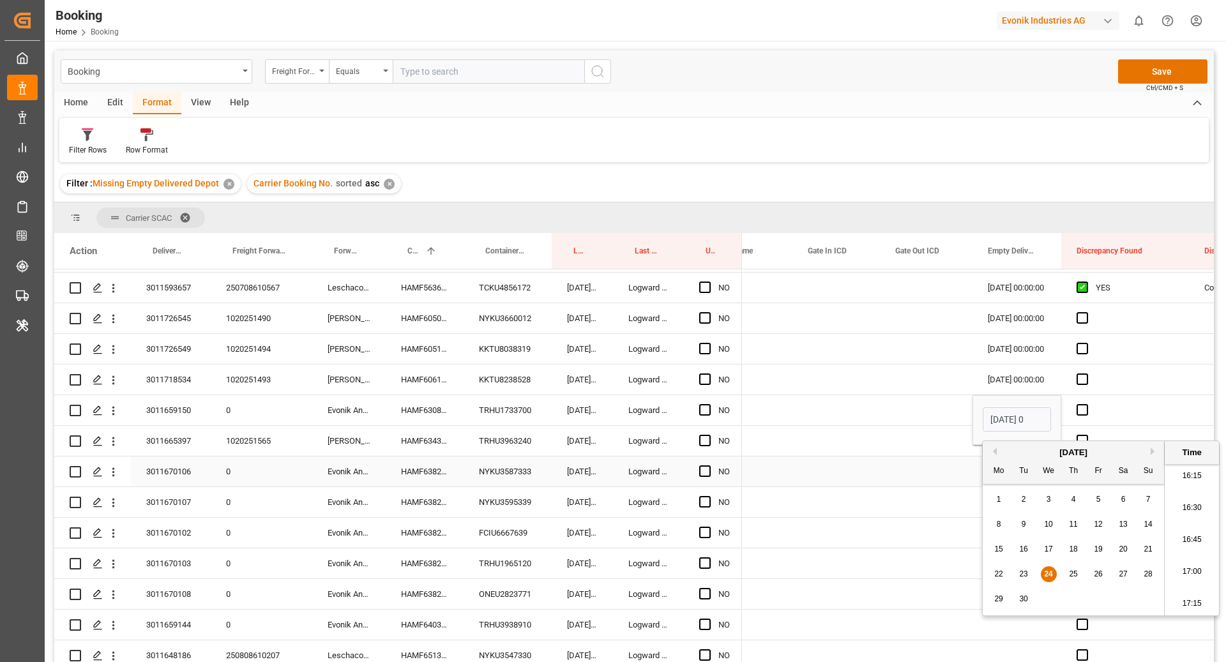
click at [444, 482] on div "HAMF63824400" at bounding box center [425, 472] width 78 height 30
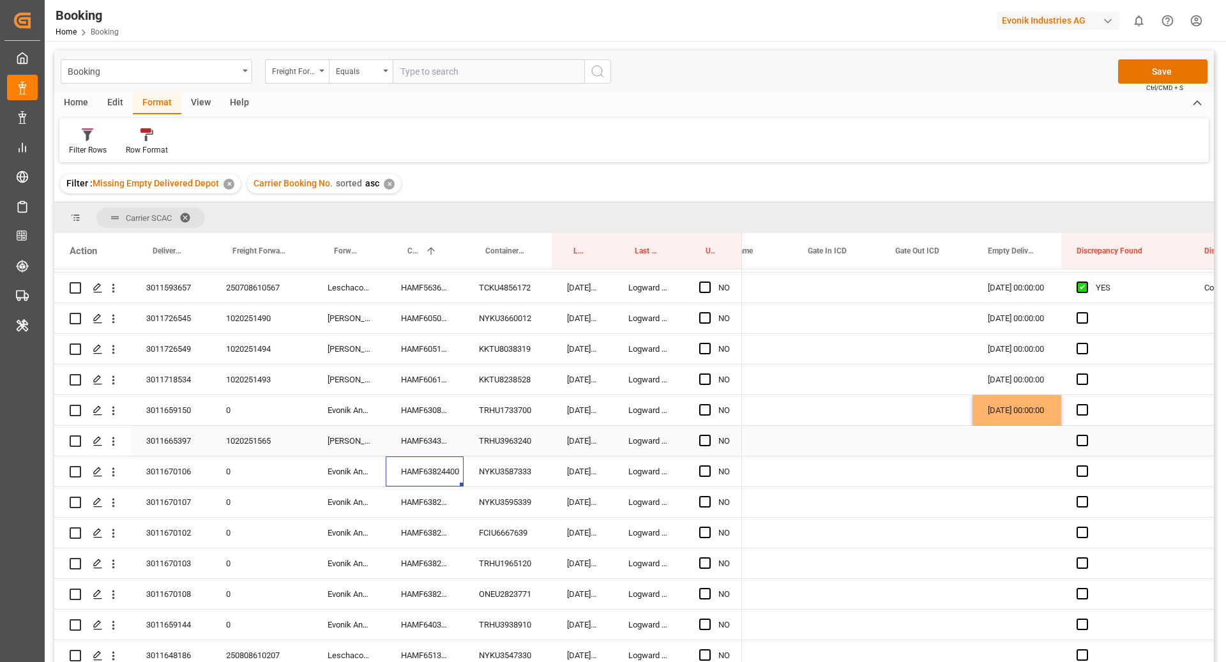
click at [424, 445] on div "HAMF63431500" at bounding box center [425, 441] width 78 height 30
click at [479, 445] on div "TRHU3963240" at bounding box center [508, 441] width 88 height 30
click at [409, 443] on div "HAMF63431500" at bounding box center [425, 441] width 78 height 30
click at [1019, 438] on div "Press SPACE to select this row." at bounding box center [1017, 441] width 89 height 30
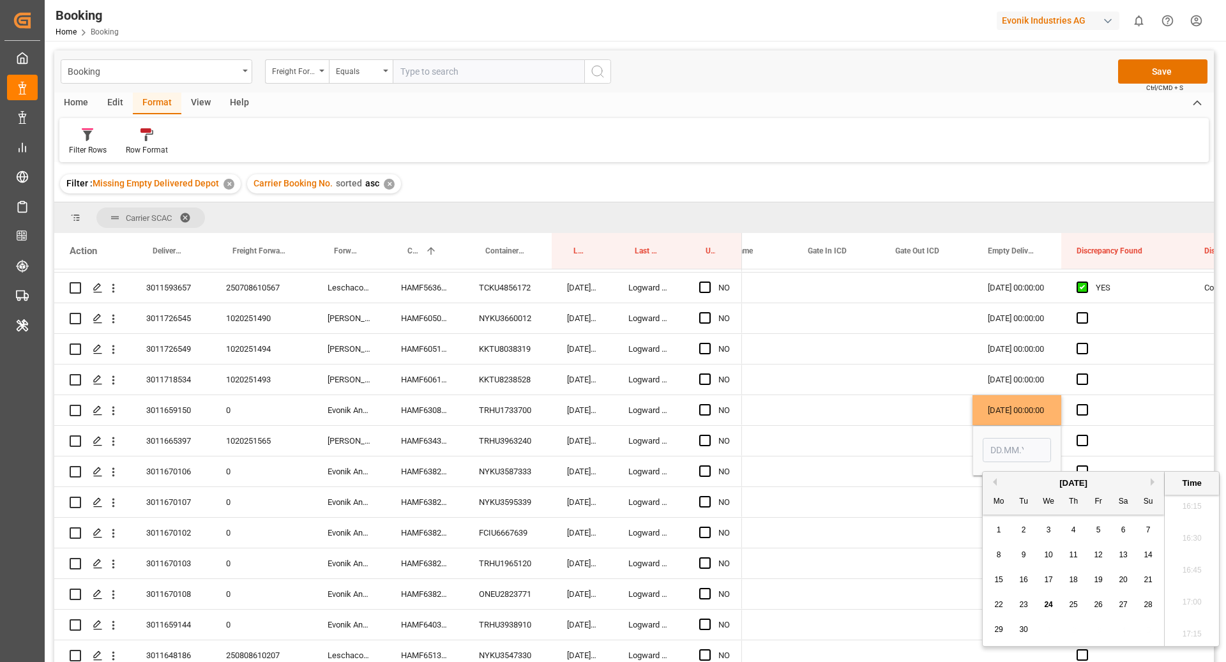
click at [1020, 600] on span "23" at bounding box center [1024, 604] width 8 height 9
type input "23.09.2025 00:00"
click at [905, 496] on div "Press SPACE to select this row." at bounding box center [926, 502] width 93 height 30
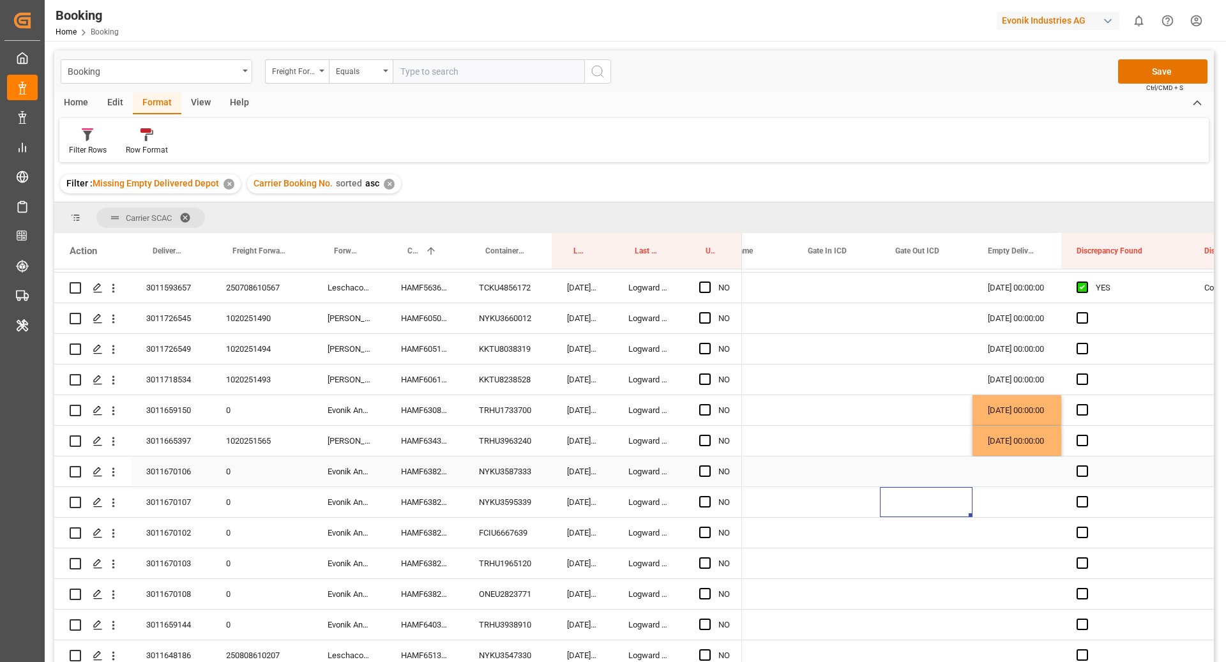
click at [482, 473] on div "NYKU3587333" at bounding box center [508, 472] width 88 height 30
click at [435, 474] on div "HAMF63824400" at bounding box center [425, 472] width 78 height 30
click at [517, 473] on div "NYKU3587333" at bounding box center [508, 472] width 88 height 30
click at [407, 472] on div "HAMF63824400" at bounding box center [425, 472] width 78 height 30
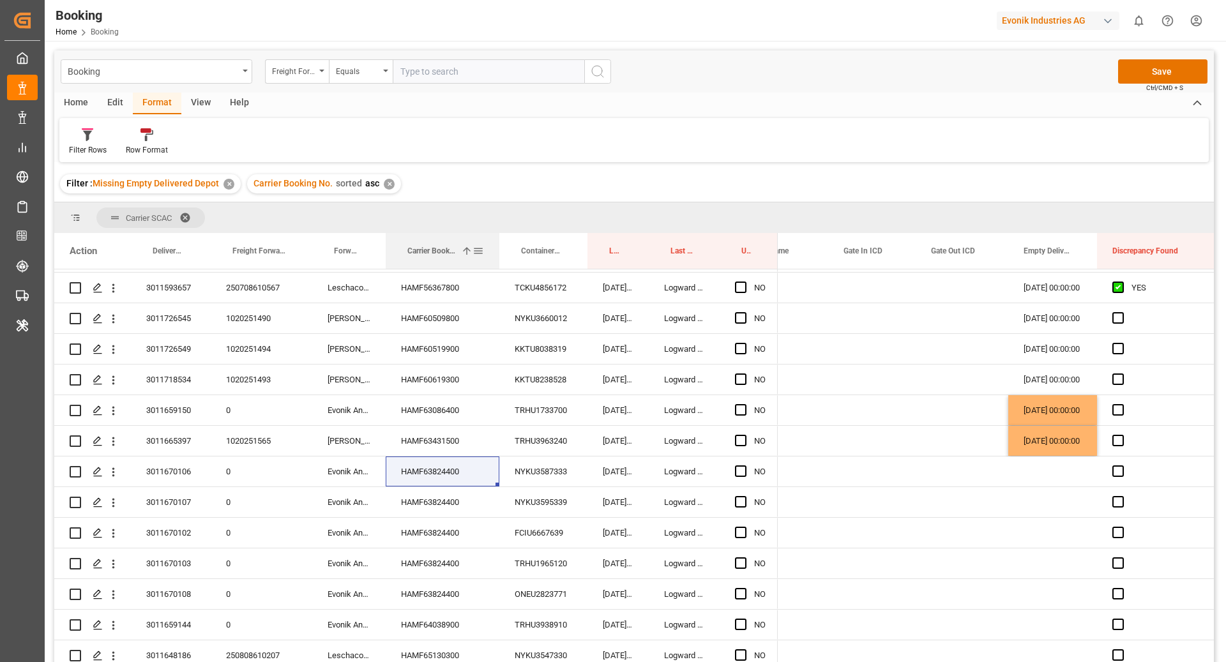
scroll to position [0, 2443]
drag, startPoint x: 462, startPoint y: 256, endPoint x: 495, endPoint y: 258, distance: 32.7
click at [495, 258] on div at bounding box center [496, 251] width 5 height 36
click at [733, 592] on span "Press SPACE to select this row." at bounding box center [737, 593] width 11 height 11
click at [742, 588] on input "Press SPACE to select this row." at bounding box center [742, 588] width 0 height 0
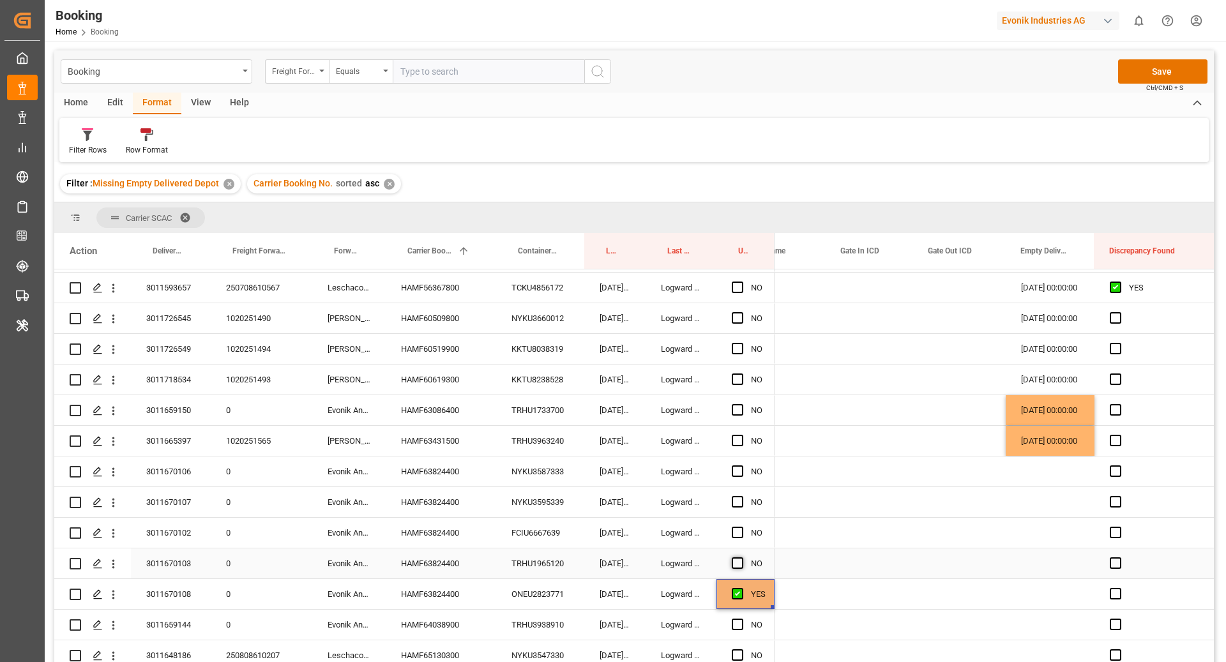
click at [735, 564] on span "Press SPACE to select this row." at bounding box center [737, 563] width 11 height 11
click at [742, 558] on input "Press SPACE to select this row." at bounding box center [742, 558] width 0 height 0
click at [736, 533] on span "Press SPACE to select this row." at bounding box center [737, 532] width 11 height 11
click at [742, 527] on input "Press SPACE to select this row." at bounding box center [742, 527] width 0 height 0
click at [739, 503] on span "Press SPACE to select this row." at bounding box center [737, 501] width 11 height 11
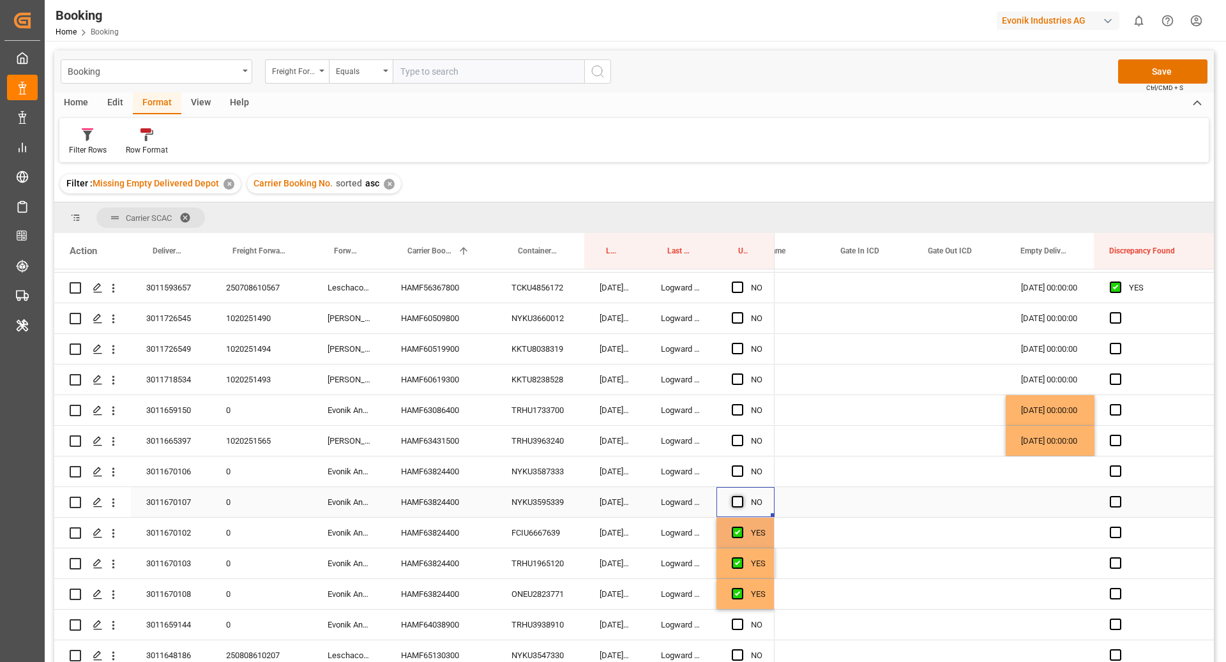
click at [742, 496] on input "Press SPACE to select this row." at bounding box center [742, 496] width 0 height 0
click at [740, 462] on div "Press SPACE to select this row." at bounding box center [741, 471] width 19 height 29
click at [738, 474] on span "Press SPACE to select this row." at bounding box center [737, 471] width 11 height 11
click at [742, 466] on input "Press SPACE to select this row." at bounding box center [742, 466] width 0 height 0
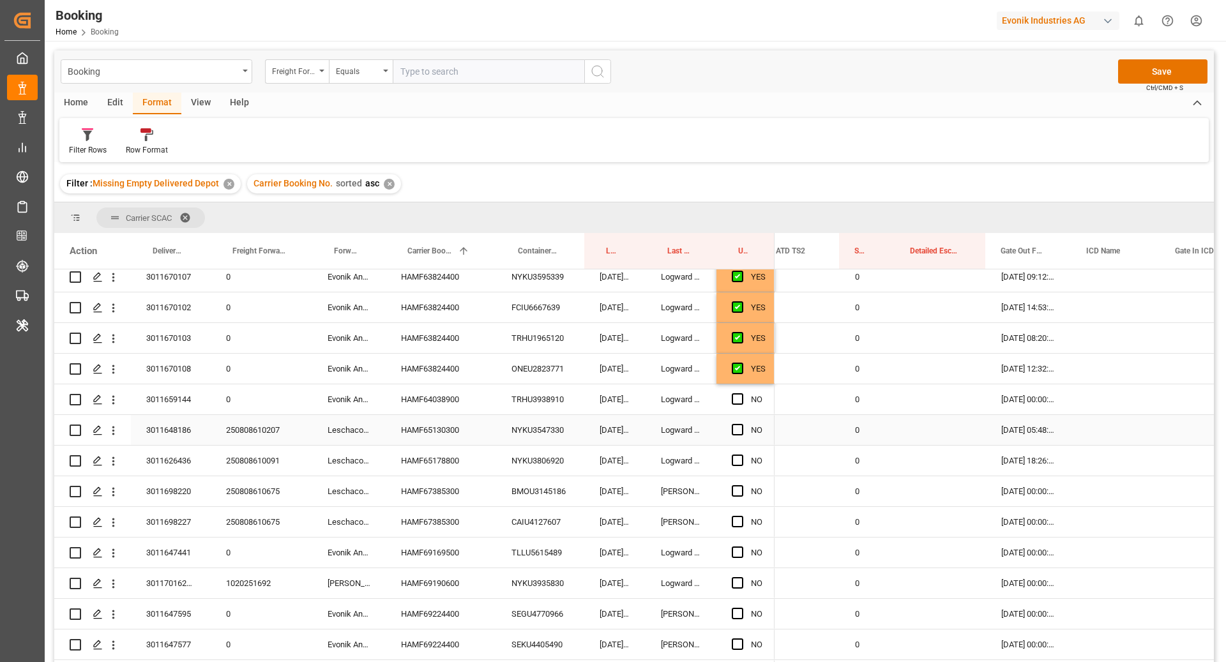
scroll to position [714, 0]
click at [538, 397] on div "TRHU3938910" at bounding box center [540, 398] width 88 height 30
click at [736, 397] on span "Press SPACE to select this row." at bounding box center [737, 397] width 11 height 11
click at [742, 392] on input "Press SPACE to select this row." at bounding box center [742, 392] width 0 height 0
click at [424, 432] on div "HAMF65130300" at bounding box center [441, 429] width 111 height 30
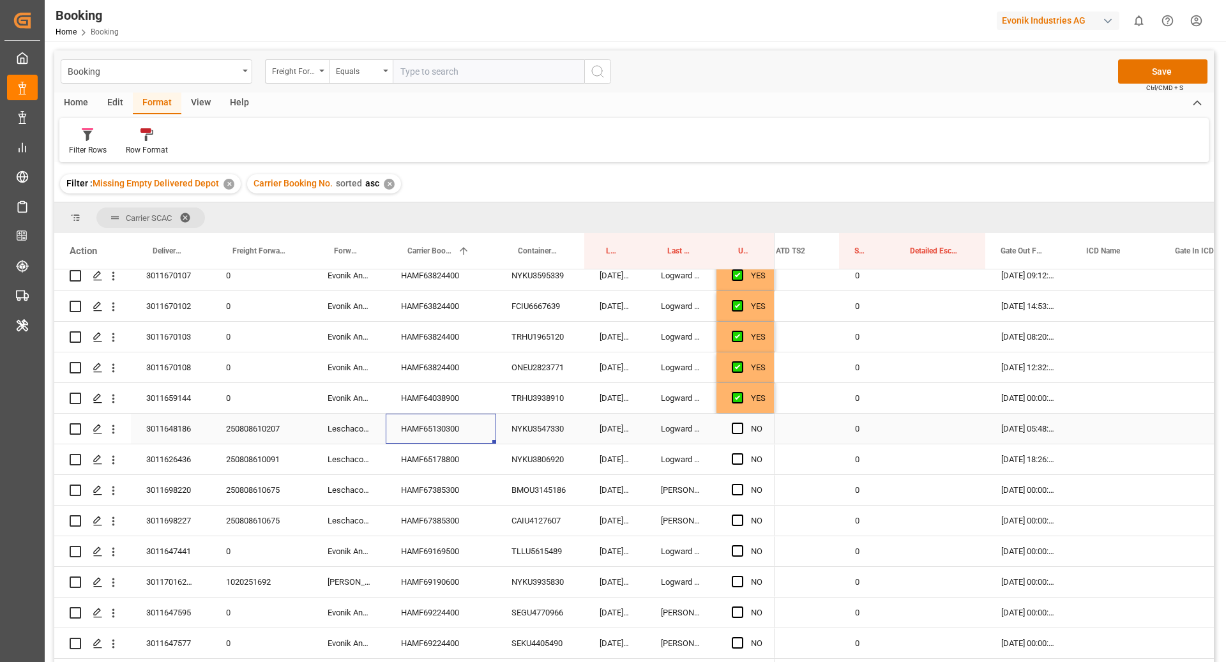
click at [543, 430] on div "NYKU3547330" at bounding box center [540, 429] width 88 height 30
click at [737, 424] on span "Press SPACE to select this row." at bounding box center [737, 428] width 11 height 11
click at [742, 423] on input "Press SPACE to select this row." at bounding box center [742, 423] width 0 height 0
click at [521, 462] on div "NYKU3806920" at bounding box center [540, 460] width 88 height 30
click at [738, 459] on span "Press SPACE to select this row." at bounding box center [737, 459] width 11 height 11
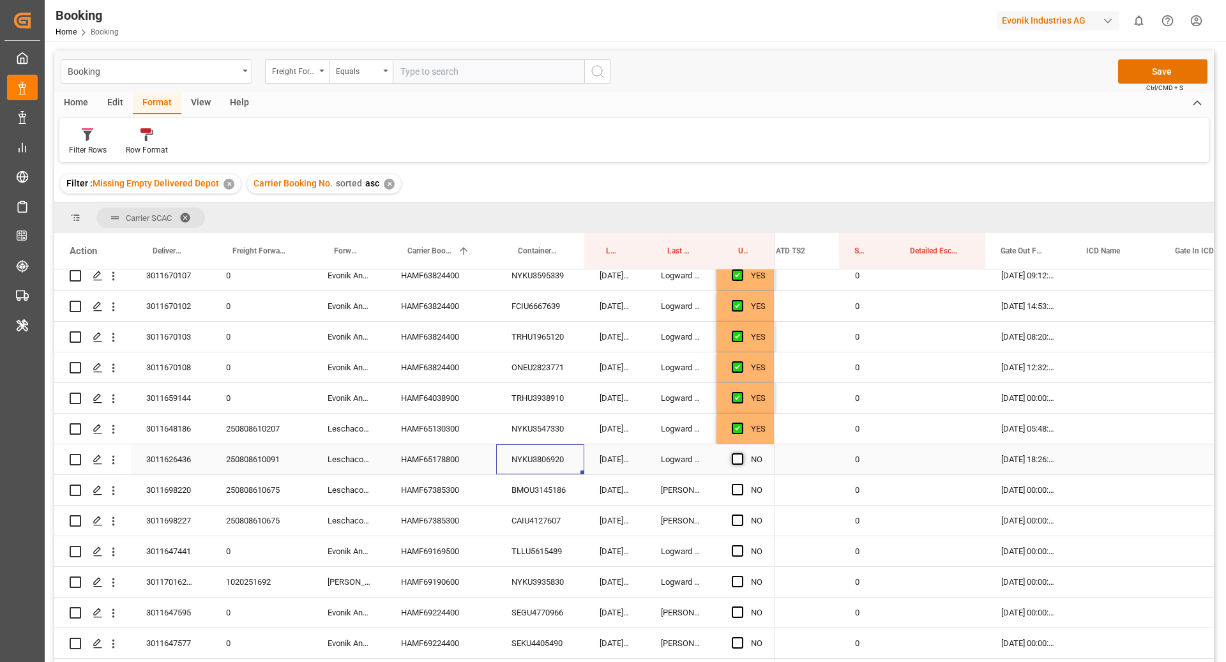
click at [742, 454] on input "Press SPACE to select this row." at bounding box center [742, 454] width 0 height 0
click at [526, 554] on div "TLLU5615489" at bounding box center [540, 552] width 88 height 30
click at [455, 540] on div "HAMF69169500" at bounding box center [441, 552] width 111 height 30
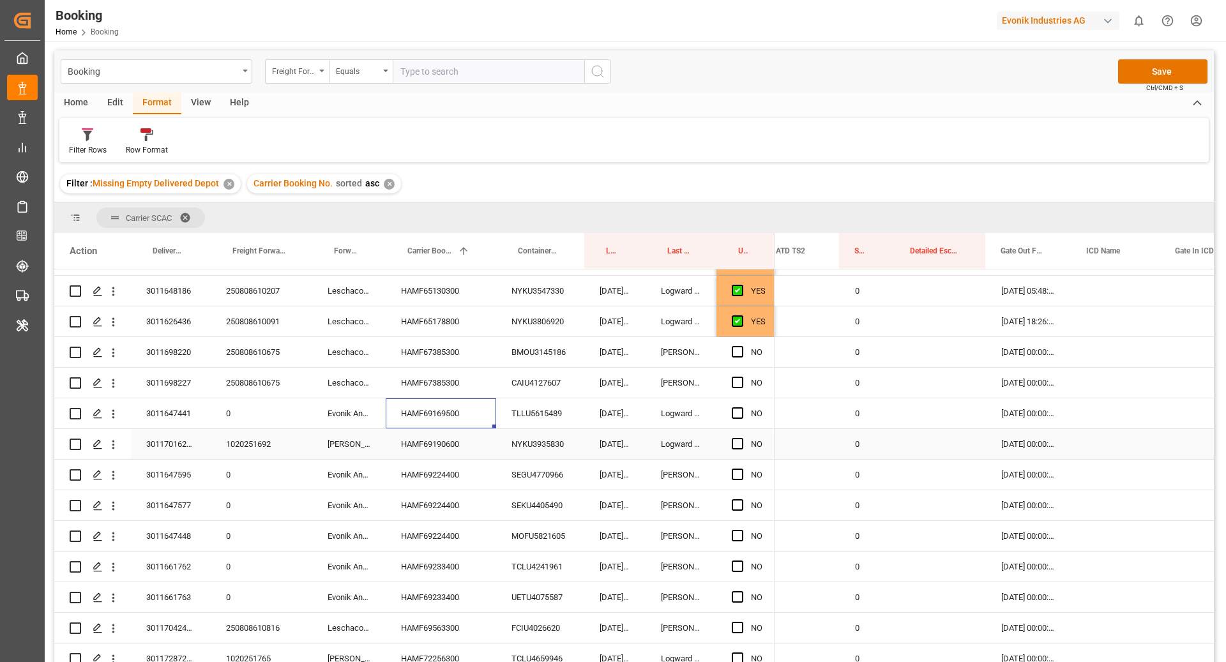
scroll to position [853, 0]
click at [737, 413] on span "Press SPACE to select this row." at bounding box center [737, 411] width 11 height 11
click at [742, 406] on input "Press SPACE to select this row." at bounding box center [742, 406] width 0 height 0
click at [425, 434] on div "HAMF69190600" at bounding box center [441, 443] width 111 height 30
click at [531, 457] on div "NYKU3935830" at bounding box center [540, 443] width 88 height 30
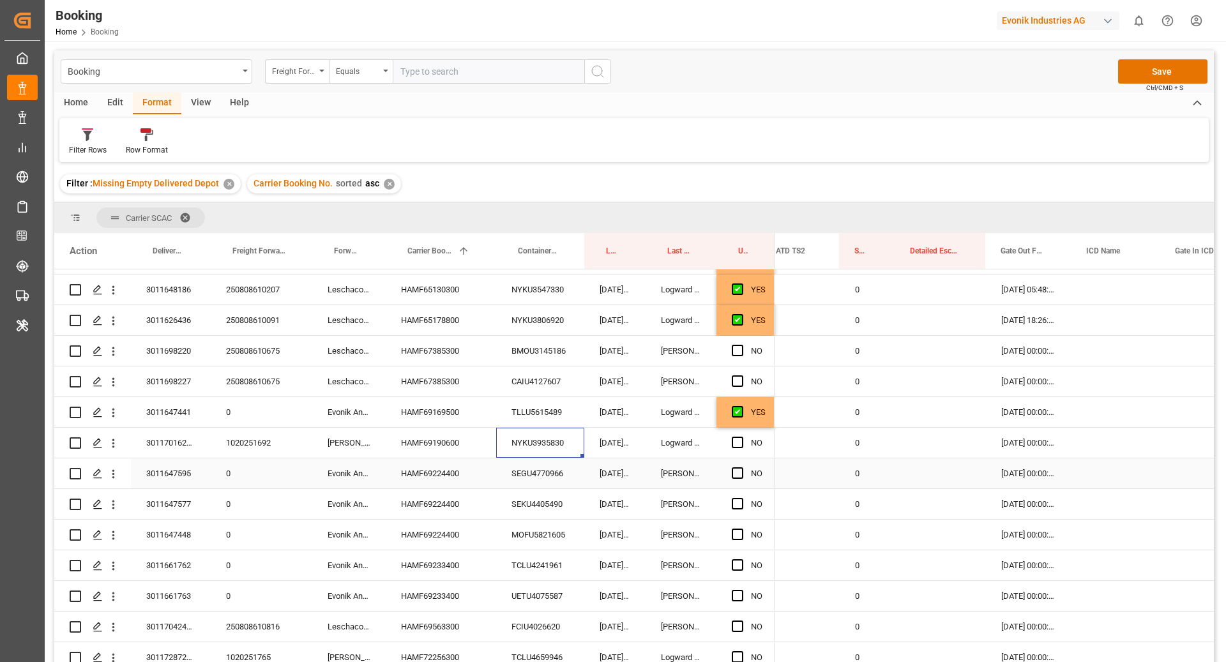
click at [439, 441] on div "HAMF69190600" at bounding box center [441, 443] width 111 height 30
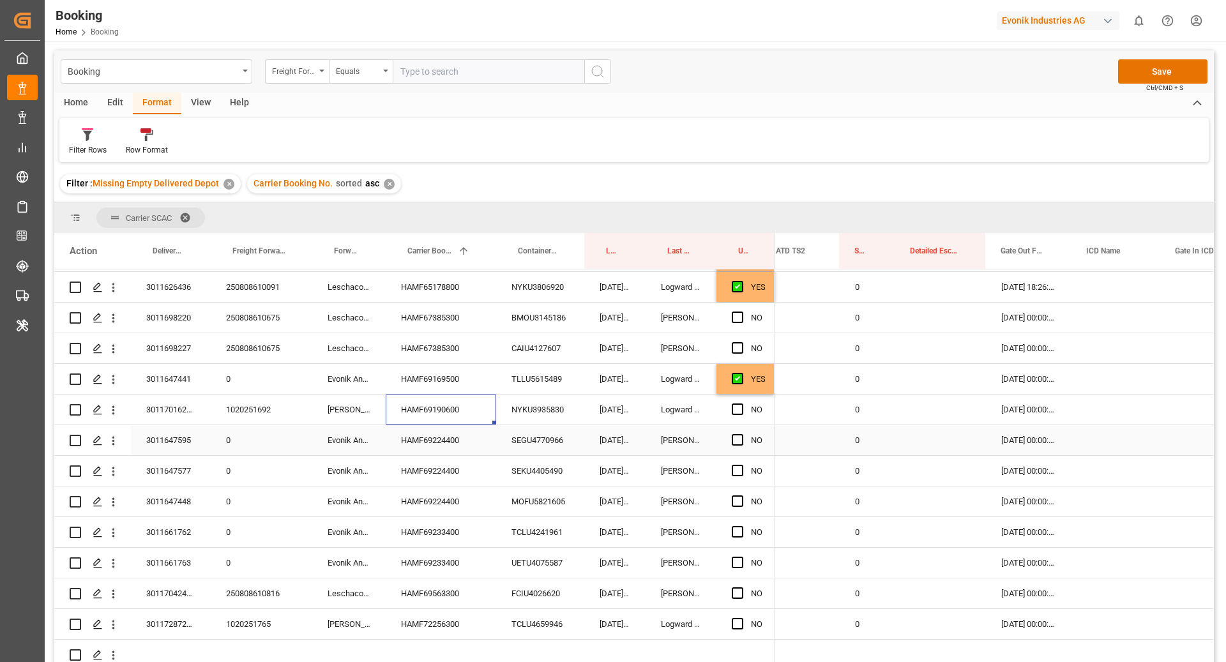
scroll to position [899, 0]
click at [740, 404] on span "Press SPACE to select this row." at bounding box center [737, 409] width 11 height 11
click at [742, 404] on input "Press SPACE to select this row." at bounding box center [742, 404] width 0 height 0
click at [444, 609] on div "HAMF72256300" at bounding box center [441, 624] width 111 height 30
click at [548, 610] on div "TCLU4659946" at bounding box center [540, 624] width 88 height 30
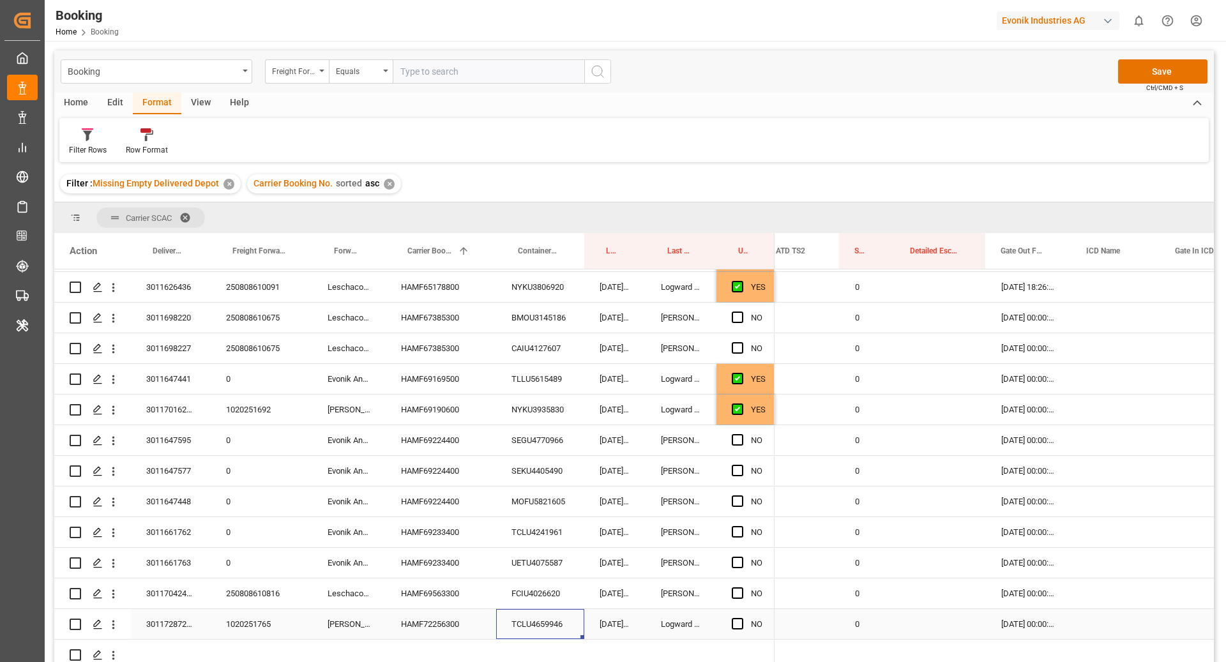
click at [418, 609] on div "HAMF72256300" at bounding box center [441, 624] width 111 height 30
click at [742, 610] on div "Press SPACE to select this row." at bounding box center [741, 624] width 19 height 29
click at [736, 618] on span "Press SPACE to select this row." at bounding box center [737, 623] width 11 height 11
click at [742, 618] on input "Press SPACE to select this row." at bounding box center [742, 618] width 0 height 0
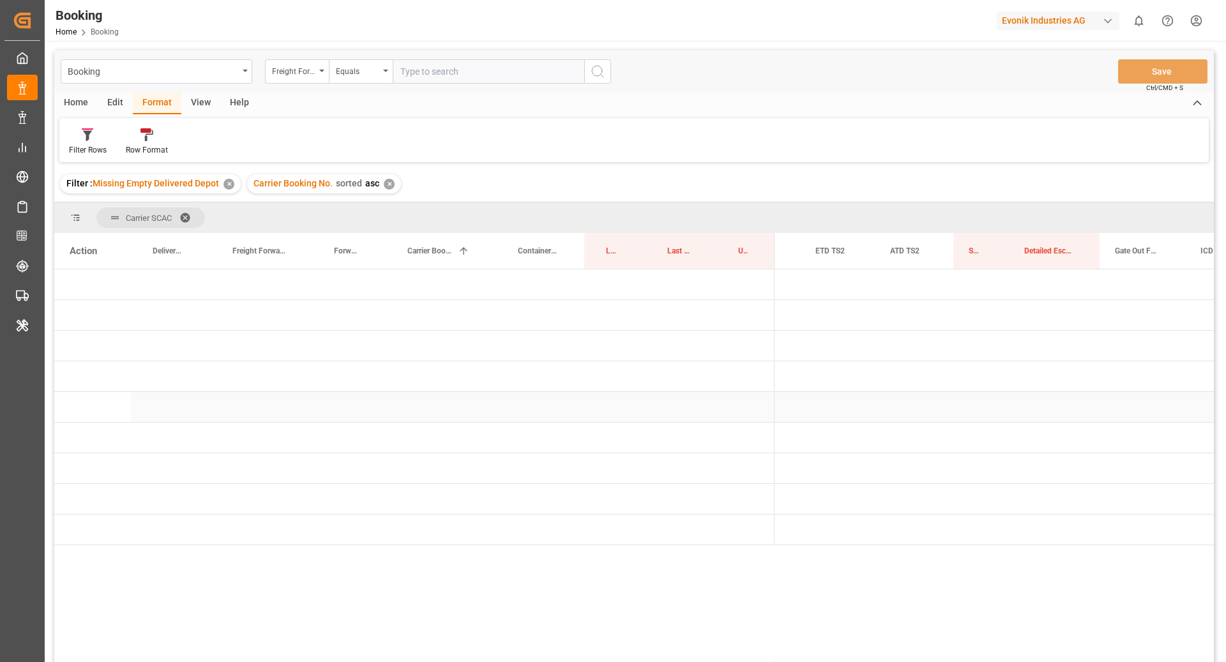
scroll to position [0, 0]
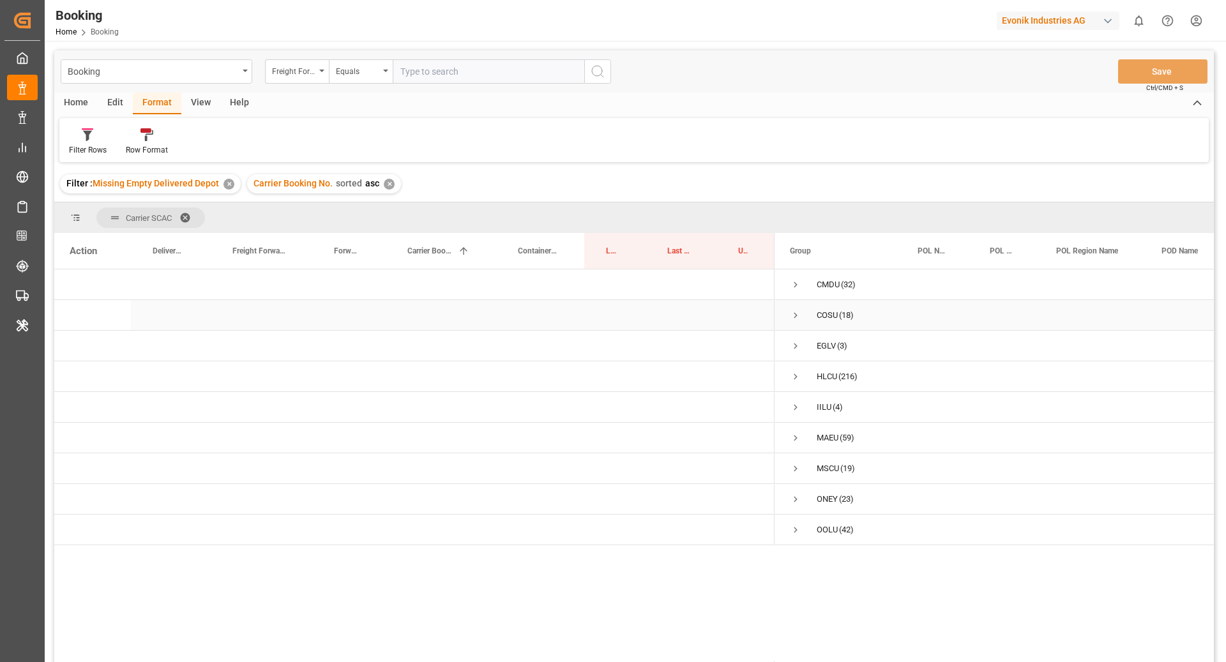
click at [797, 314] on span "Press SPACE to select this row." at bounding box center [795, 315] width 11 height 11
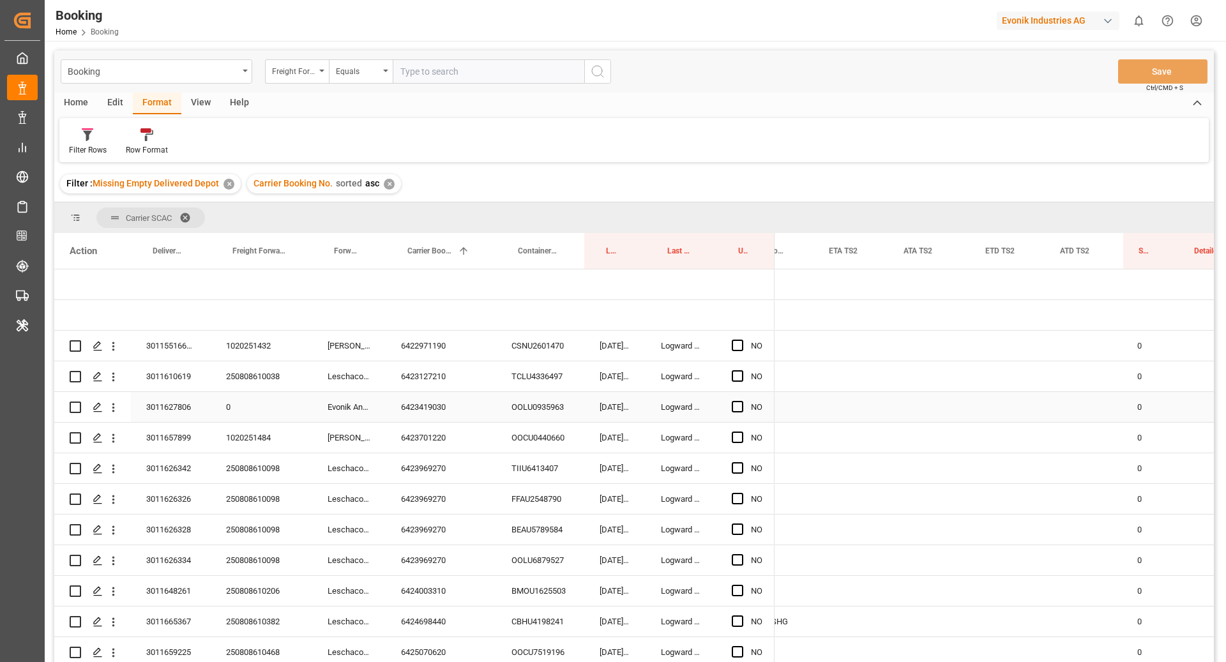
scroll to position [0, 1818]
click at [513, 353] on div "CSNU2601470" at bounding box center [540, 346] width 88 height 30
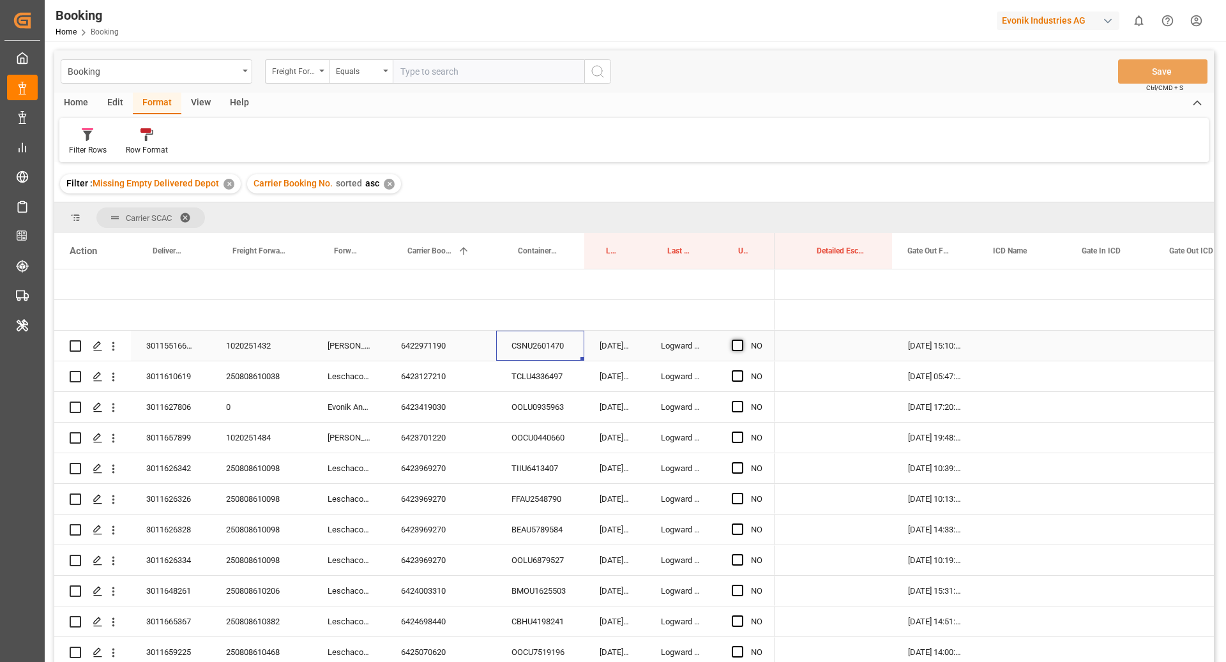
click at [735, 346] on span "Press SPACE to select this row." at bounding box center [737, 345] width 11 height 11
click at [742, 340] on input "Press SPACE to select this row." at bounding box center [742, 340] width 0 height 0
click at [534, 375] on div "TCLU4336497" at bounding box center [540, 377] width 88 height 30
click at [416, 384] on div "6423127210" at bounding box center [441, 377] width 111 height 30
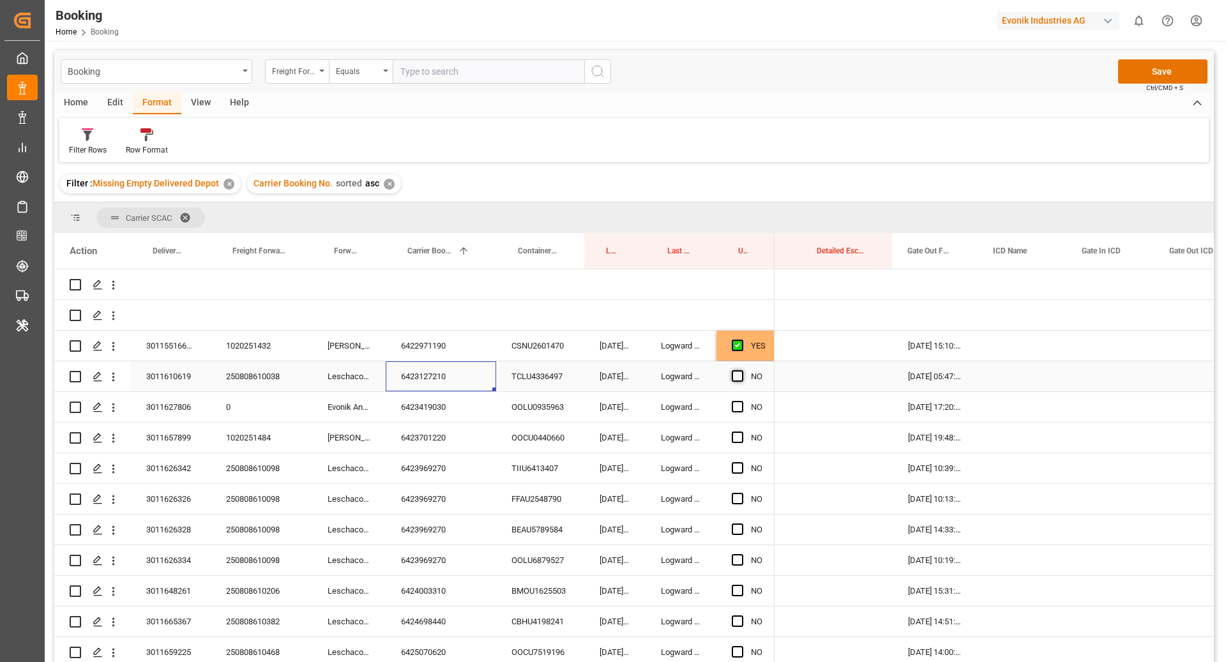
click at [737, 379] on span "Press SPACE to select this row." at bounding box center [737, 375] width 11 height 11
click at [742, 370] on input "Press SPACE to select this row." at bounding box center [742, 370] width 0 height 0
click at [528, 403] on div "OOLU0935963" at bounding box center [540, 407] width 88 height 30
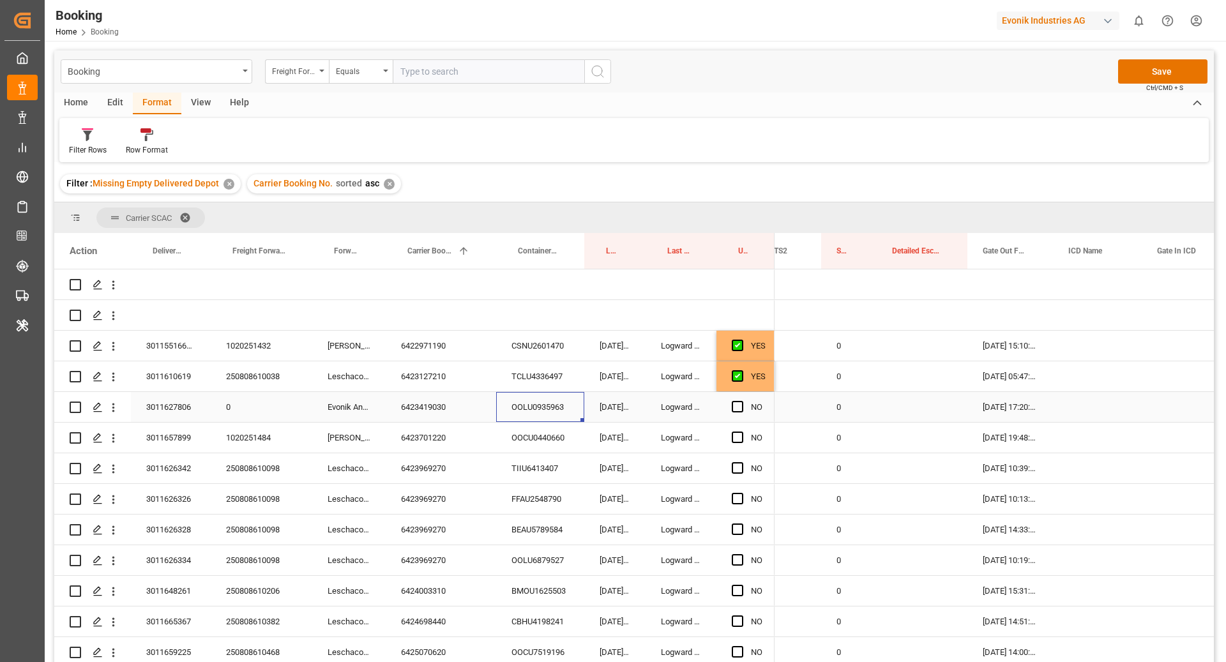
scroll to position [0, 2128]
click at [736, 408] on span "Press SPACE to select this row." at bounding box center [737, 406] width 11 height 11
click at [742, 401] on input "Press SPACE to select this row." at bounding box center [742, 401] width 0 height 0
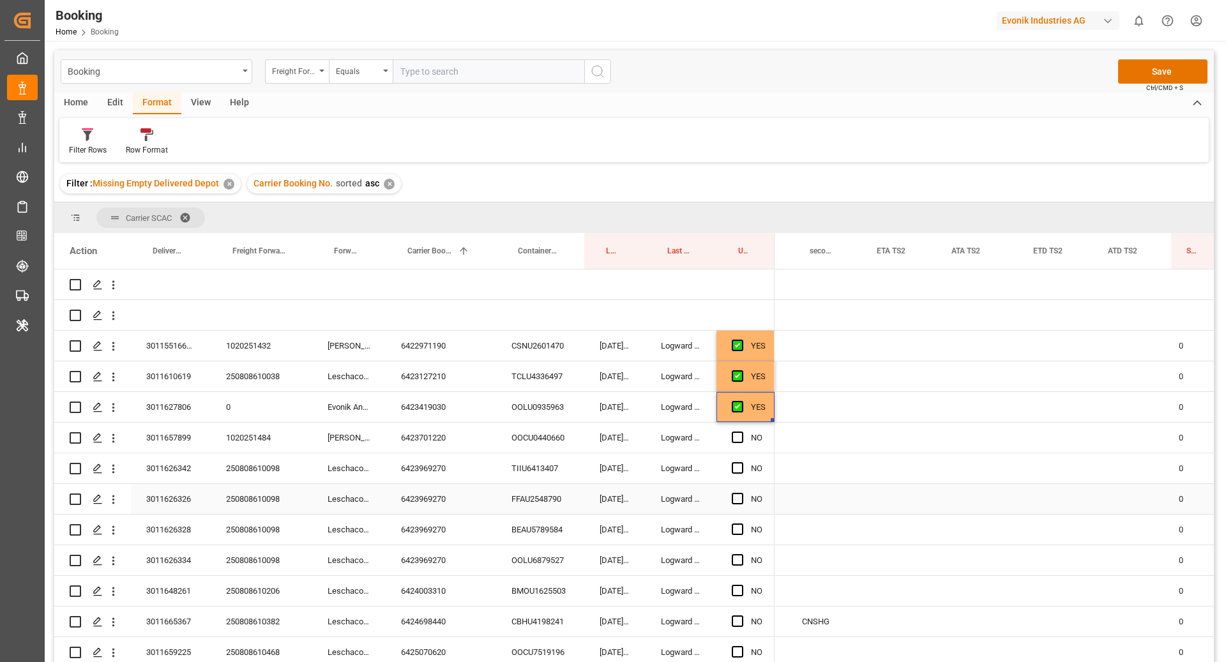
scroll to position [0, 1637]
click at [734, 587] on span "Press SPACE to select this row." at bounding box center [737, 590] width 11 height 11
click at [742, 585] on input "Press SPACE to select this row." at bounding box center [742, 585] width 0 height 0
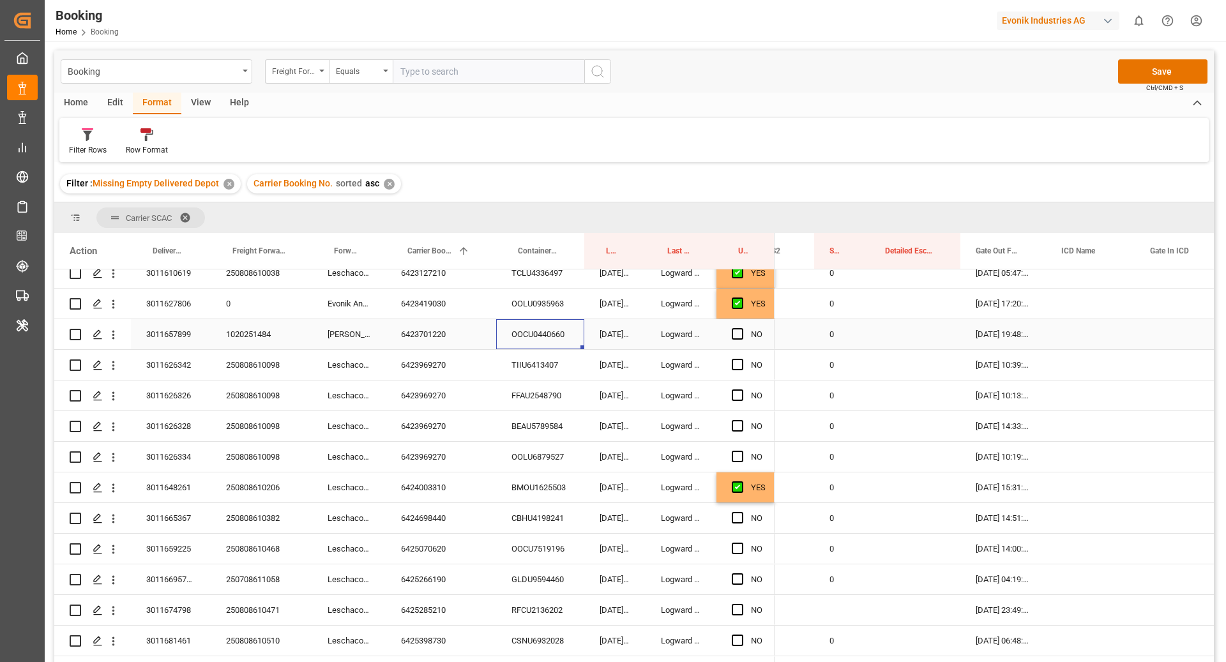
click at [570, 338] on div "OOCU0440660" at bounding box center [540, 334] width 88 height 30
click at [736, 335] on span "Press SPACE to select this row." at bounding box center [737, 333] width 11 height 11
click at [742, 328] on input "Press SPACE to select this row." at bounding box center [742, 328] width 0 height 0
click at [548, 375] on div "TIIU6413407" at bounding box center [540, 365] width 88 height 30
click at [434, 357] on div "6423969270" at bounding box center [441, 365] width 111 height 30
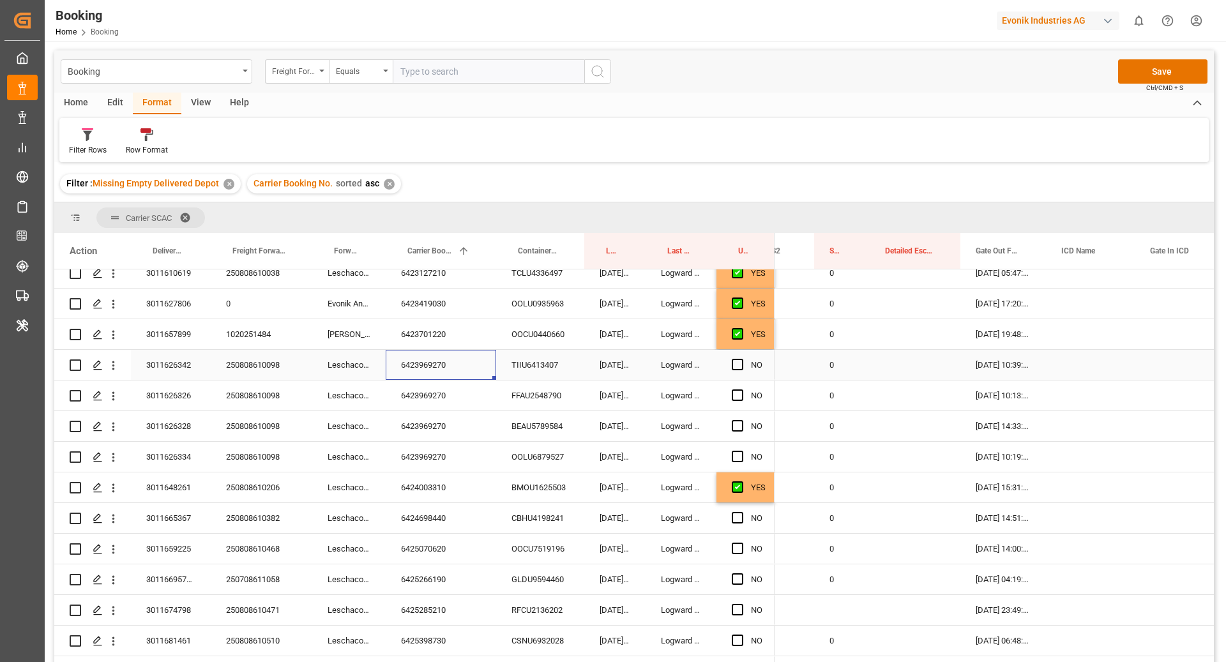
drag, startPoint x: 733, startPoint y: 367, endPoint x: 734, endPoint y: 374, distance: 7.1
click at [733, 367] on span "Press SPACE to select this row." at bounding box center [737, 364] width 11 height 11
click at [742, 359] on input "Press SPACE to select this row." at bounding box center [742, 359] width 0 height 0
click at [462, 403] on div "6423969270" at bounding box center [441, 396] width 111 height 30
click at [530, 393] on div "FFAU2548790" at bounding box center [540, 396] width 88 height 30
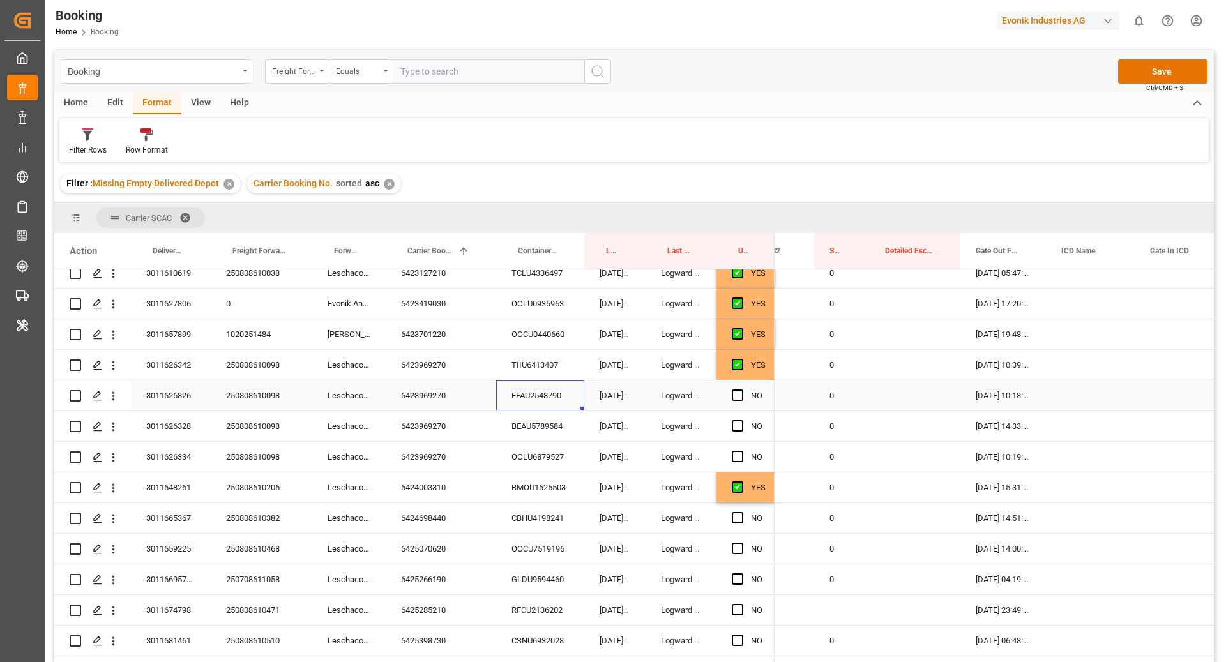
click at [448, 403] on div "6423969270" at bounding box center [441, 396] width 111 height 30
click at [739, 395] on span "Press SPACE to select this row." at bounding box center [737, 395] width 11 height 11
click at [742, 390] on input "Press SPACE to select this row." at bounding box center [742, 390] width 0 height 0
click at [738, 423] on span "Press SPACE to select this row." at bounding box center [737, 425] width 11 height 11
click at [742, 420] on input "Press SPACE to select this row." at bounding box center [742, 420] width 0 height 0
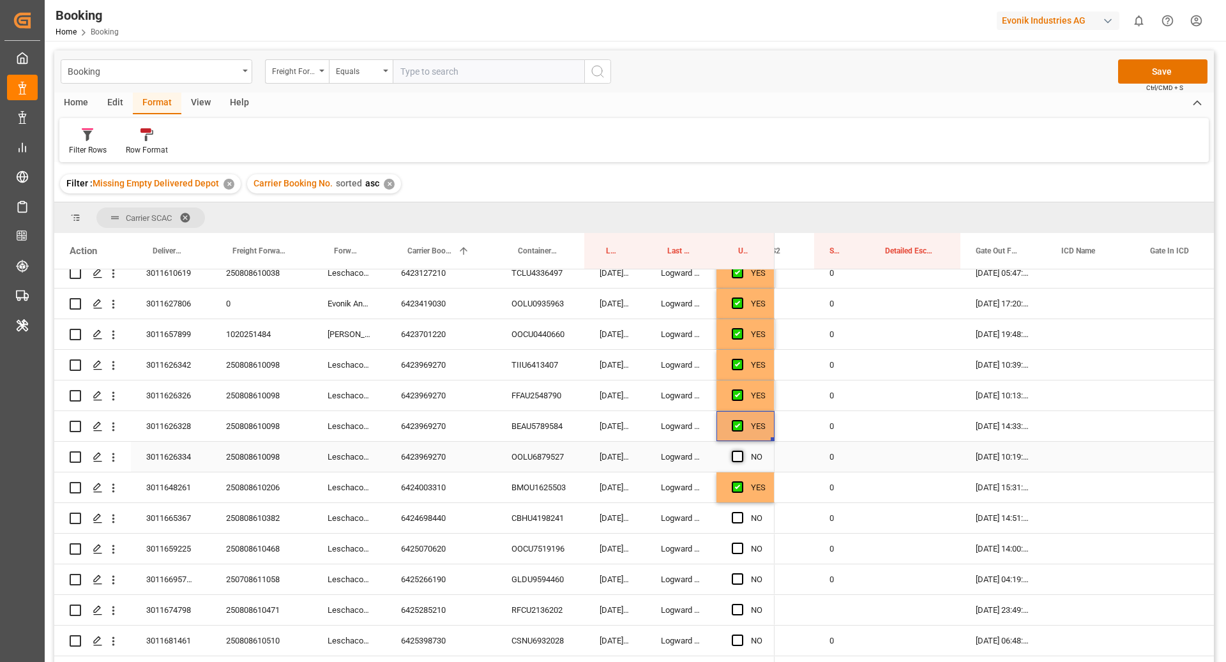
click at [733, 451] on span "Press SPACE to select this row." at bounding box center [737, 456] width 11 height 11
click at [742, 451] on input "Press SPACE to select this row." at bounding box center [742, 451] width 0 height 0
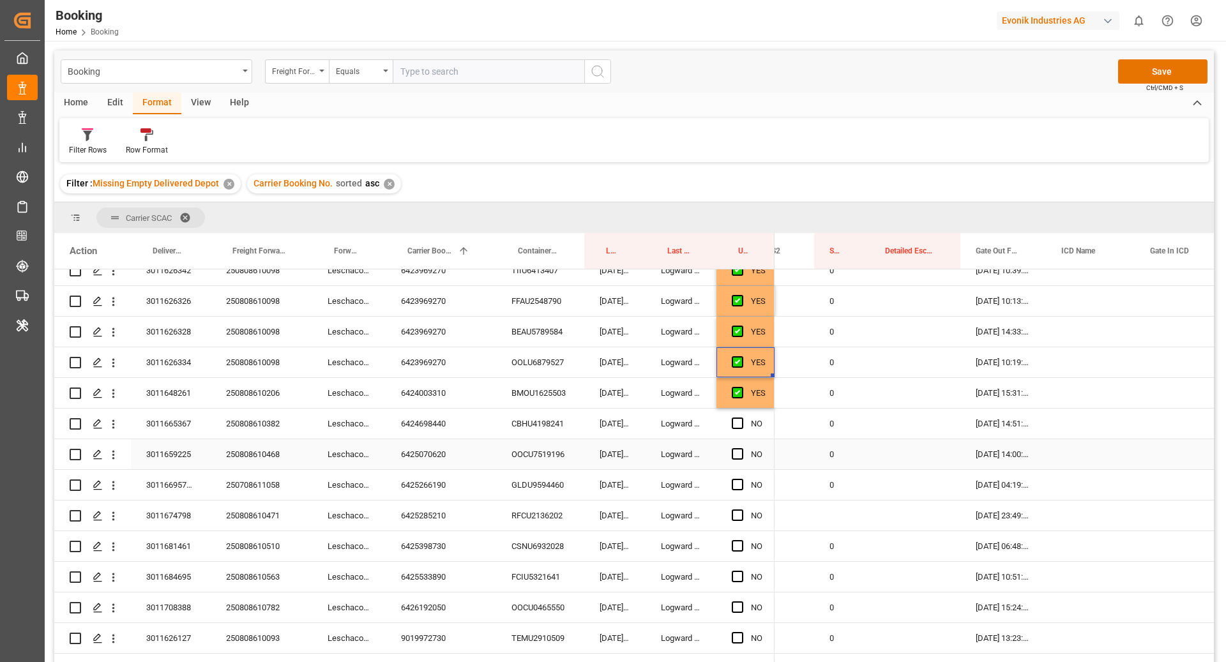
scroll to position [200, 0]
click at [511, 422] on div "CBHU4198241" at bounding box center [540, 422] width 88 height 30
click at [449, 431] on div "6424698440" at bounding box center [441, 422] width 111 height 30
click at [540, 437] on div "3011665367 250808610382 Leschaco Bremen 6424698440 CBHU4198241 24.09.2025 07:31…" at bounding box center [414, 422] width 721 height 31
click at [531, 417] on div "CBHU4198241" at bounding box center [540, 422] width 88 height 30
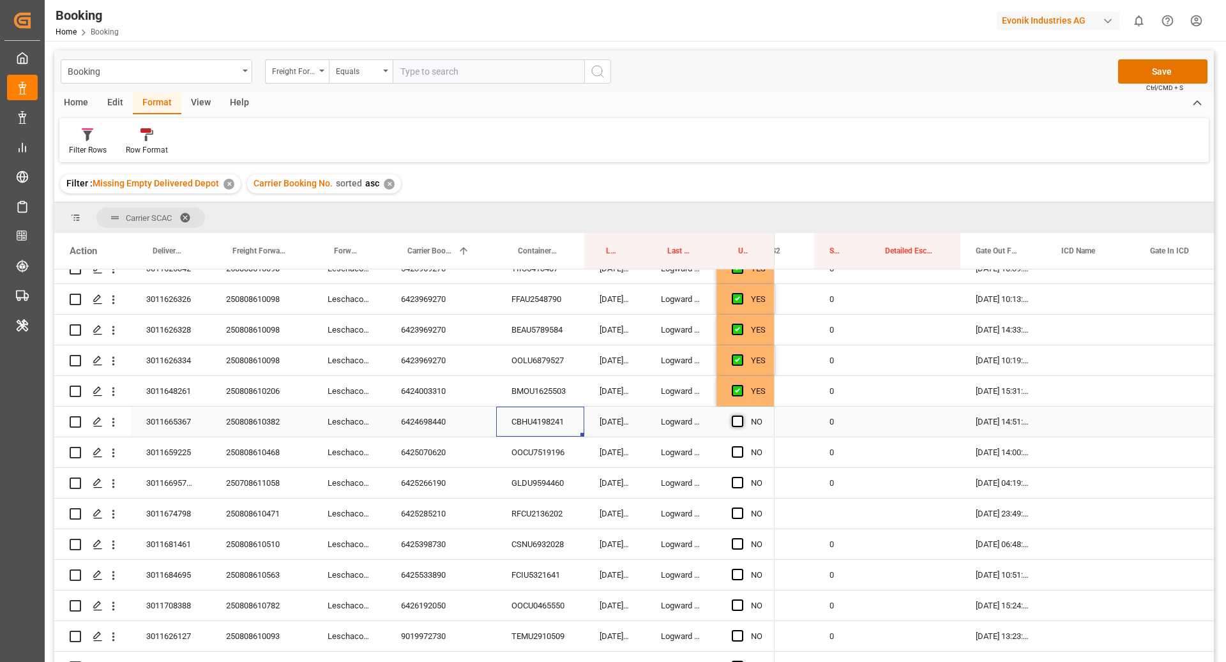
click at [736, 422] on span "Press SPACE to select this row." at bounding box center [737, 421] width 11 height 11
click at [742, 416] on input "Press SPACE to select this row." at bounding box center [742, 416] width 0 height 0
click at [537, 456] on div "OOCU7519196" at bounding box center [540, 453] width 88 height 30
click at [460, 459] on div "6425070620" at bounding box center [441, 453] width 111 height 30
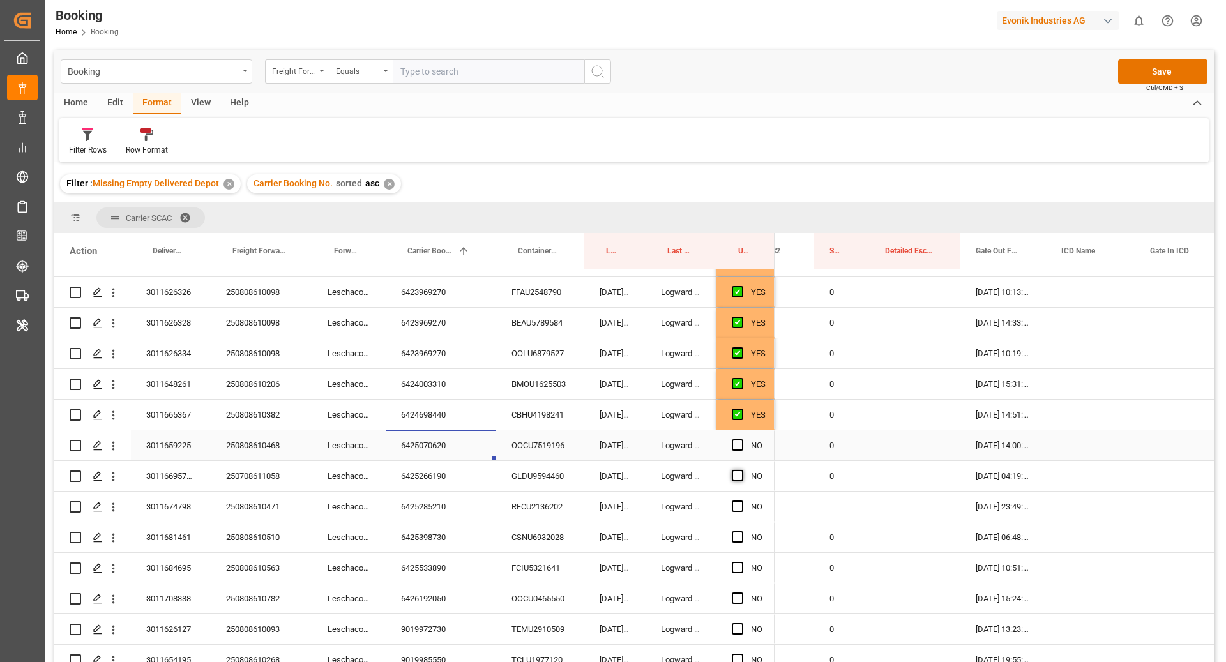
scroll to position [209, 0]
click at [733, 443] on span "Press SPACE to select this row." at bounding box center [737, 443] width 11 height 11
click at [742, 438] on input "Press SPACE to select this row." at bounding box center [742, 438] width 0 height 0
click at [432, 470] on div "6425266190" at bounding box center [441, 474] width 111 height 30
drag, startPoint x: 528, startPoint y: 459, endPoint x: 569, endPoint y: 479, distance: 45.4
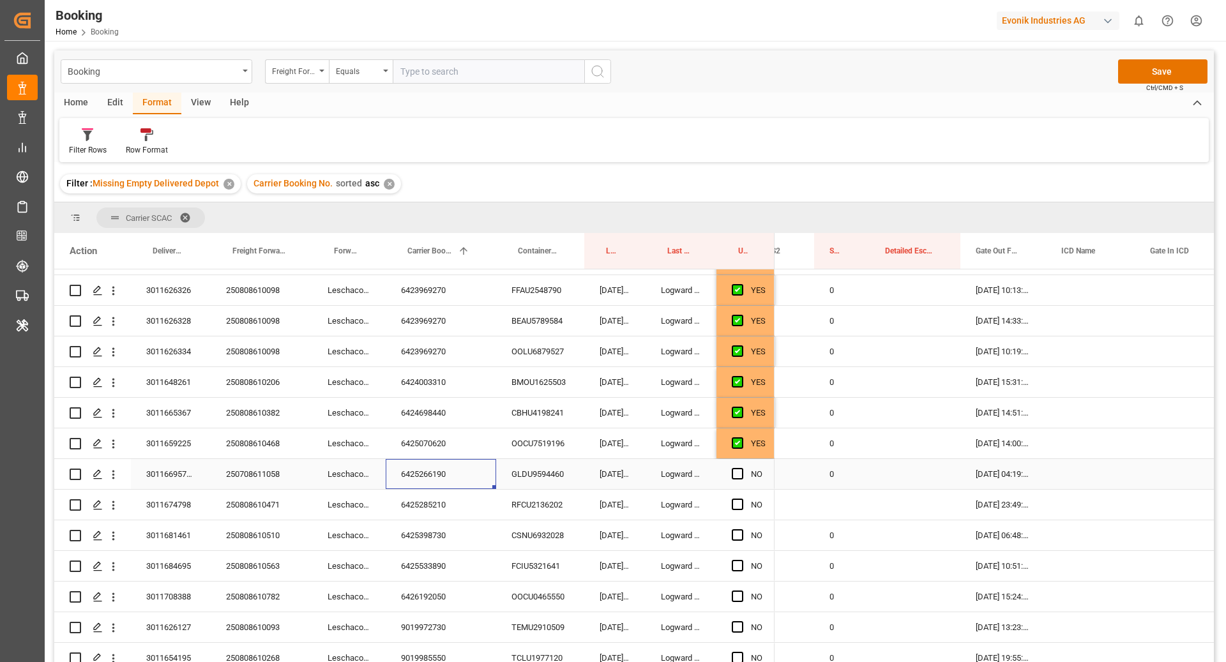
click at [530, 460] on div "GLDU9594460" at bounding box center [540, 474] width 88 height 30
click at [429, 473] on div "6425266190" at bounding box center [441, 474] width 111 height 30
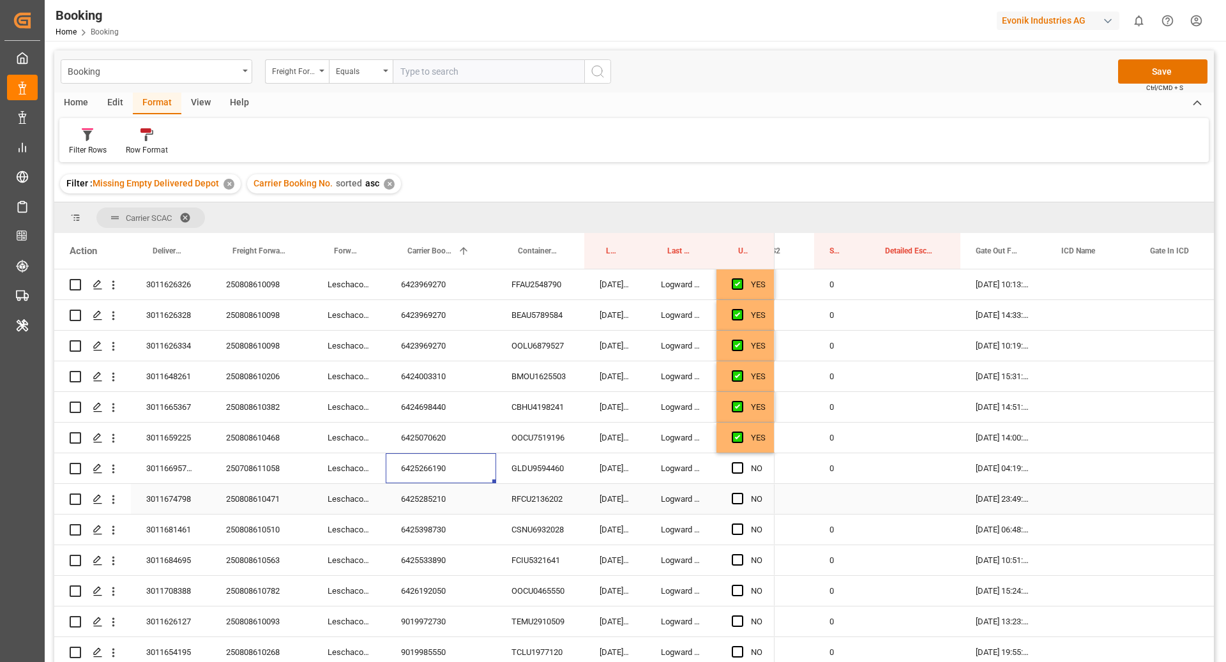
scroll to position [216, 0]
click at [740, 467] on span "Press SPACE to select this row." at bounding box center [737, 466] width 11 height 11
click at [742, 461] on input "Press SPACE to select this row." at bounding box center [742, 461] width 0 height 0
click at [446, 491] on div "6425285210" at bounding box center [441, 498] width 111 height 30
click at [738, 496] on span "Press SPACE to select this row." at bounding box center [737, 497] width 11 height 11
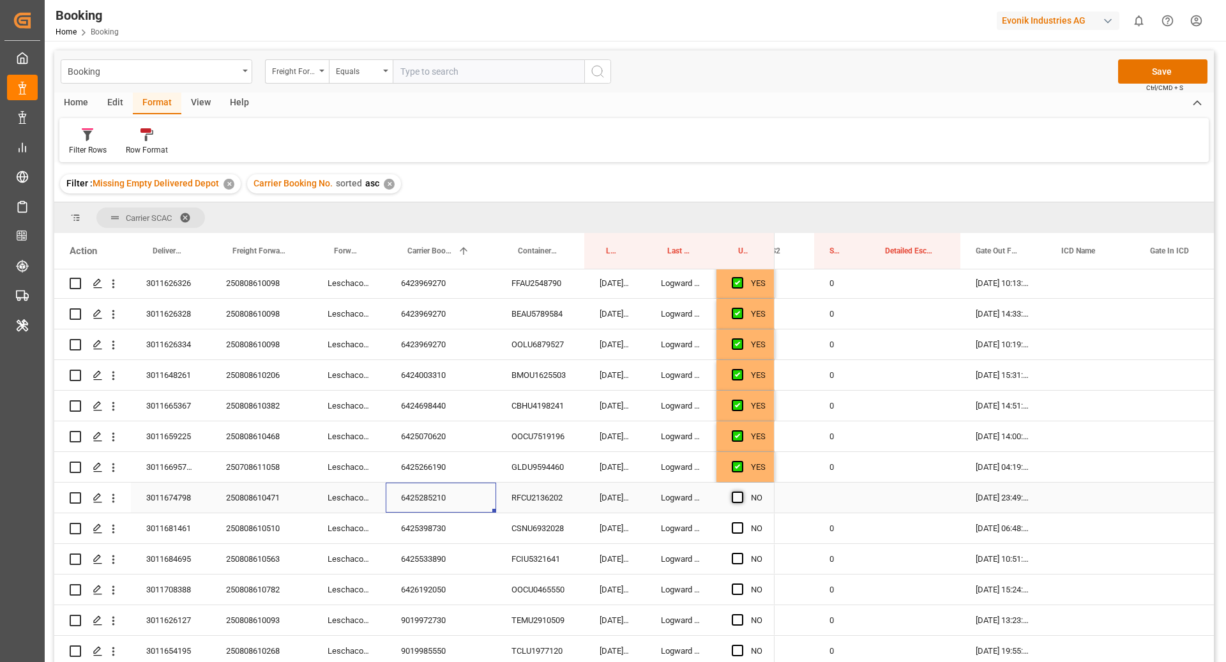
click at [742, 492] on input "Press SPACE to select this row." at bounding box center [742, 492] width 0 height 0
click at [447, 540] on div "6425398730" at bounding box center [441, 529] width 111 height 30
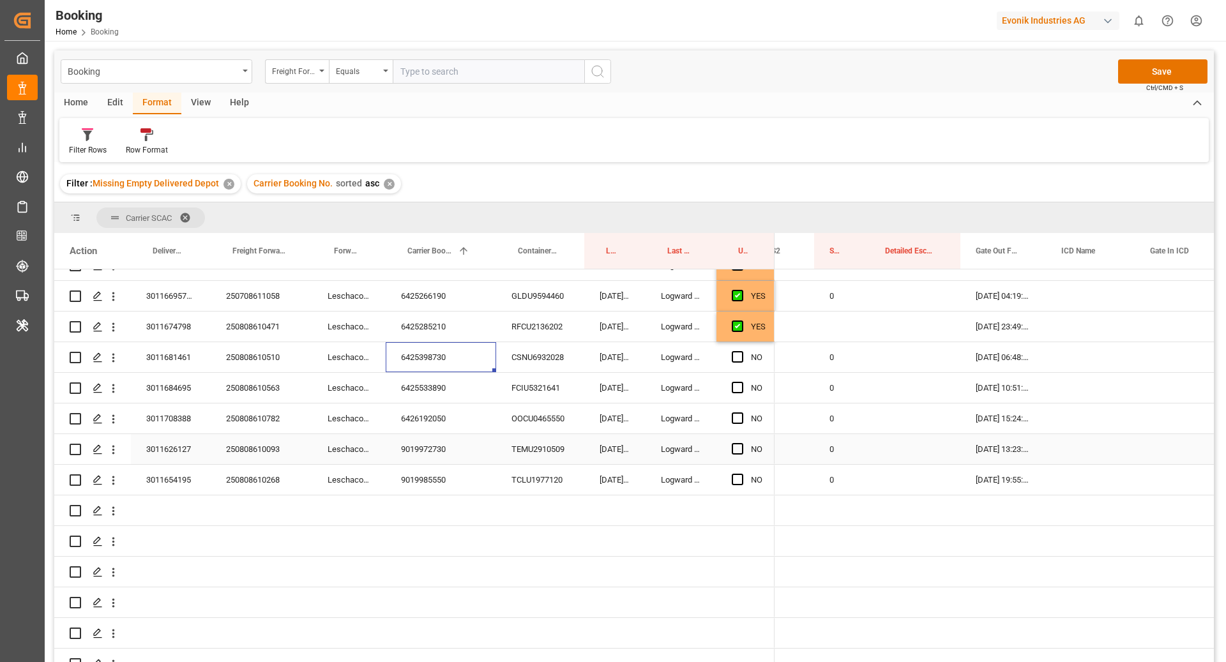
scroll to position [373, 0]
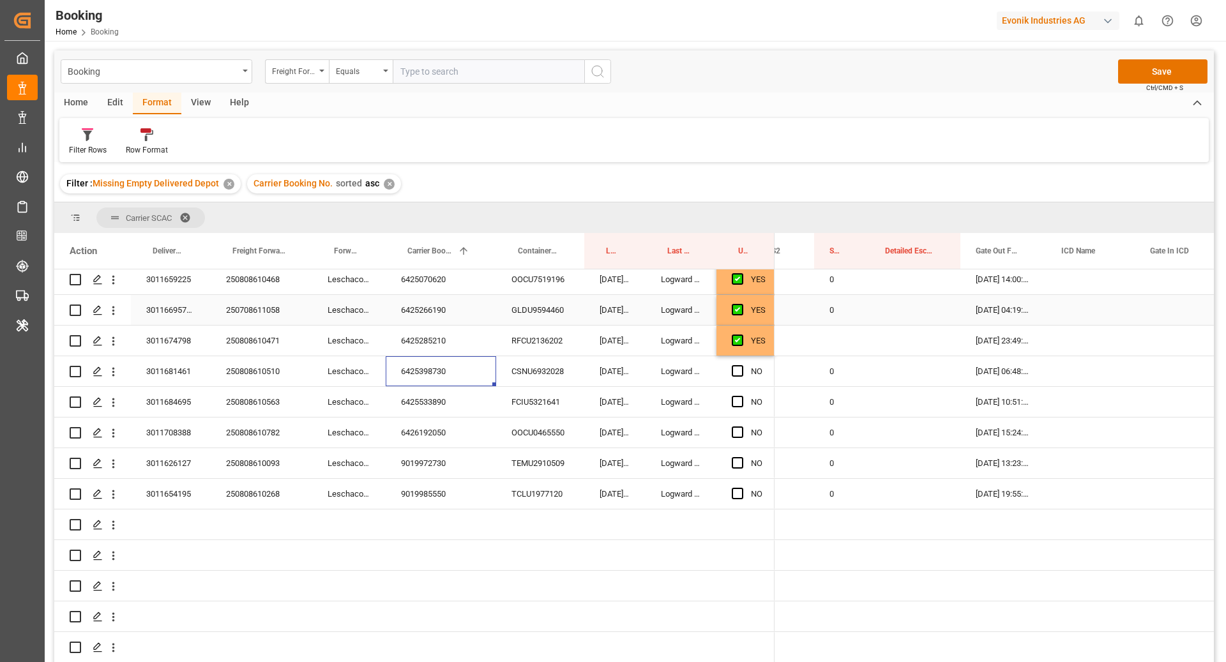
click at [825, 309] on div "0" at bounding box center [842, 310] width 56 height 30
drag, startPoint x: 868, startPoint y: 322, endPoint x: 869, endPoint y: 334, distance: 12.2
click at [438, 376] on div "6425398730" at bounding box center [441, 371] width 111 height 30
drag, startPoint x: 737, startPoint y: 368, endPoint x: 746, endPoint y: 405, distance: 38.1
click at [737, 368] on span "Press SPACE to select this row." at bounding box center [737, 370] width 11 height 11
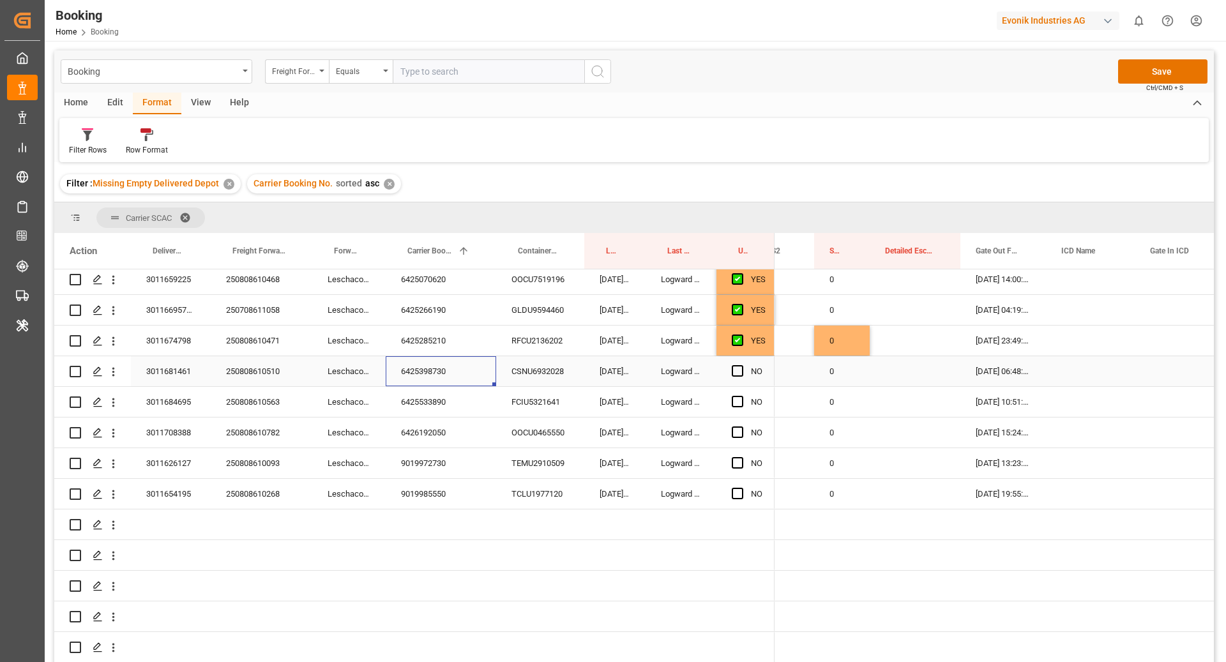
click at [742, 365] on input "Press SPACE to select this row." at bounding box center [742, 365] width 0 height 0
click at [467, 395] on div "6425533890" at bounding box center [441, 402] width 111 height 30
click at [737, 403] on span "Press SPACE to select this row." at bounding box center [737, 401] width 11 height 11
click at [742, 396] on input "Press SPACE to select this row." at bounding box center [742, 396] width 0 height 0
click at [400, 448] on div "9019972730" at bounding box center [441, 463] width 111 height 30
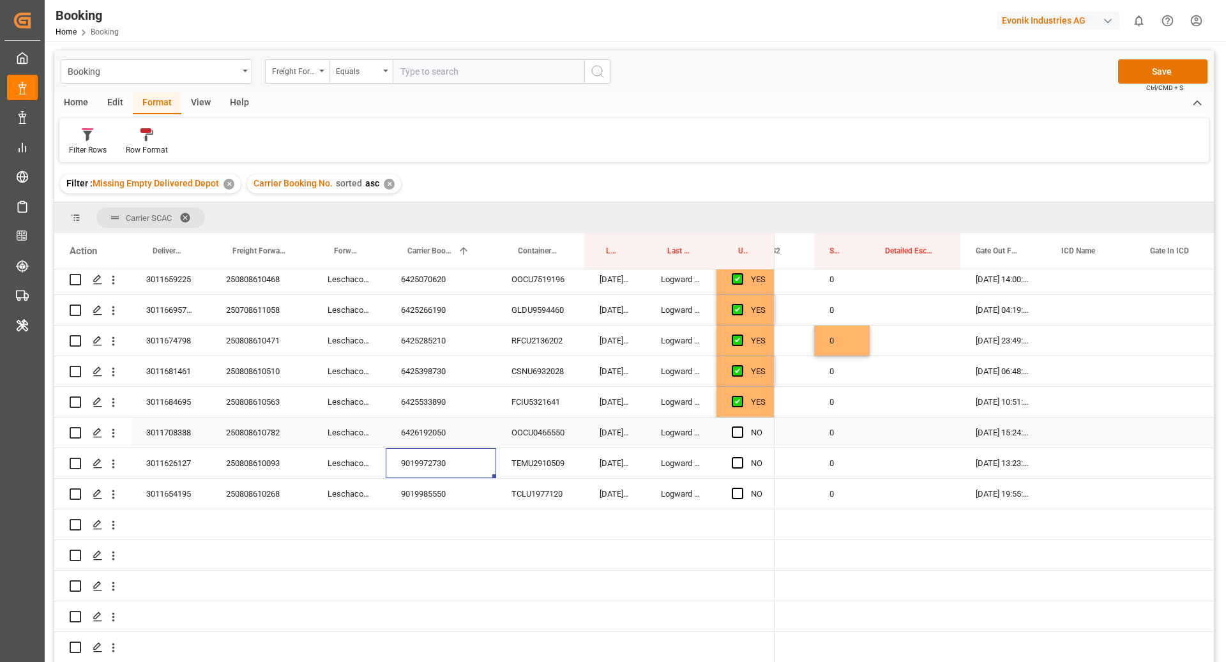
click at [432, 434] on div "6426192050" at bounding box center [441, 433] width 111 height 30
click at [731, 432] on div "NO" at bounding box center [746, 433] width 58 height 30
click at [737, 432] on span "Press SPACE to select this row." at bounding box center [737, 432] width 11 height 11
click at [742, 427] on input "Press SPACE to select this row." at bounding box center [742, 427] width 0 height 0
click at [389, 477] on div "9019972730" at bounding box center [441, 463] width 111 height 30
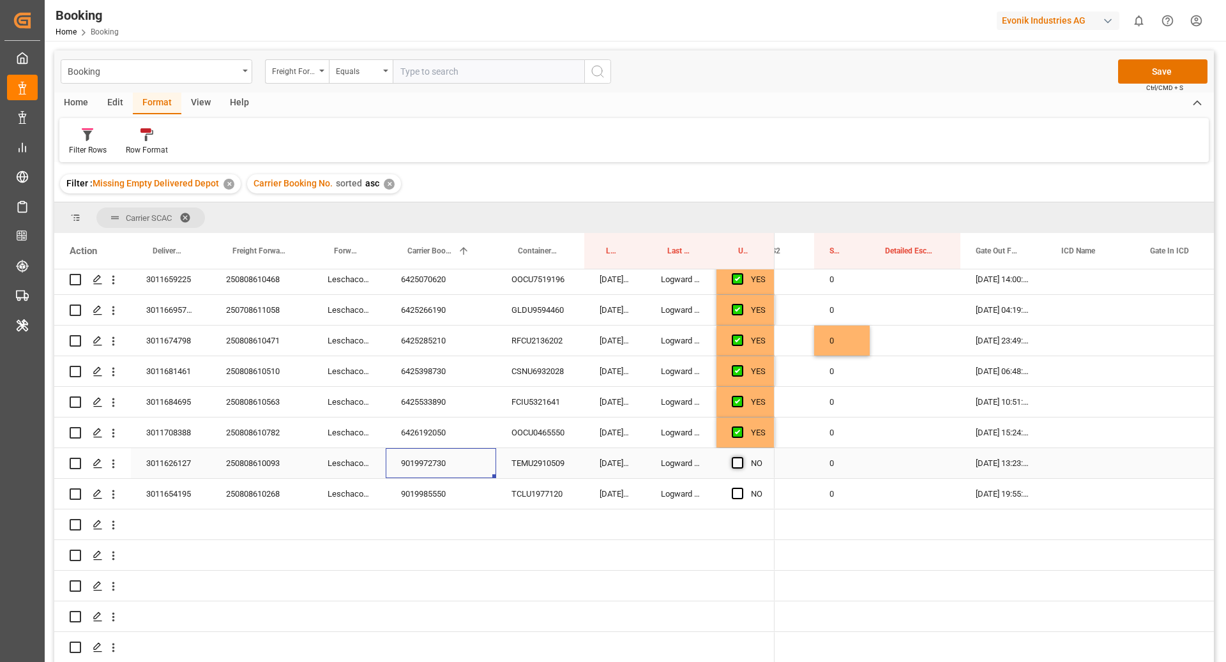
click at [740, 464] on span "Press SPACE to select this row." at bounding box center [737, 462] width 11 height 11
click at [742, 457] on input "Press SPACE to select this row." at bounding box center [742, 457] width 0 height 0
click at [449, 472] on div "9019972730" at bounding box center [441, 463] width 111 height 30
click at [452, 493] on div "9019985550" at bounding box center [441, 494] width 111 height 30
click at [740, 494] on span "Press SPACE to select this row." at bounding box center [737, 493] width 11 height 11
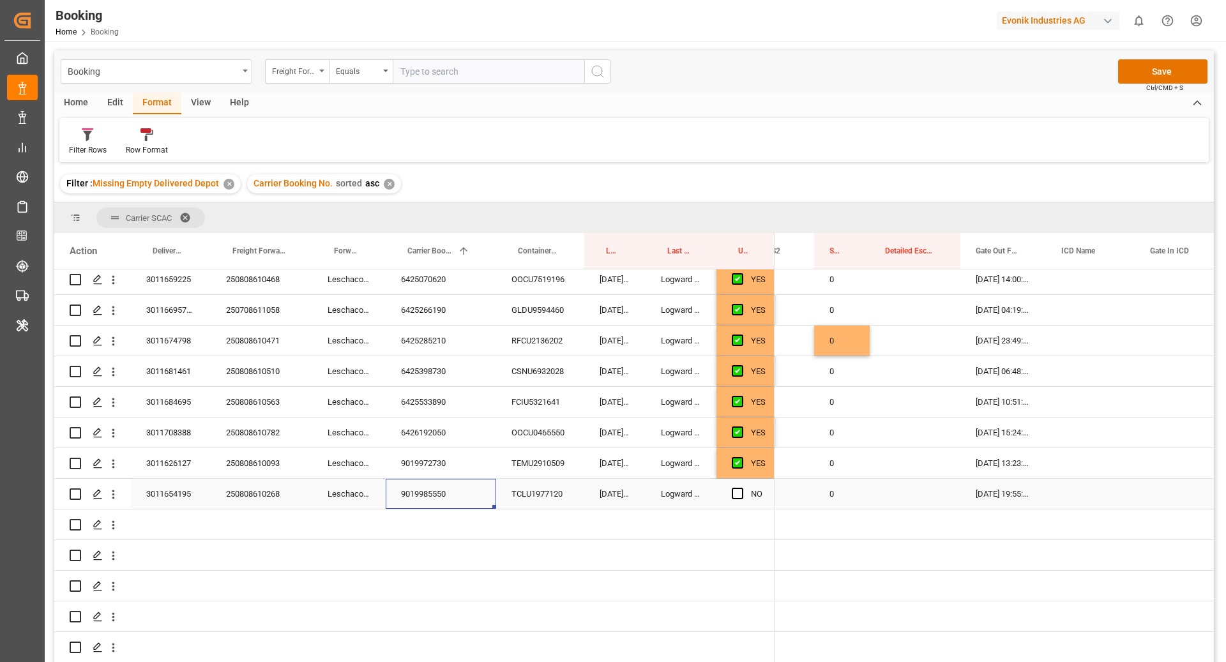
click at [742, 488] on input "Press SPACE to select this row." at bounding box center [742, 488] width 0 height 0
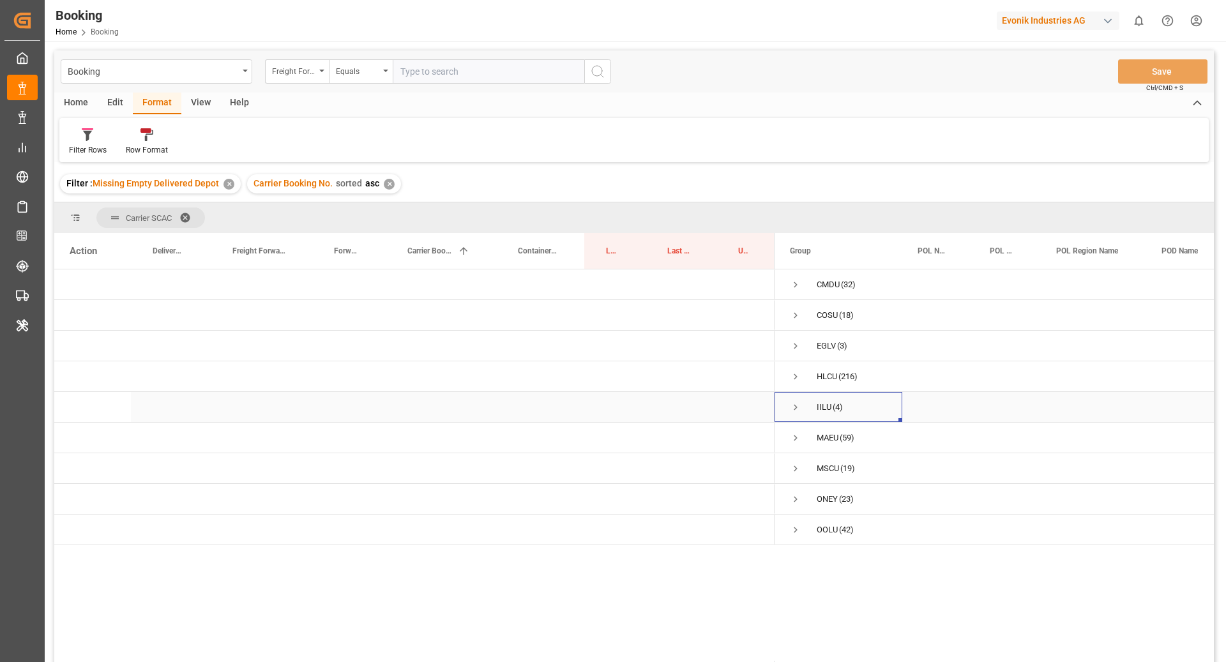
click at [799, 404] on span "Press SPACE to select this row." at bounding box center [795, 407] width 11 height 11
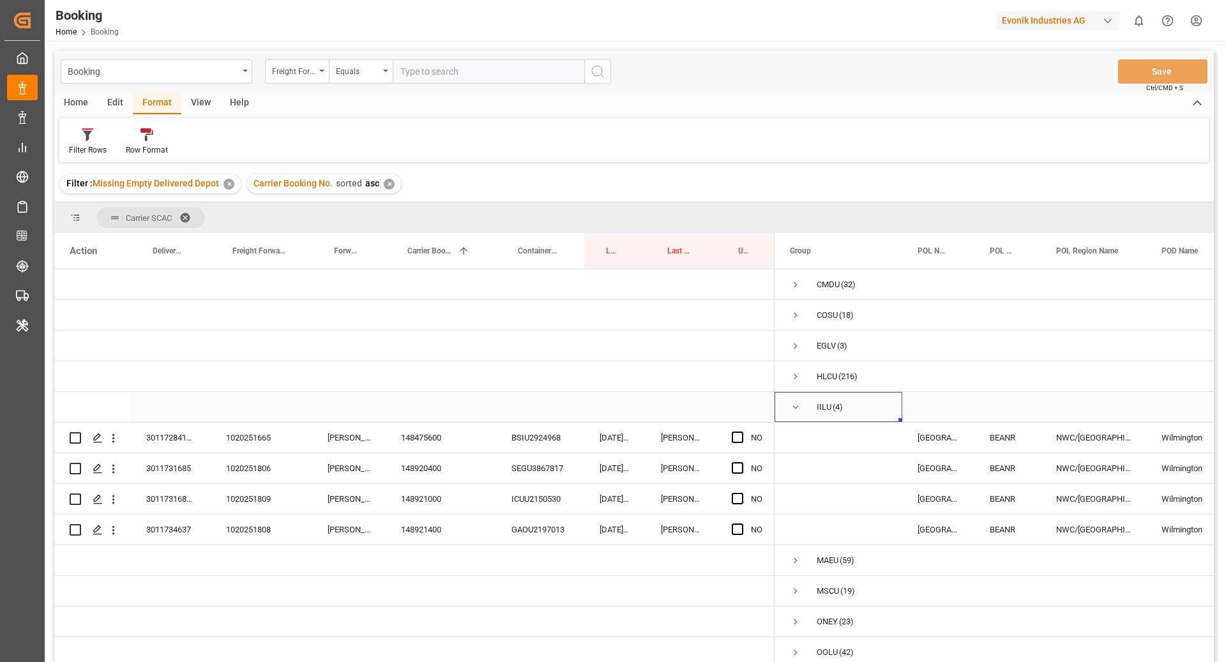
click at [804, 402] on span "IILU (4)" at bounding box center [838, 407] width 97 height 29
click at [795, 345] on span "Press SPACE to select this row." at bounding box center [795, 345] width 11 height 11
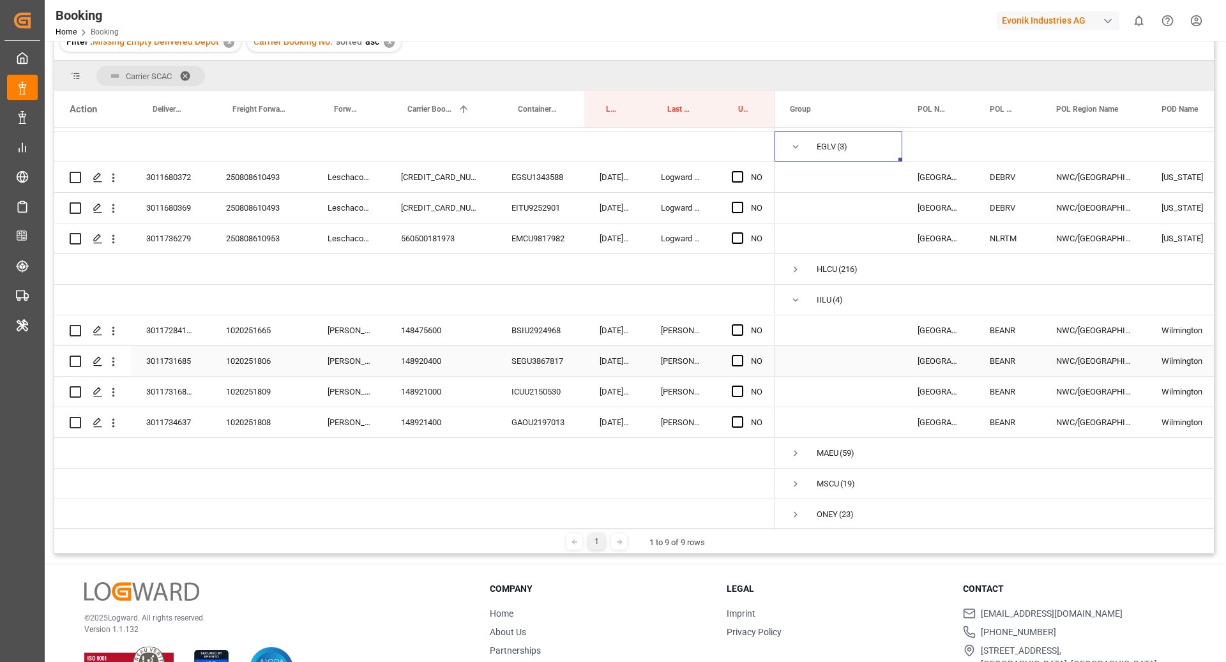
scroll to position [57, 0]
click at [565, 165] on div "EGSU1343588" at bounding box center [540, 177] width 88 height 30
click at [415, 181] on div "[CREDIT_CARD_NUMBER]" at bounding box center [441, 177] width 111 height 30
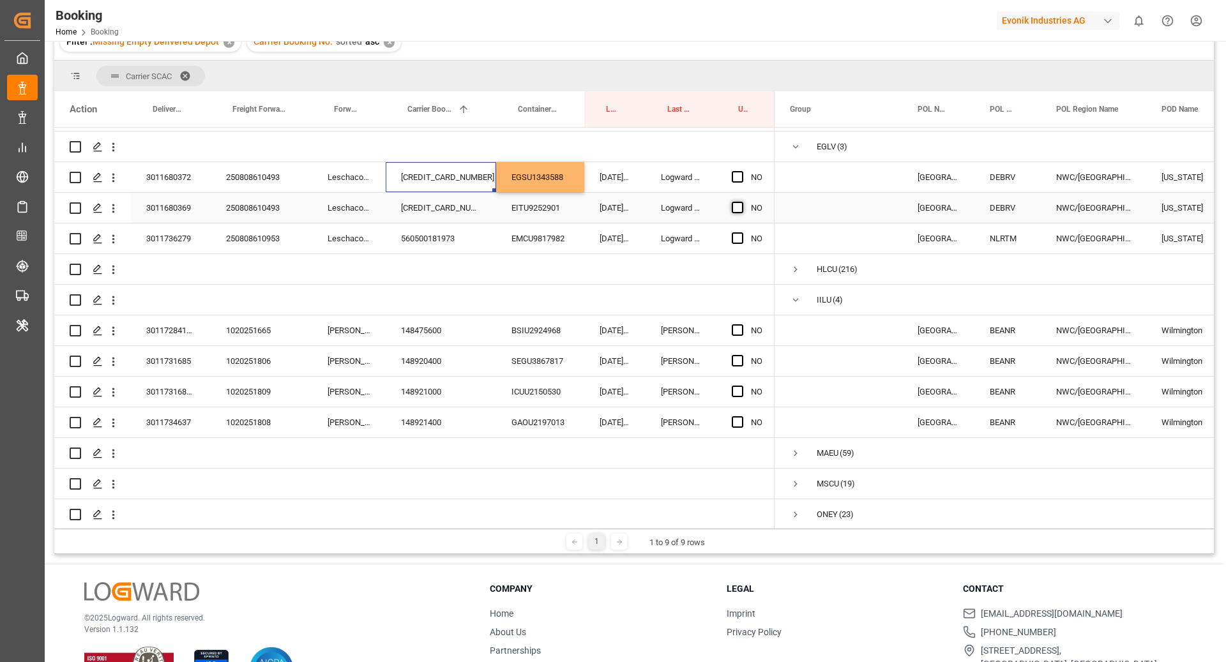
click at [732, 204] on span "Press SPACE to select this row." at bounding box center [737, 207] width 11 height 11
click at [742, 202] on input "Press SPACE to select this row." at bounding box center [742, 202] width 0 height 0
click at [734, 172] on span "Press SPACE to select this row." at bounding box center [737, 176] width 11 height 11
click at [742, 171] on input "Press SPACE to select this row." at bounding box center [742, 171] width 0 height 0
click at [462, 221] on div "[CREDIT_CARD_NUMBER]" at bounding box center [441, 208] width 111 height 30
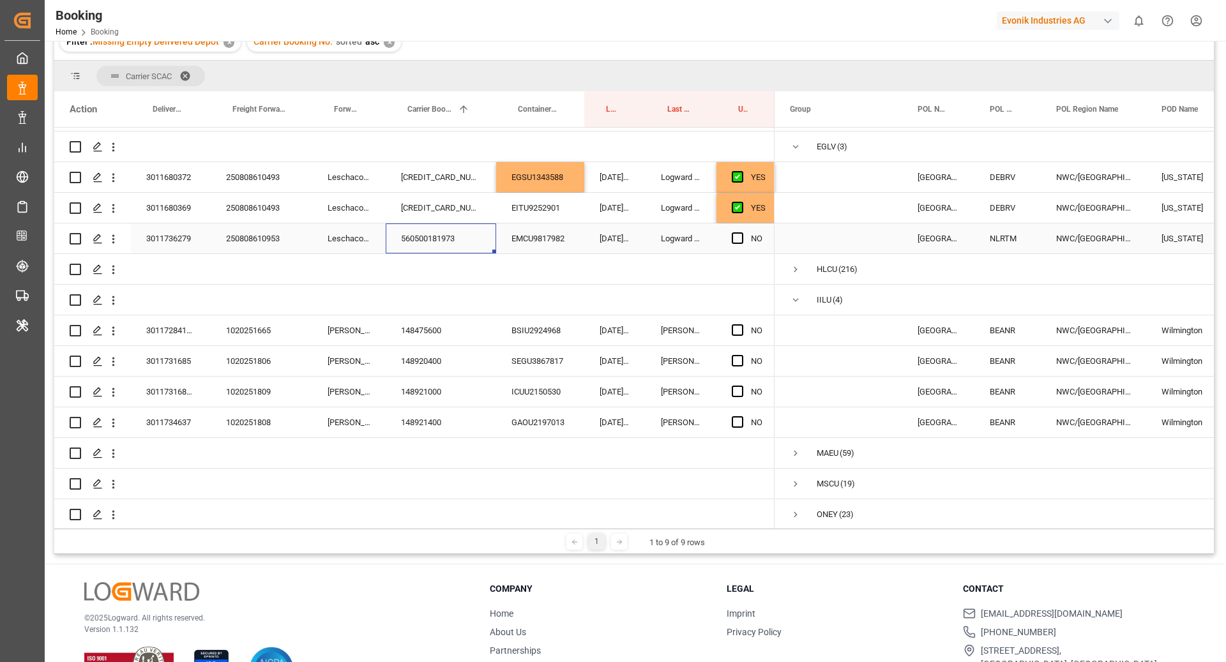
click at [448, 233] on div "560500181973" at bounding box center [441, 239] width 111 height 30
click at [577, 243] on div "EMCU9817982" at bounding box center [540, 239] width 88 height 30
drag, startPoint x: 427, startPoint y: 232, endPoint x: 425, endPoint y: 244, distance: 12.4
click at [422, 231] on div "560500181973" at bounding box center [441, 239] width 111 height 30
click at [547, 243] on div "EMCU9817982" at bounding box center [540, 239] width 88 height 30
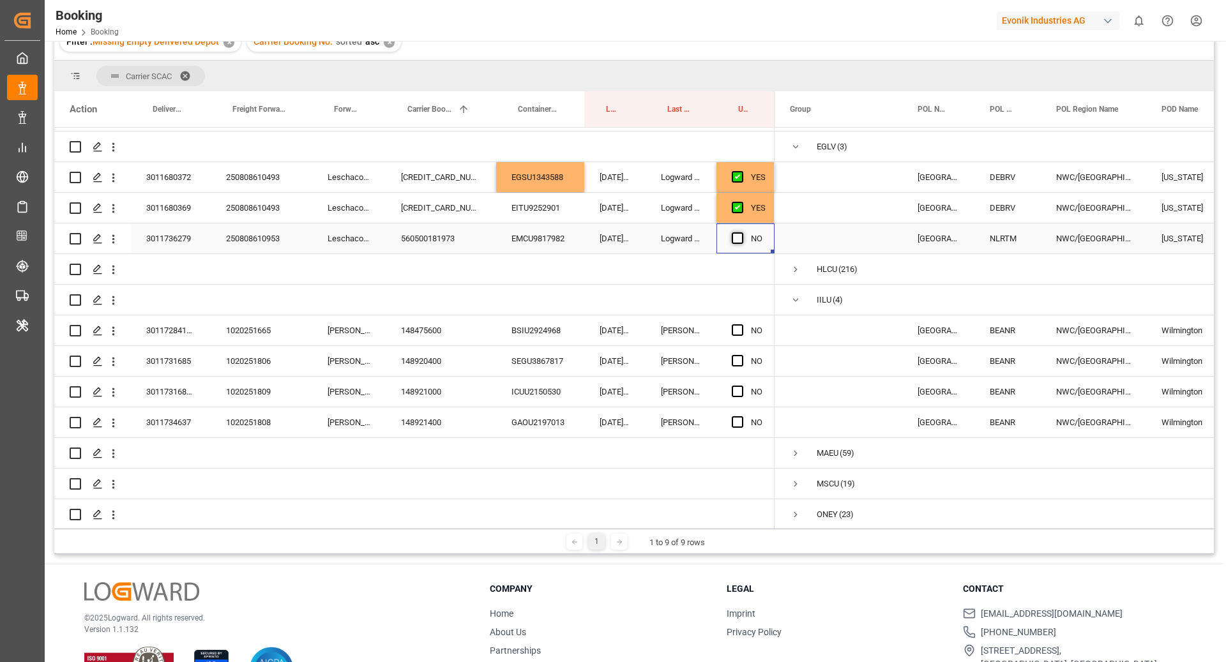
click at [742, 239] on span "Press SPACE to select this row." at bounding box center [737, 238] width 11 height 11
click at [742, 233] on input "Press SPACE to select this row." at bounding box center [742, 233] width 0 height 0
click at [435, 350] on div "148920400" at bounding box center [441, 361] width 111 height 30
click at [439, 337] on div "148475600" at bounding box center [441, 331] width 111 height 30
click at [415, 365] on div "148920400" at bounding box center [441, 361] width 111 height 30
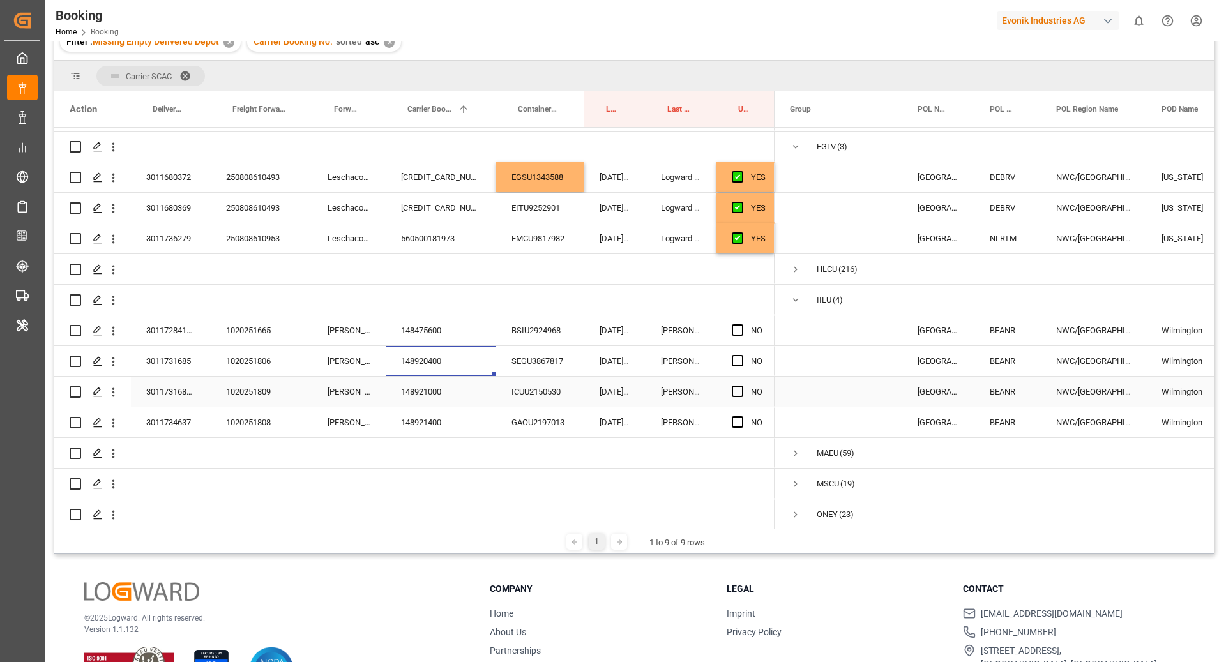
click at [431, 400] on div "148921000" at bounding box center [441, 392] width 111 height 30
click at [443, 418] on div "148921400" at bounding box center [441, 423] width 111 height 30
click at [739, 330] on span "Press SPACE to select this row." at bounding box center [737, 330] width 11 height 11
click at [742, 325] on input "Press SPACE to select this row." at bounding box center [742, 325] width 0 height 0
drag, startPoint x: 731, startPoint y: 362, endPoint x: 742, endPoint y: 380, distance: 21.8
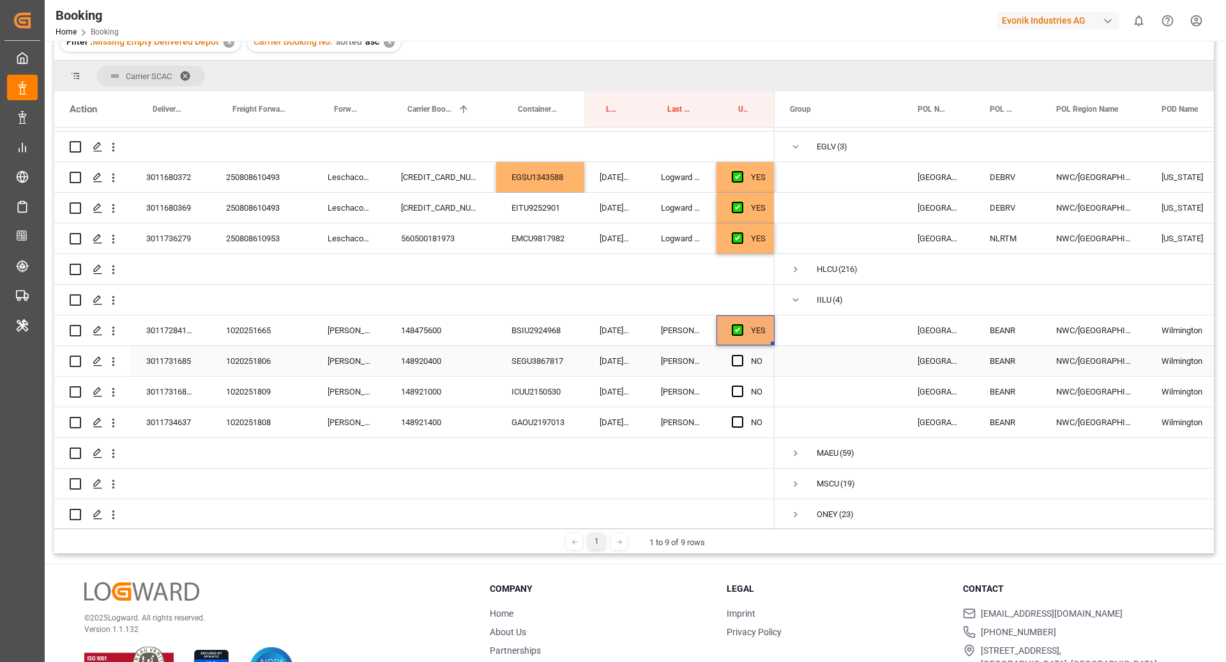
click at [731, 362] on div "NO" at bounding box center [746, 361] width 58 height 30
click at [735, 359] on span "Press SPACE to select this row." at bounding box center [737, 360] width 11 height 11
click at [742, 355] on input "Press SPACE to select this row." at bounding box center [742, 355] width 0 height 0
click at [737, 392] on span "Press SPACE to select this row." at bounding box center [737, 391] width 11 height 11
click at [742, 386] on input "Press SPACE to select this row." at bounding box center [742, 386] width 0 height 0
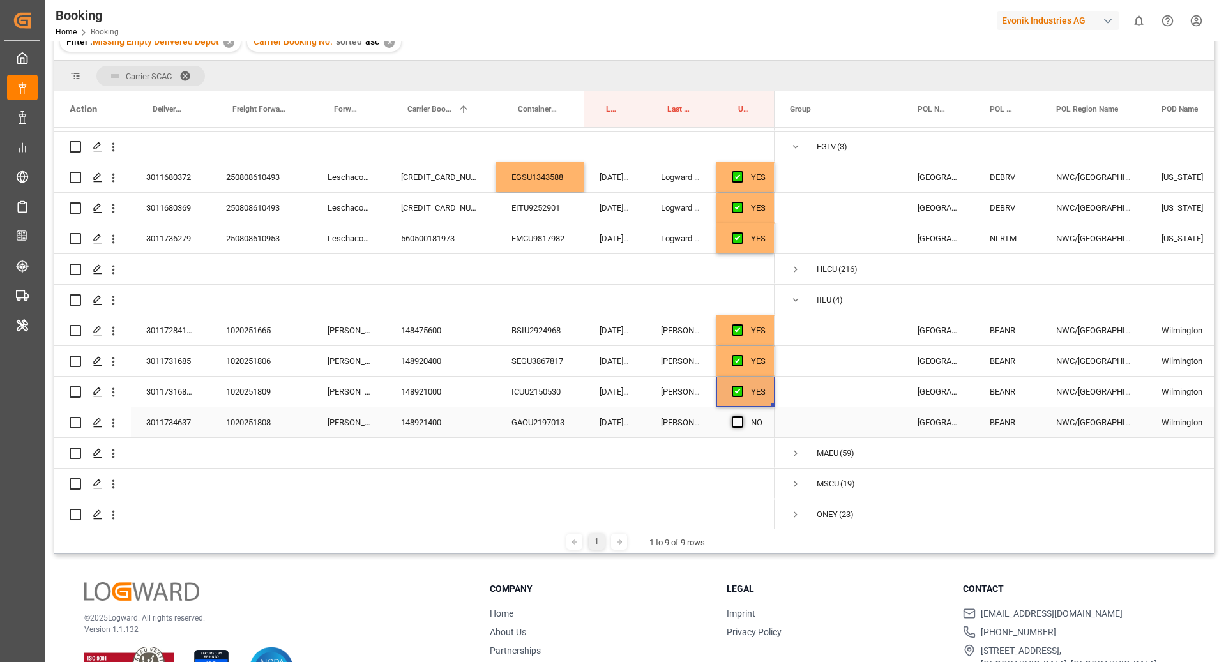
click at [739, 421] on span "Press SPACE to select this row." at bounding box center [737, 421] width 11 height 11
click at [742, 416] on input "Press SPACE to select this row." at bounding box center [742, 416] width 0 height 0
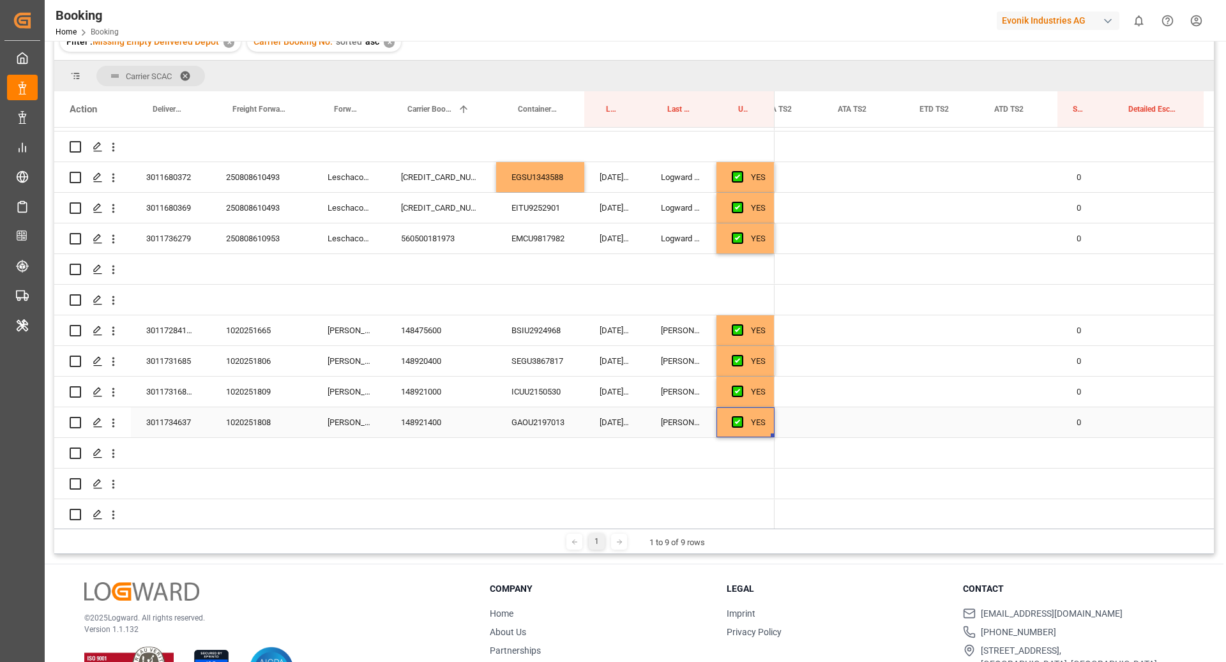
scroll to position [0, 0]
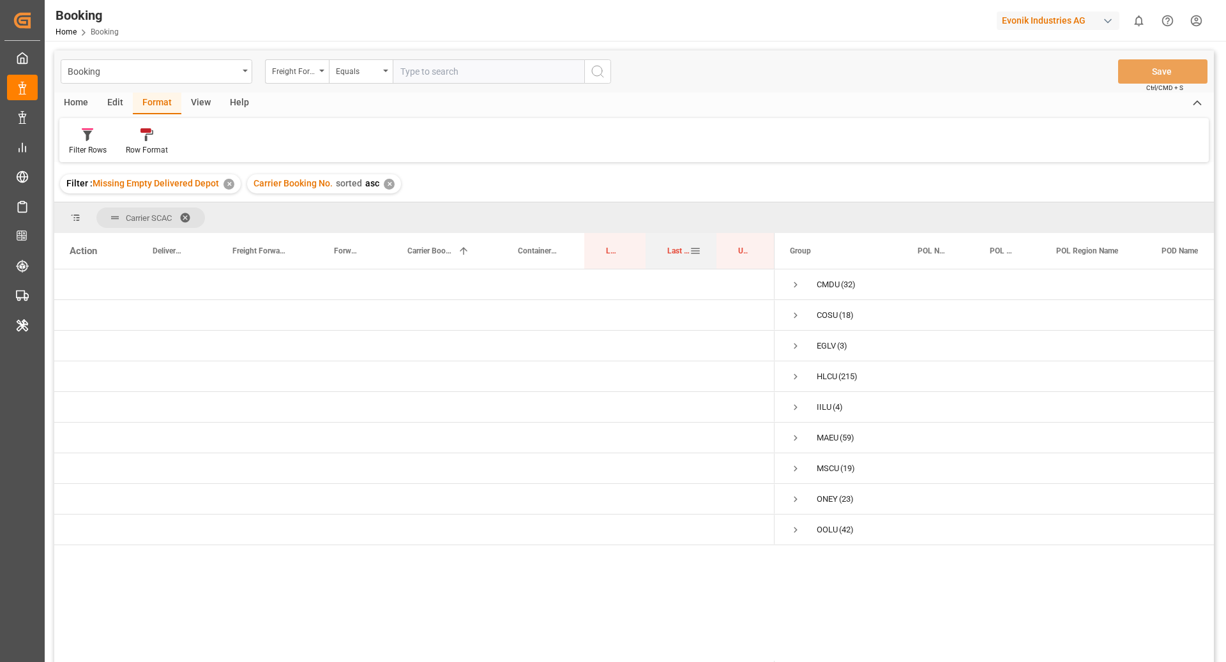
drag, startPoint x: 677, startPoint y: 252, endPoint x: 684, endPoint y: 248, distance: 8.3
click at [684, 248] on span "Last Opened By" at bounding box center [679, 251] width 22 height 9
drag, startPoint x: 599, startPoint y: 246, endPoint x: 134, endPoint y: 210, distance: 467.1
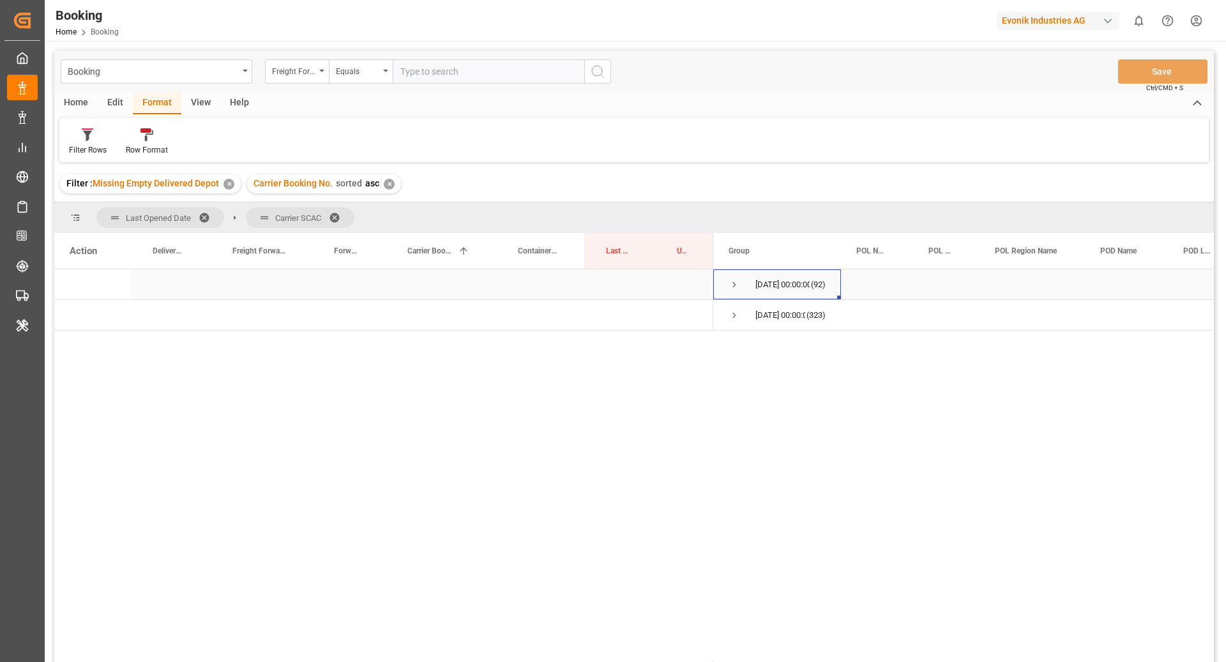
click at [731, 280] on span "Press SPACE to select this row." at bounding box center [734, 284] width 11 height 11
click at [764, 349] on span "Press SPACE to select this row." at bounding box center [761, 345] width 11 height 11
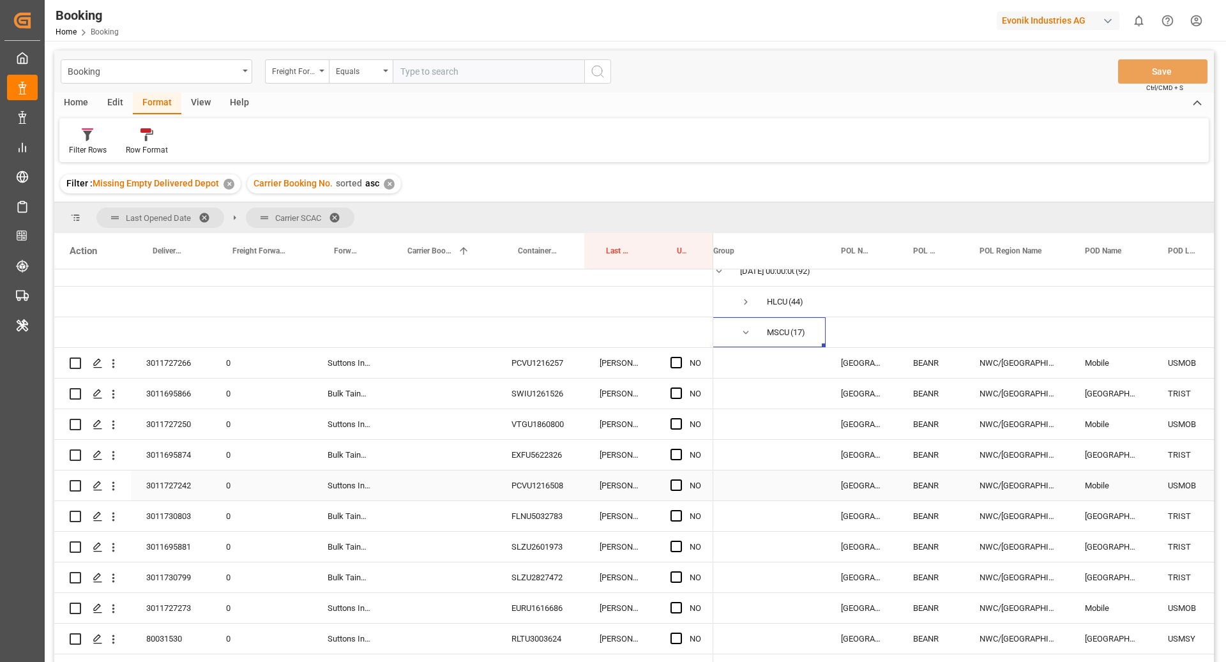
scroll to position [0, 20]
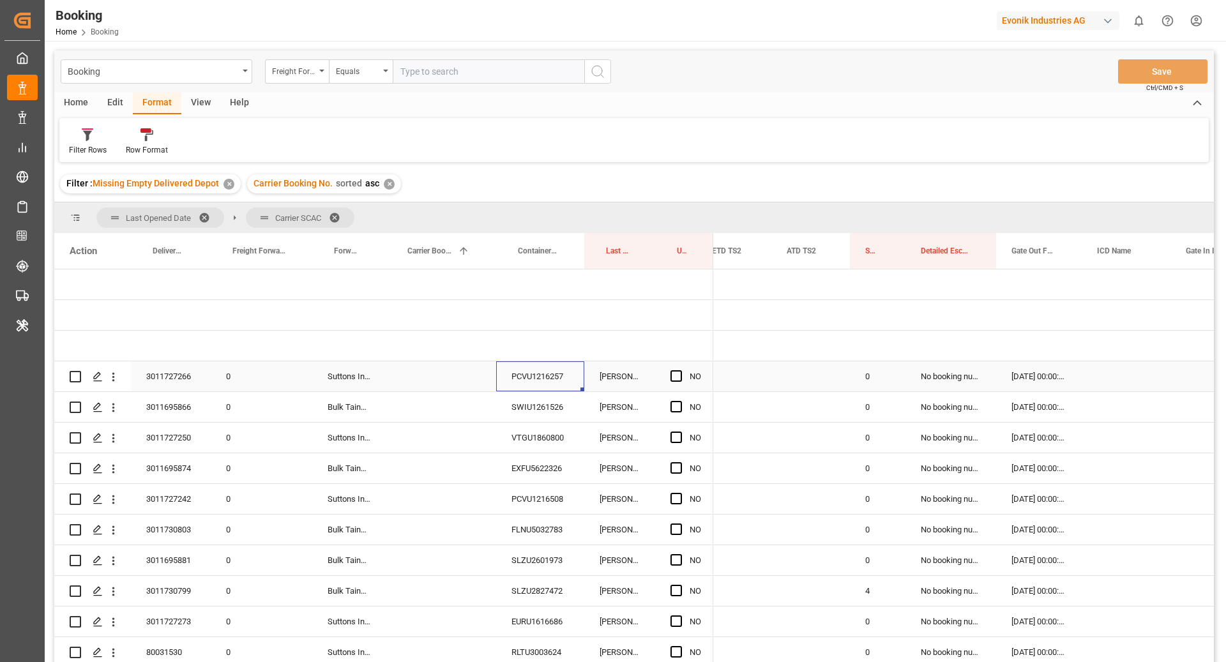
click at [535, 365] on div "PCVU1216257" at bounding box center [540, 377] width 88 height 30
click at [679, 371] on span "Press SPACE to select this row." at bounding box center [676, 375] width 11 height 11
click at [680, 370] on input "Press SPACE to select this row." at bounding box center [680, 370] width 0 height 0
click at [525, 408] on div "SWIU1261526" at bounding box center [540, 407] width 88 height 30
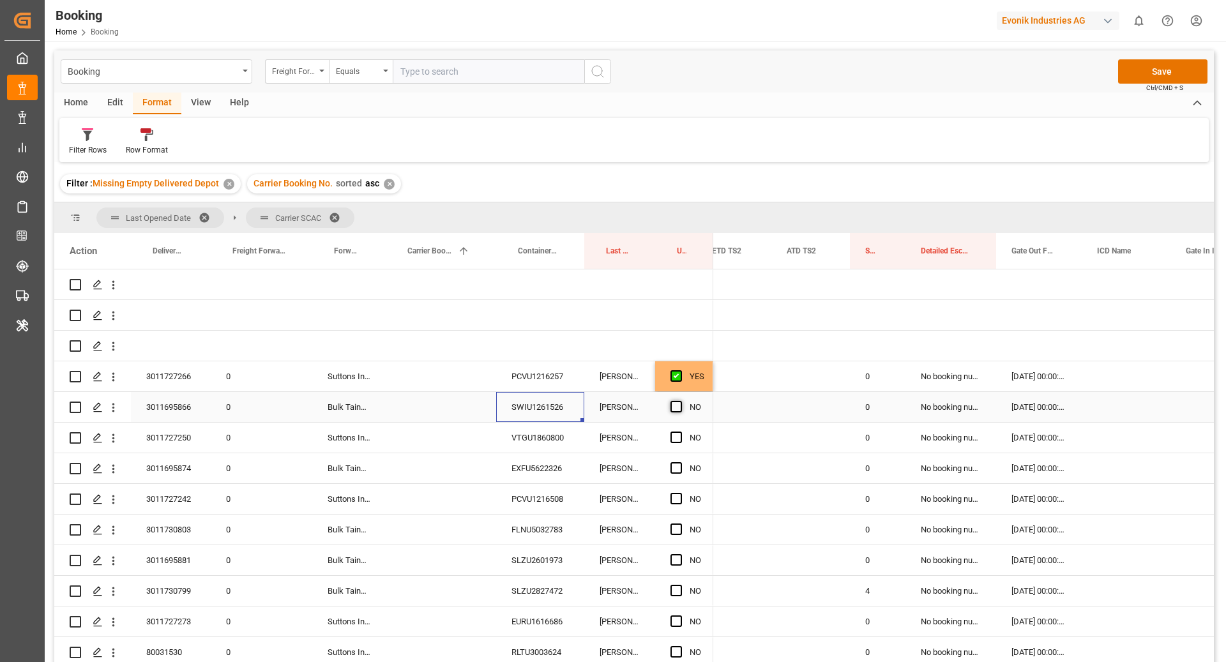
click at [677, 409] on span "Press SPACE to select this row." at bounding box center [676, 406] width 11 height 11
click at [680, 401] on input "Press SPACE to select this row." at bounding box center [680, 401] width 0 height 0
click at [569, 446] on div "VTGU1860800" at bounding box center [540, 438] width 88 height 30
click at [671, 434] on span "Press SPACE to select this row." at bounding box center [676, 437] width 11 height 11
click at [680, 432] on input "Press SPACE to select this row." at bounding box center [680, 432] width 0 height 0
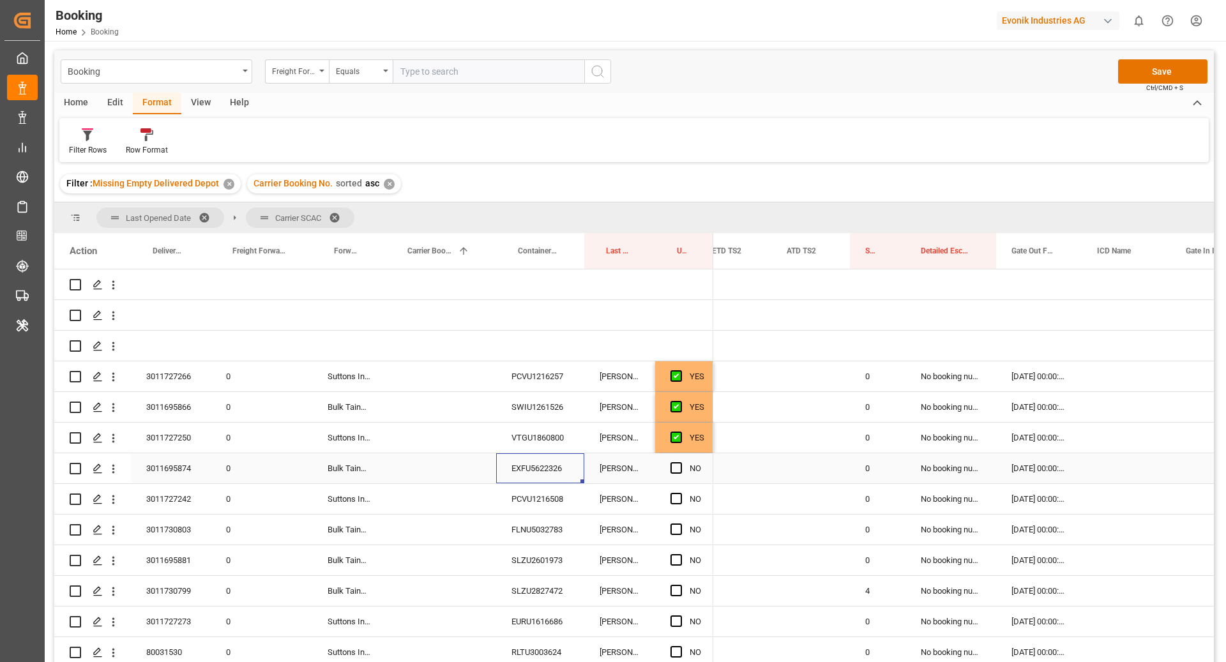
click at [508, 464] on div "EXFU5622326" at bounding box center [540, 469] width 88 height 30
click at [675, 468] on span "Press SPACE to select this row." at bounding box center [676, 467] width 11 height 11
click at [680, 462] on input "Press SPACE to select this row." at bounding box center [680, 462] width 0 height 0
click at [556, 501] on div "PCVU1216508" at bounding box center [540, 499] width 88 height 30
click at [676, 487] on div "Press SPACE to select this row." at bounding box center [680, 499] width 19 height 29
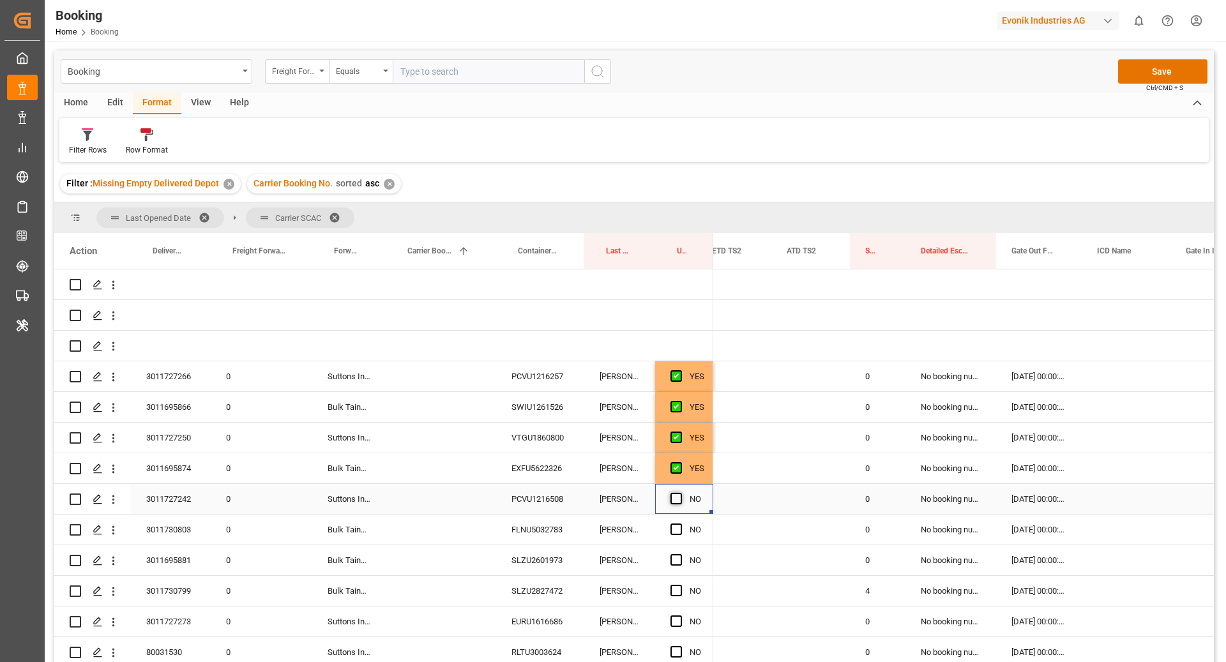
click at [675, 500] on span "Press SPACE to select this row." at bounding box center [676, 498] width 11 height 11
click at [680, 493] on input "Press SPACE to select this row." at bounding box center [680, 493] width 0 height 0
click at [542, 533] on div "FLNU5032783" at bounding box center [540, 530] width 88 height 30
click at [673, 530] on span "Press SPACE to select this row." at bounding box center [676, 529] width 11 height 11
click at [680, 524] on input "Press SPACE to select this row." at bounding box center [680, 524] width 0 height 0
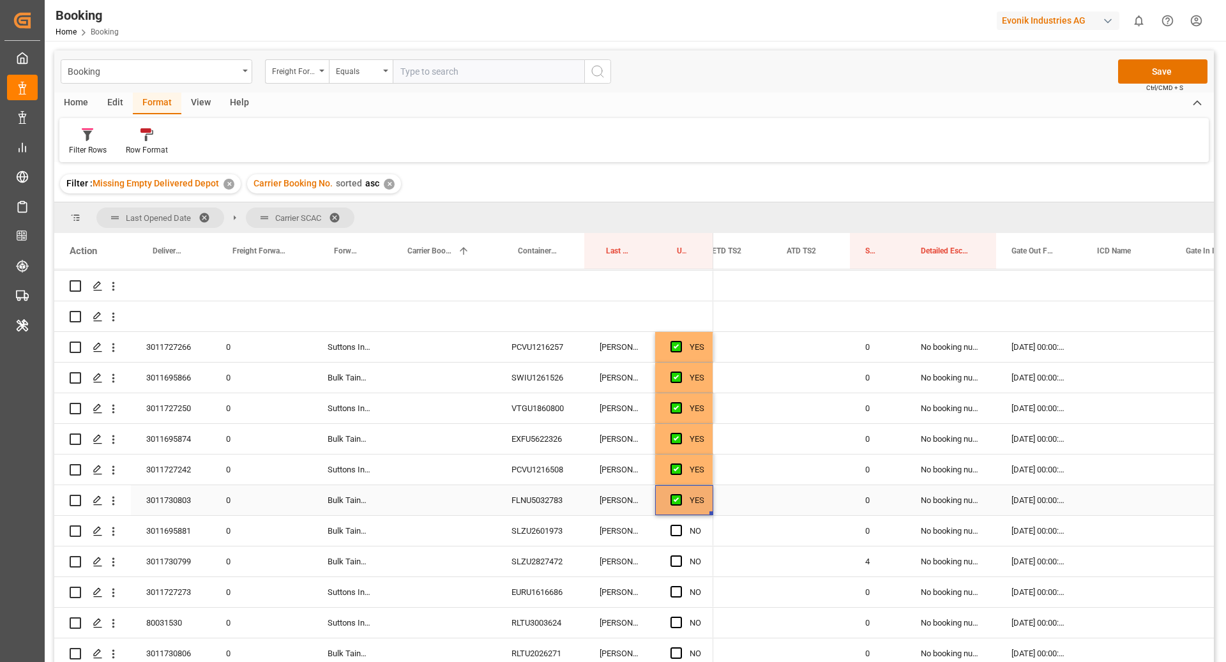
scroll to position [135, 0]
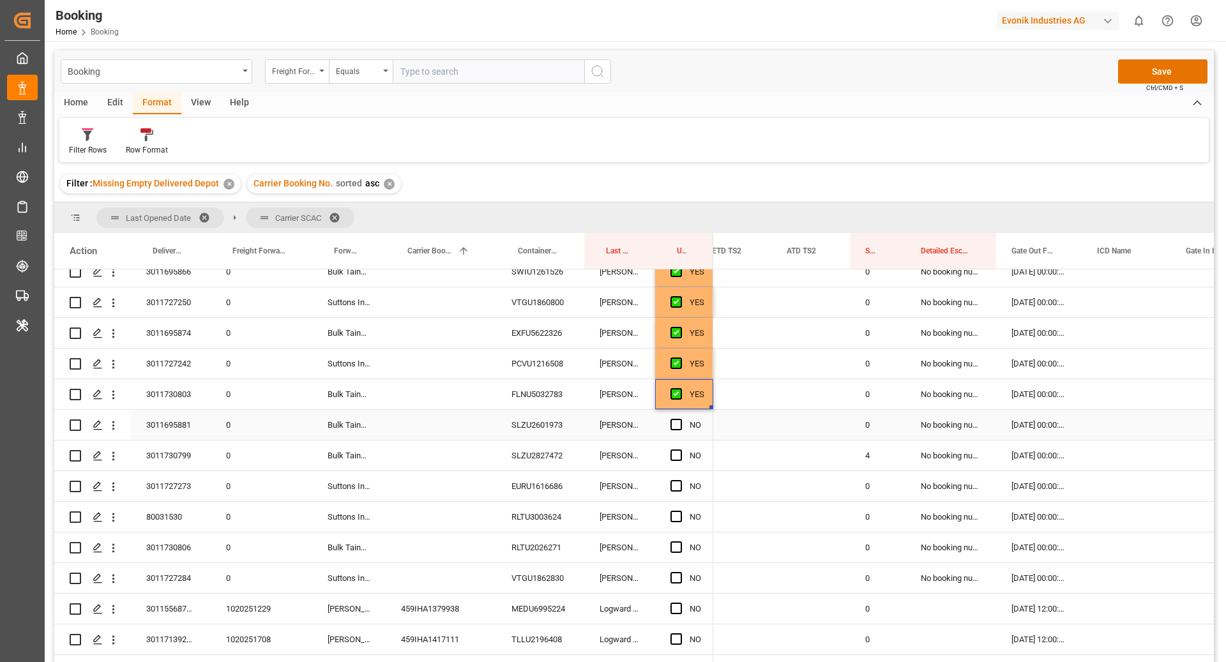
click at [515, 424] on div "SLZU2601973" at bounding box center [540, 425] width 88 height 30
click at [673, 428] on span "Press SPACE to select this row." at bounding box center [676, 424] width 11 height 11
click at [680, 419] on input "Press SPACE to select this row." at bounding box center [680, 419] width 0 height 0
click at [513, 458] on div "SLZU2827472" at bounding box center [540, 456] width 88 height 30
click at [671, 457] on span "Press SPACE to select this row." at bounding box center [676, 455] width 11 height 11
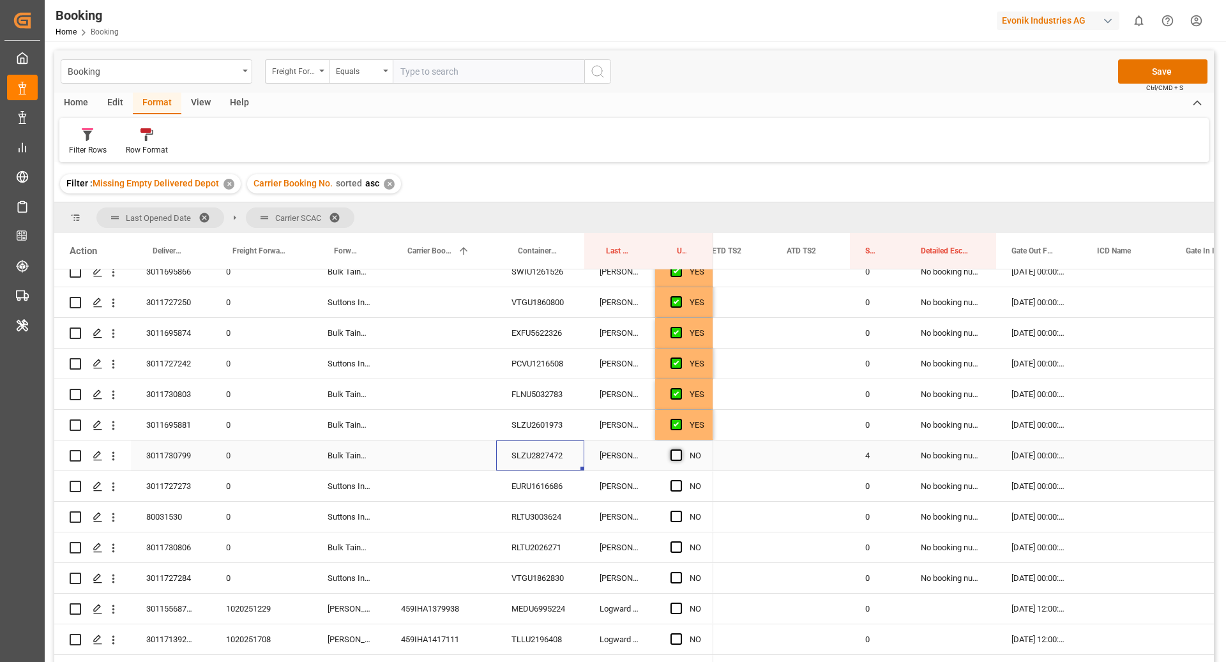
click at [680, 450] on input "Press SPACE to select this row." at bounding box center [680, 450] width 0 height 0
click at [544, 490] on div "EURU1616686" at bounding box center [540, 486] width 88 height 30
click at [669, 482] on div "NO" at bounding box center [684, 486] width 58 height 30
click at [676, 482] on span "Press SPACE to select this row." at bounding box center [676, 485] width 11 height 11
click at [680, 480] on input "Press SPACE to select this row." at bounding box center [680, 480] width 0 height 0
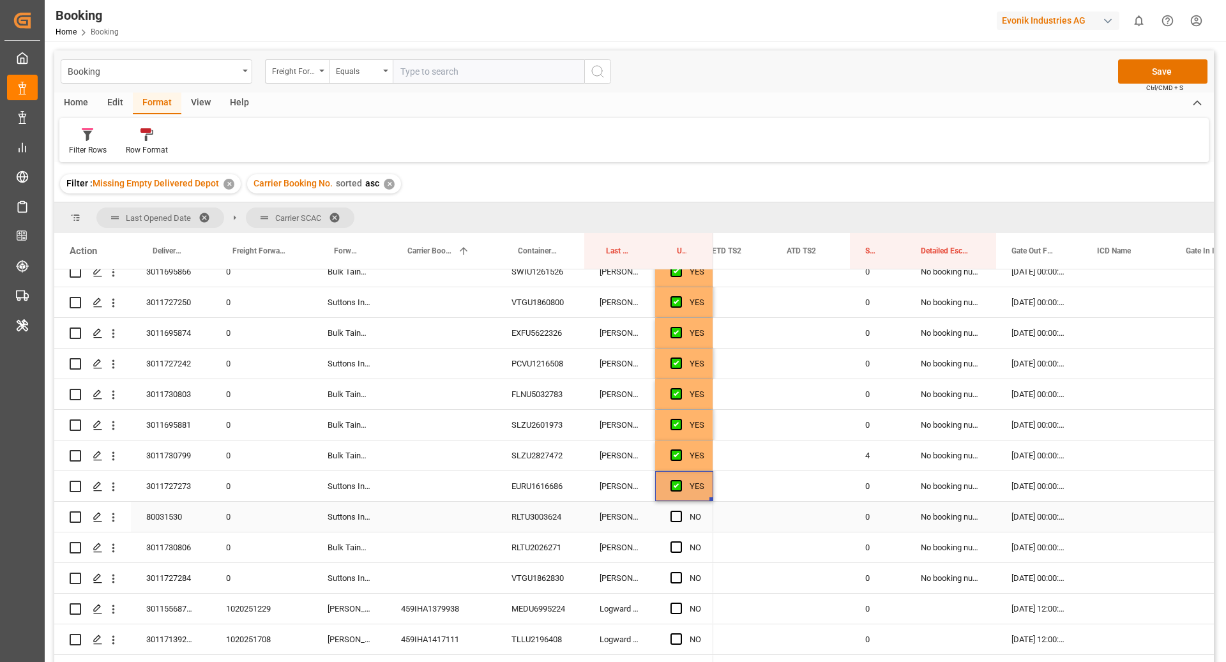
click at [555, 524] on div "RLTU3003624" at bounding box center [540, 517] width 88 height 30
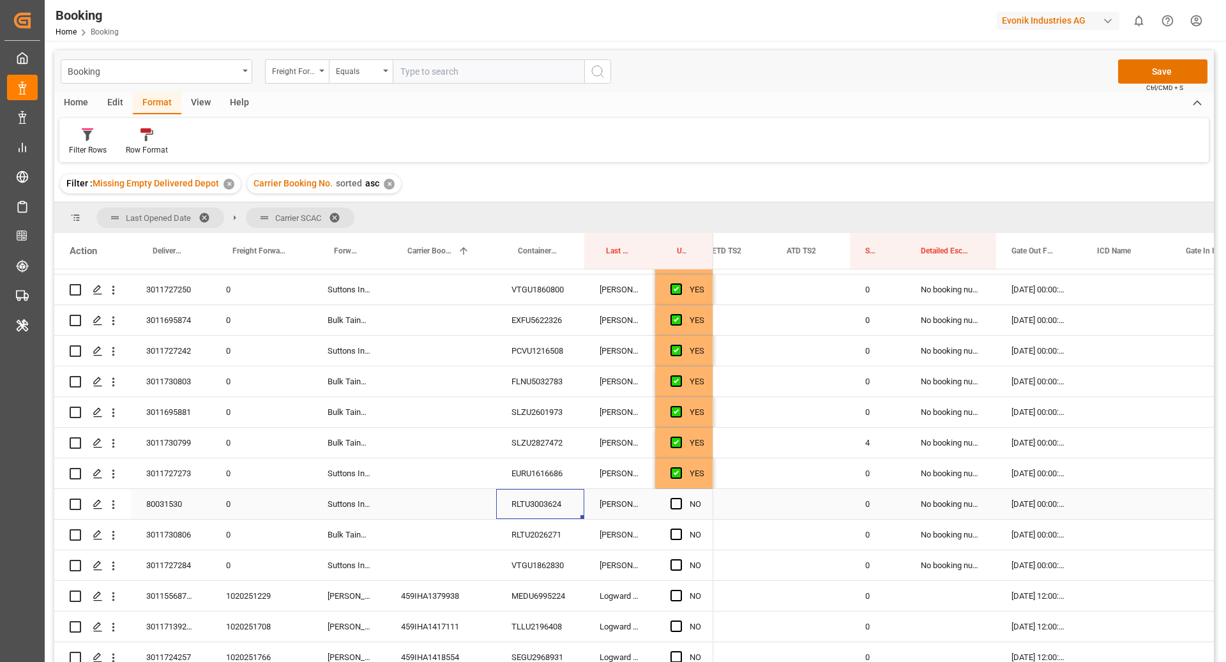
scroll to position [221, 0]
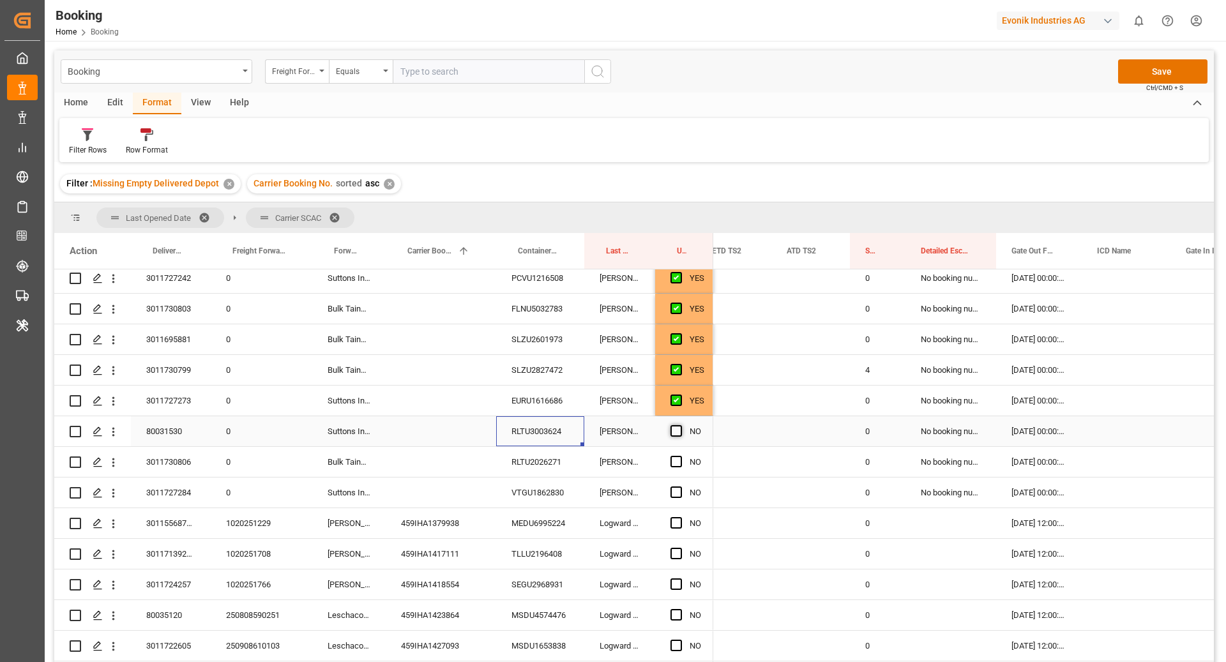
click at [674, 432] on span "Press SPACE to select this row." at bounding box center [676, 430] width 11 height 11
click at [680, 425] on input "Press SPACE to select this row." at bounding box center [680, 425] width 0 height 0
click at [549, 480] on div "VTGU1862830" at bounding box center [540, 493] width 88 height 30
drag, startPoint x: 536, startPoint y: 464, endPoint x: 684, endPoint y: 611, distance: 208.2
click at [537, 464] on div "RLTU2026271" at bounding box center [540, 462] width 88 height 30
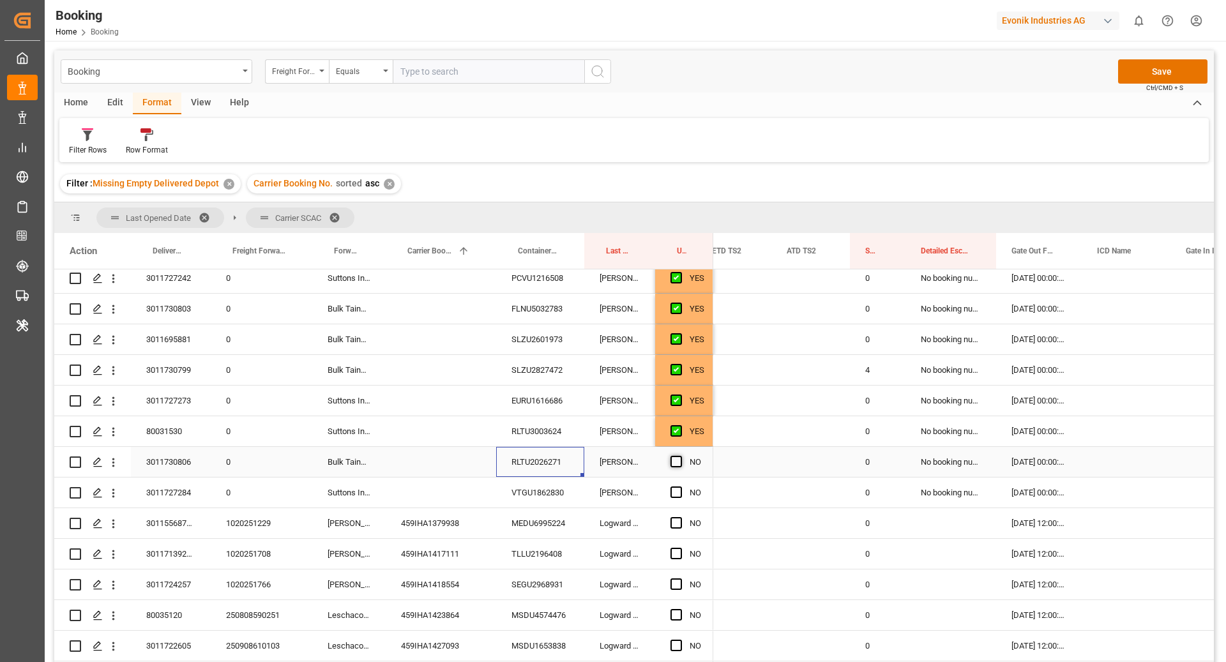
click at [680, 460] on span "Press SPACE to select this row." at bounding box center [676, 461] width 11 height 11
click at [680, 456] on input "Press SPACE to select this row." at bounding box center [680, 456] width 0 height 0
click at [559, 483] on div "VTGU1862830" at bounding box center [540, 493] width 88 height 30
click at [676, 492] on span "Press SPACE to select this row." at bounding box center [676, 492] width 11 height 11
click at [680, 487] on input "Press SPACE to select this row." at bounding box center [680, 487] width 0 height 0
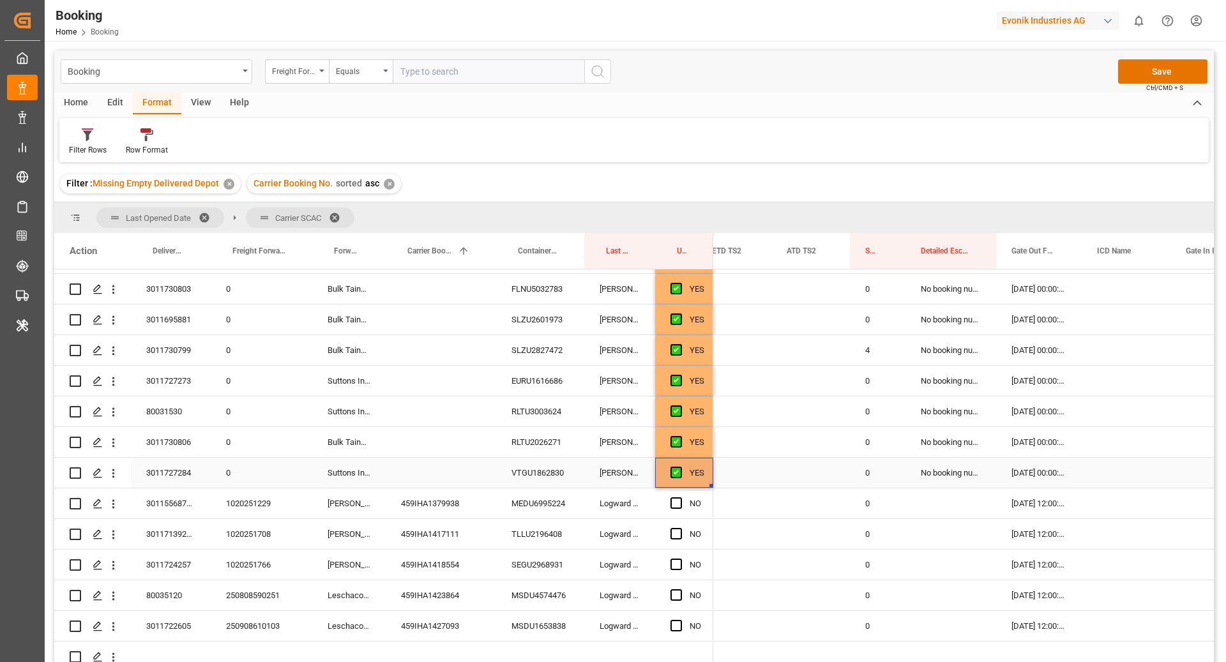
scroll to position [256, 0]
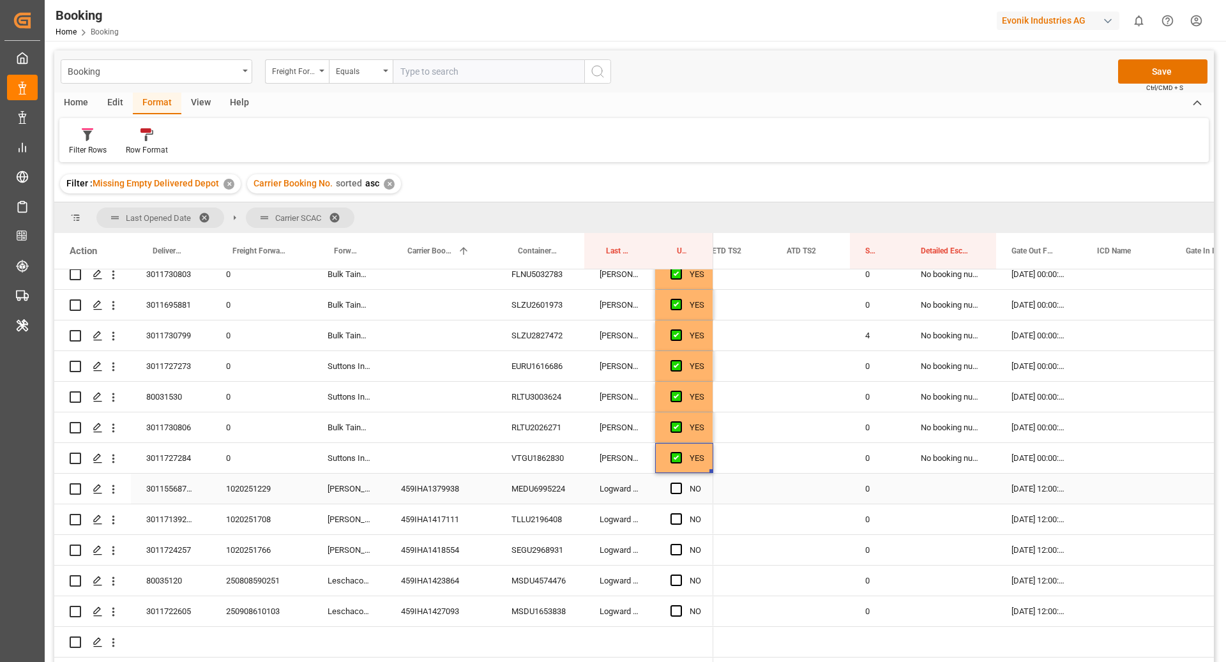
click at [544, 498] on div "MEDU6995224" at bounding box center [540, 489] width 88 height 30
click at [685, 486] on div "Press SPACE to select this row." at bounding box center [680, 489] width 19 height 29
click at [675, 491] on span "Press SPACE to select this row." at bounding box center [676, 488] width 11 height 11
click at [680, 483] on input "Press SPACE to select this row." at bounding box center [680, 483] width 0 height 0
click at [553, 522] on div "TLLU2196408" at bounding box center [540, 520] width 88 height 30
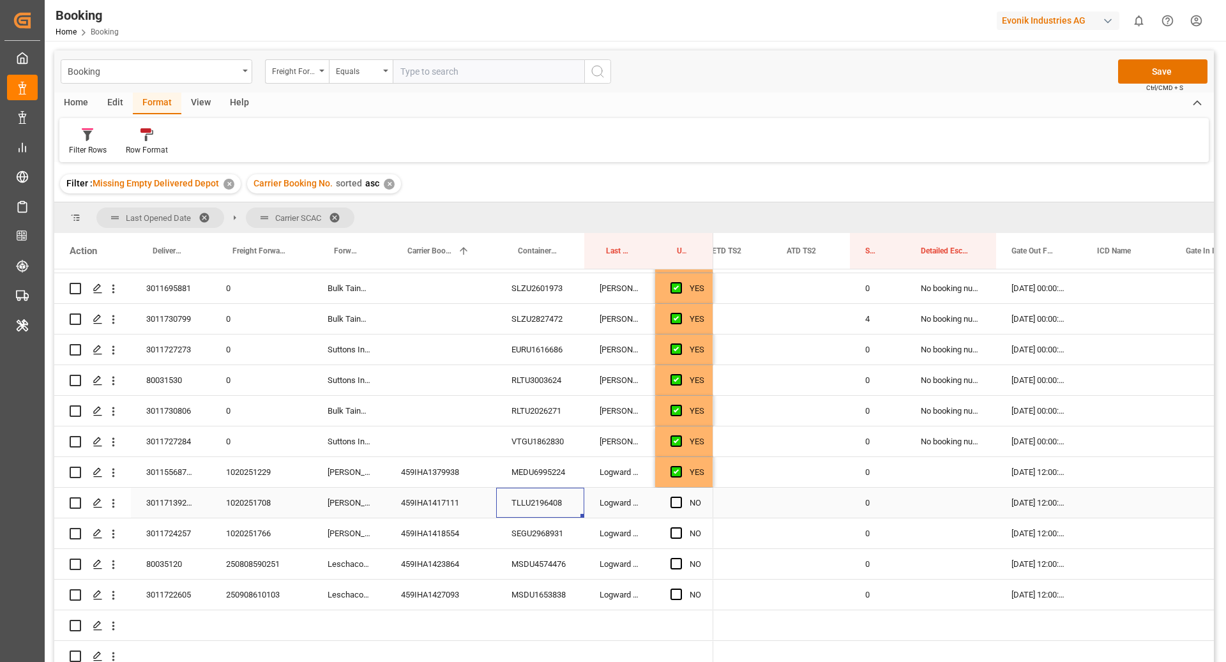
scroll to position [286, 0]
click at [674, 496] on span "Press SPACE to select this row." at bounding box center [676, 501] width 11 height 11
click at [680, 496] on input "Press SPACE to select this row." at bounding box center [680, 496] width 0 height 0
click at [569, 517] on div "SEGU2968931" at bounding box center [540, 532] width 88 height 30
click at [673, 526] on span "Press SPACE to select this row." at bounding box center [676, 531] width 11 height 11
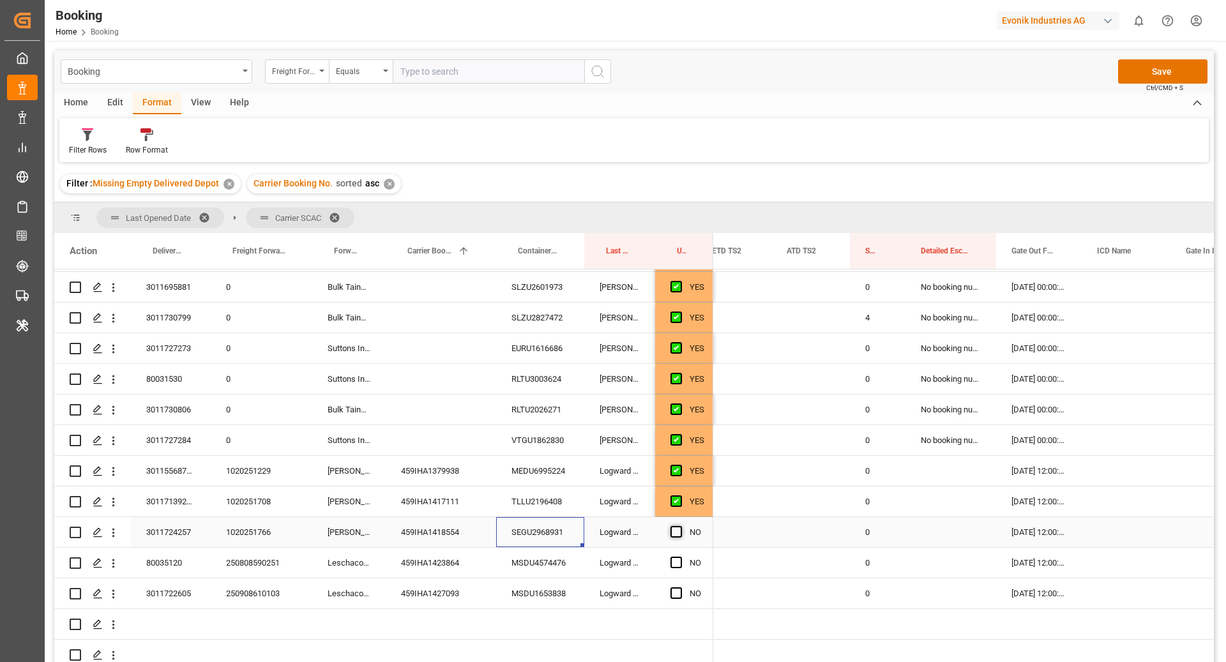
click at [680, 526] on input "Press SPACE to select this row." at bounding box center [680, 526] width 0 height 0
click at [563, 548] on div "MSDU4574476" at bounding box center [540, 563] width 88 height 30
click at [676, 557] on span "Press SPACE to select this row." at bounding box center [676, 562] width 11 height 11
click at [680, 557] on input "Press SPACE to select this row." at bounding box center [680, 557] width 0 height 0
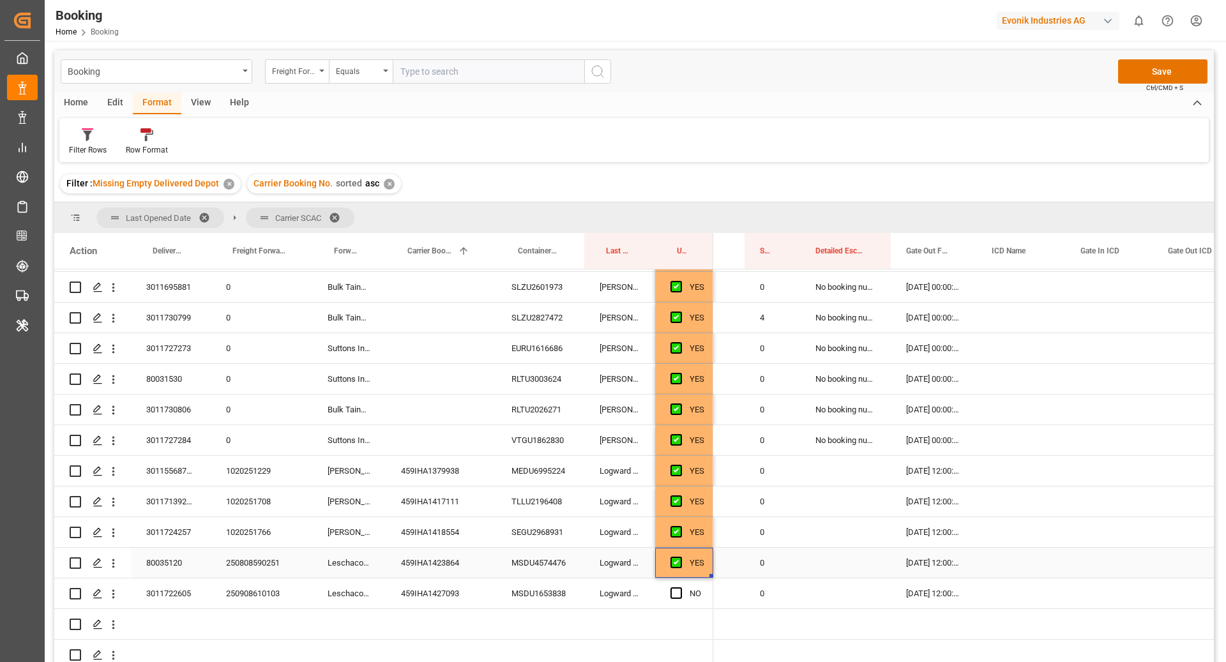
scroll to position [0, 2145]
click at [508, 579] on div "MSDU1653838" at bounding box center [540, 594] width 88 height 30
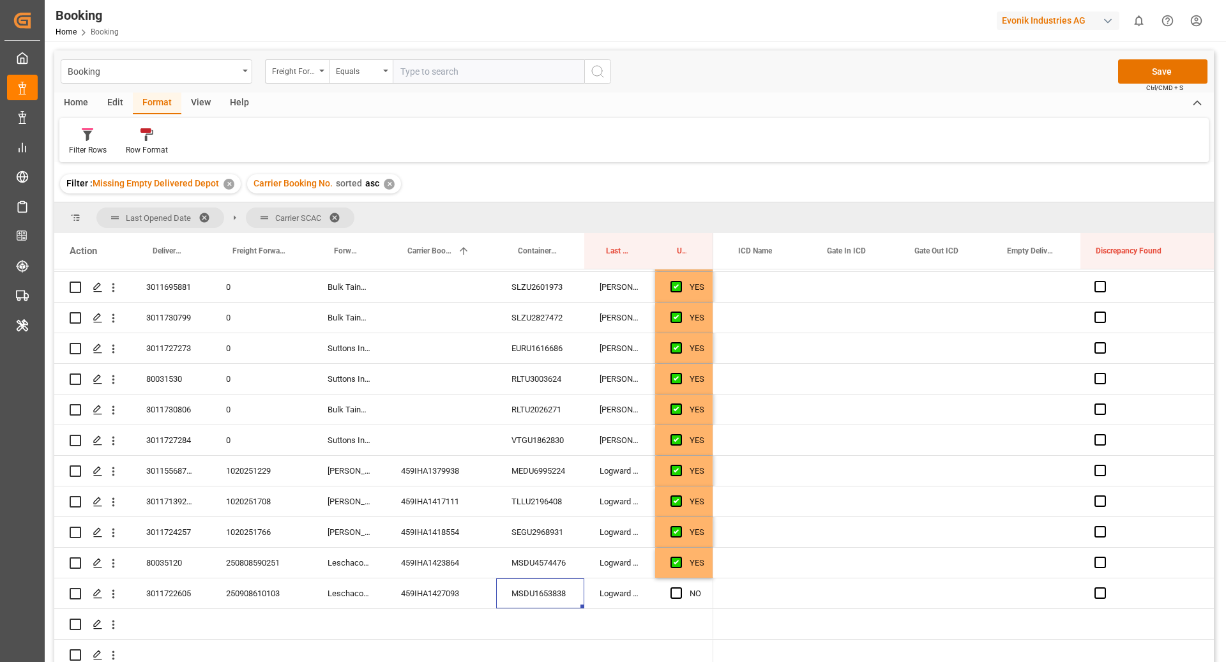
scroll to position [0, 2383]
click at [1048, 584] on div "Press SPACE to select this row." at bounding box center [1048, 594] width 89 height 30
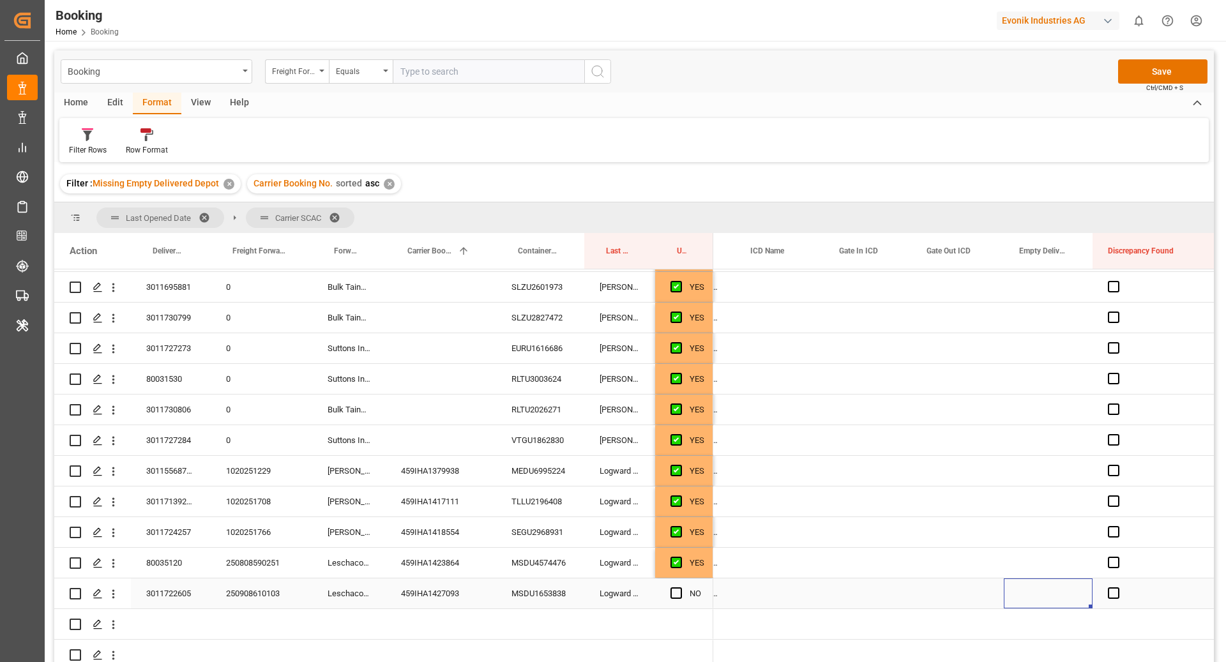
click at [1048, 584] on div "Press SPACE to select this row." at bounding box center [1048, 594] width 89 height 30
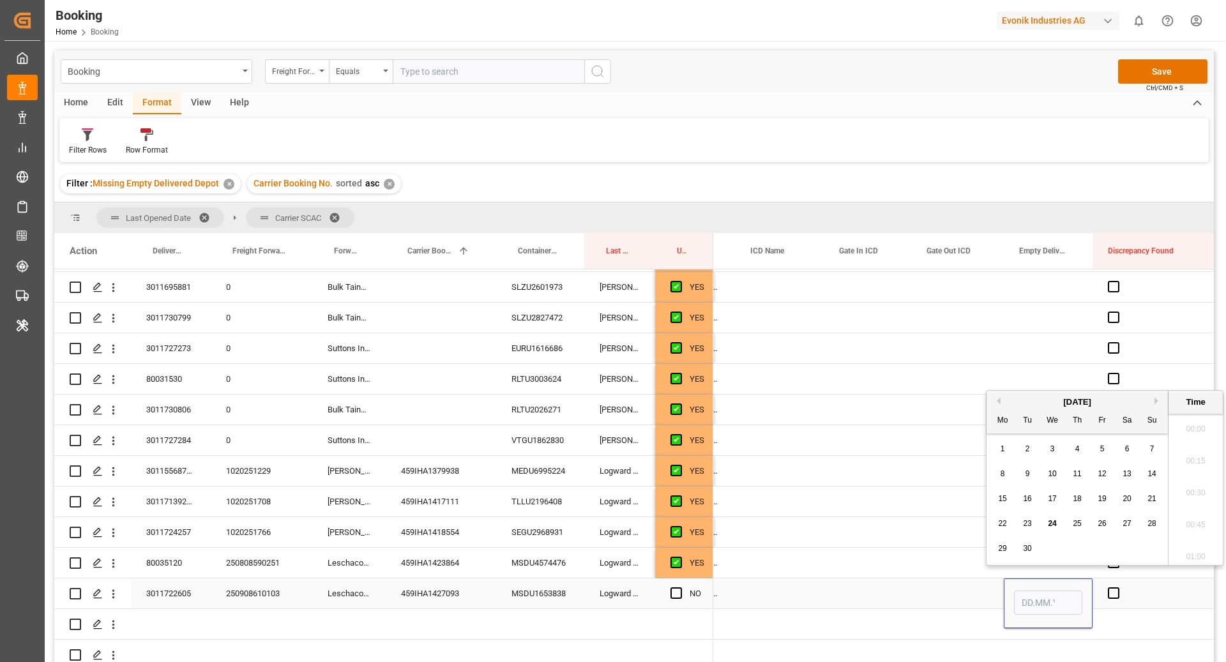
scroll to position [2176, 0]
click at [1057, 523] on span "24" at bounding box center [1052, 523] width 8 height 9
type input "[DATE] 00:00"
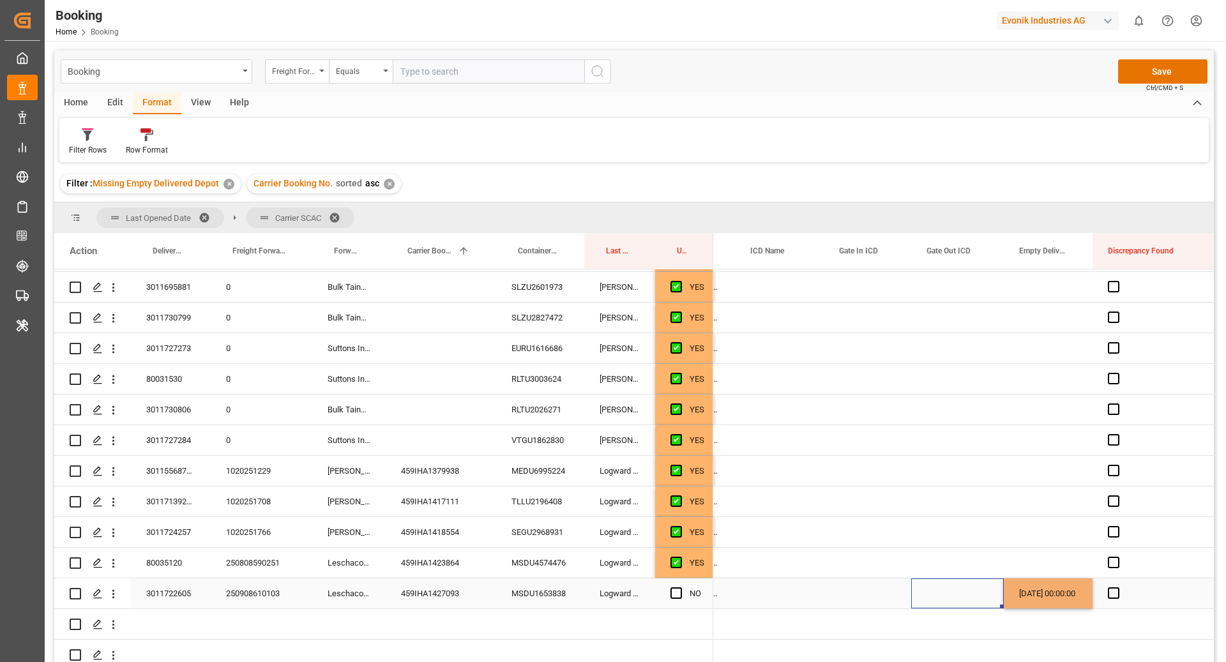
click at [936, 579] on div "Press SPACE to select this row." at bounding box center [958, 594] width 93 height 30
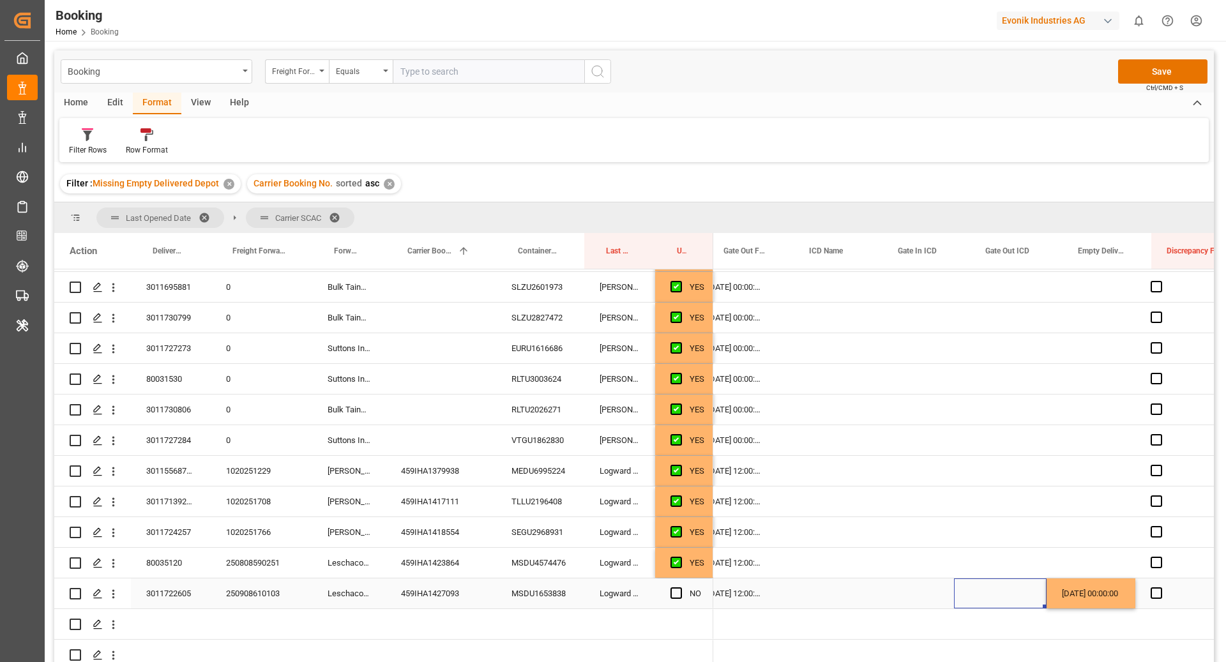
scroll to position [0, 2293]
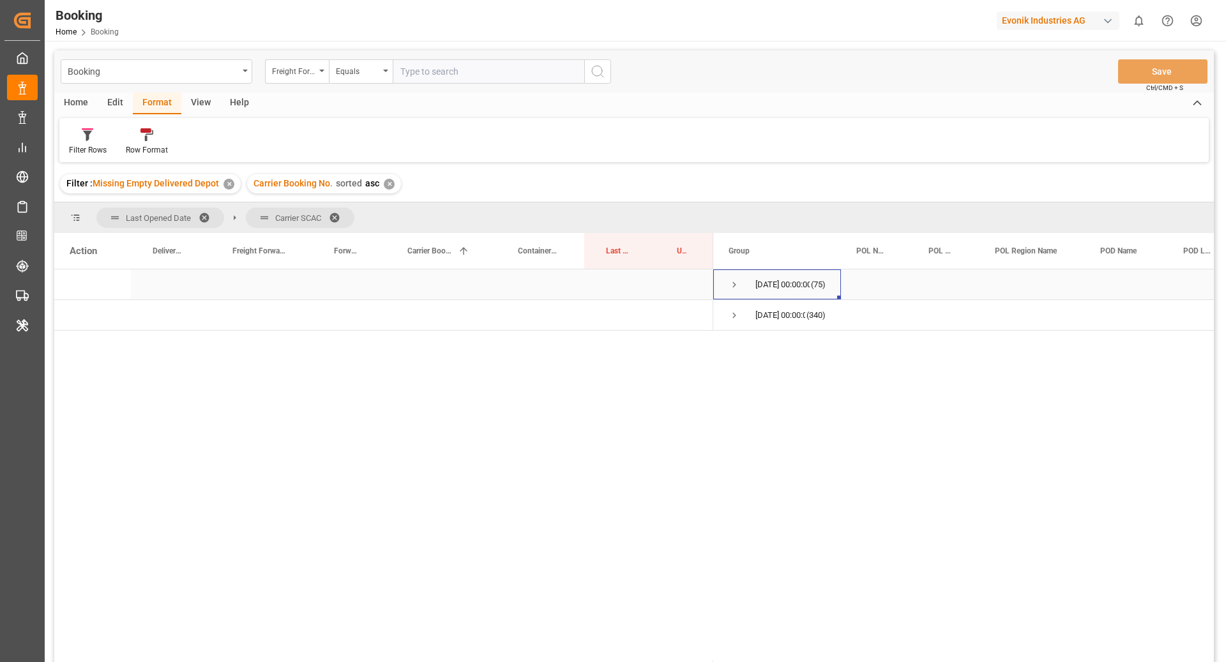
click at [744, 281] on span "[DATE] 00:00:00 (75)" at bounding box center [777, 284] width 97 height 29
click at [737, 286] on span "Press SPACE to select this row." at bounding box center [734, 284] width 11 height 11
click at [760, 342] on span "Press SPACE to select this row." at bounding box center [761, 345] width 11 height 11
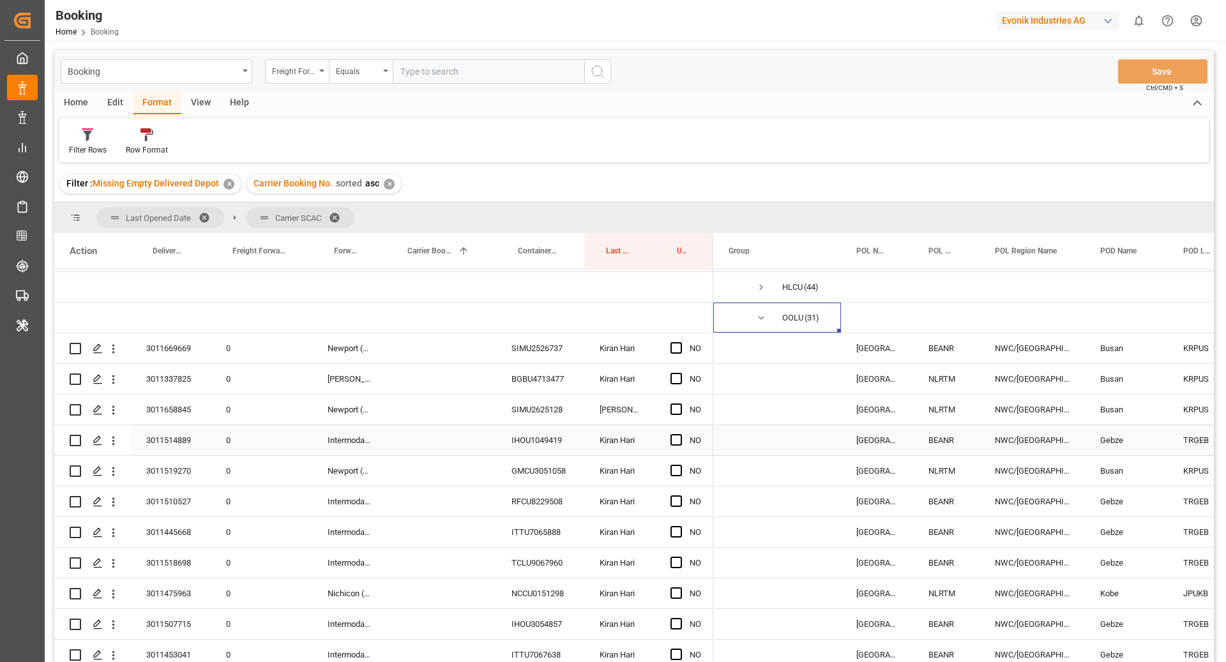
scroll to position [0, 0]
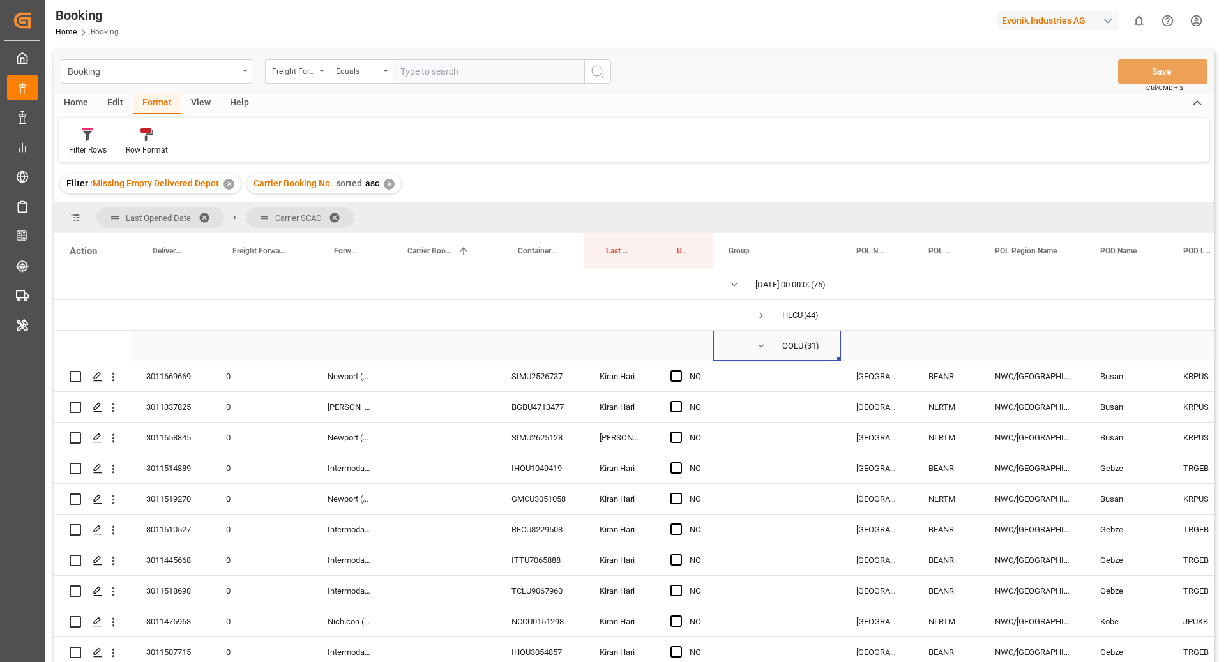
click at [763, 341] on span "Press SPACE to select this row." at bounding box center [761, 345] width 11 height 11
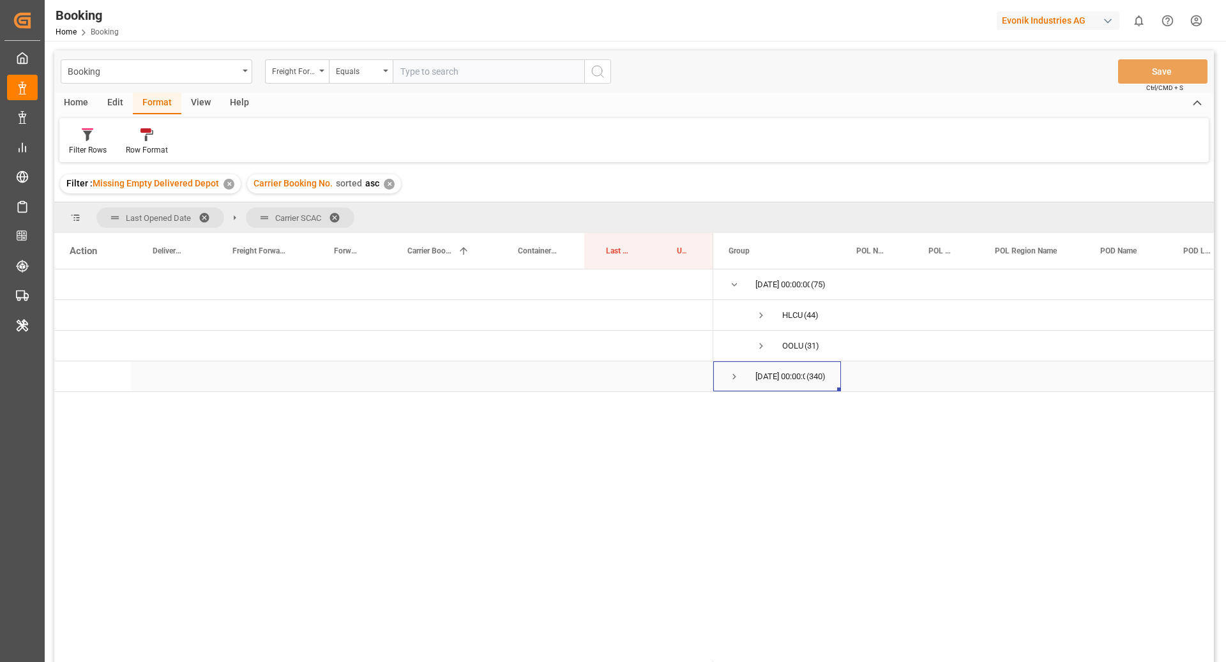
click at [732, 375] on span "Press SPACE to select this row." at bounding box center [734, 376] width 11 height 11
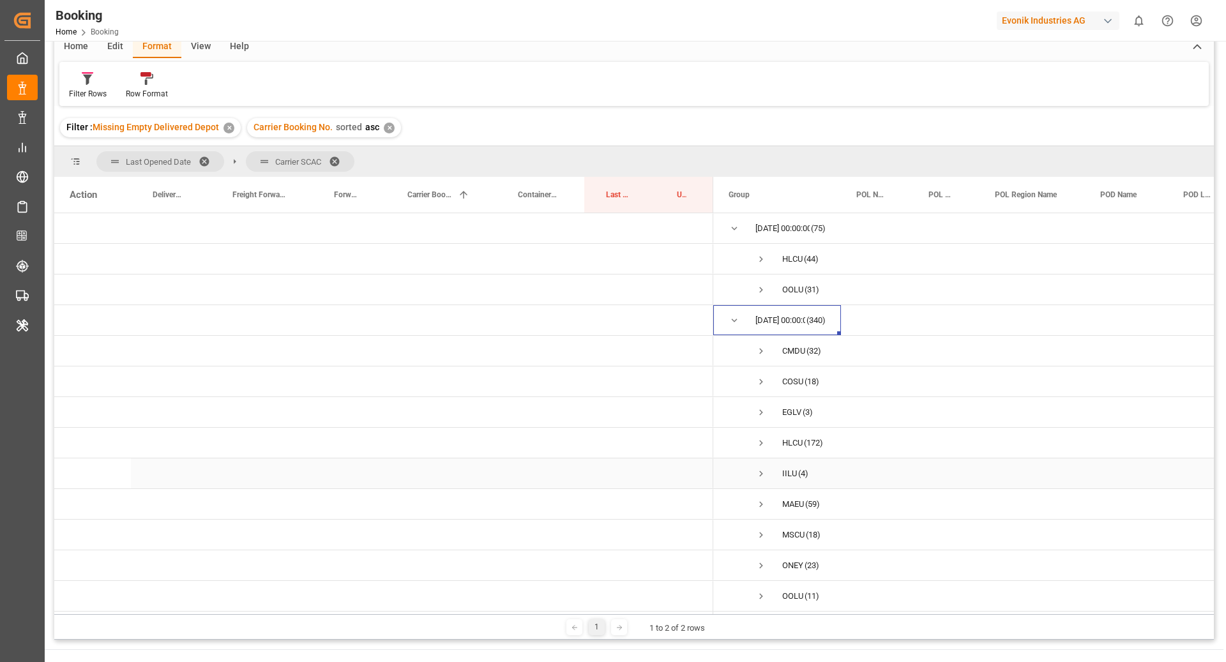
scroll to position [84, 0]
